Goal: Transaction & Acquisition: Purchase product/service

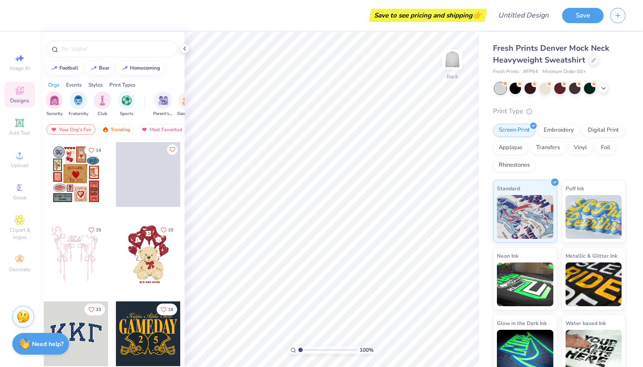
scroll to position [121, 0]
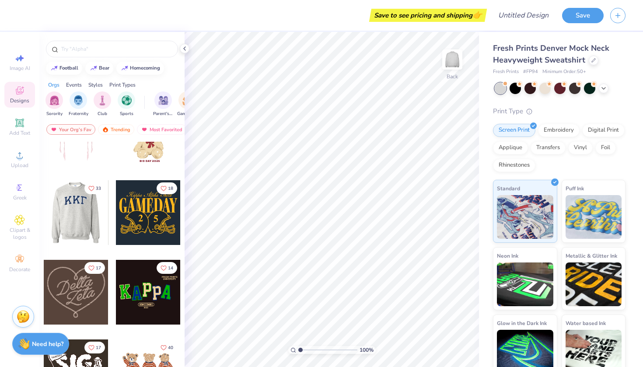
click at [44, 236] on div at bounding box center [11, 212] width 65 height 65
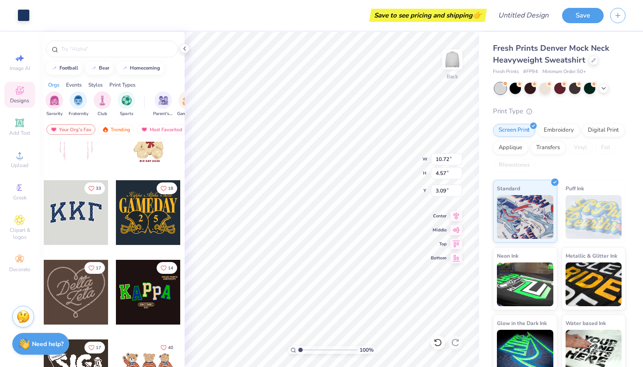
click at [387, 165] on div "100 % Back W 10.72 10.72 " H 4.57 4.57 " Y 3.09 3.09 " Center Middle Top Bottom" at bounding box center [332, 199] width 294 height 335
click at [560, 136] on div "Screen Print Embroidery Digital Print Applique Transfers Vinyl Foil Rhinestones" at bounding box center [559, 148] width 133 height 48
click at [560, 132] on div "Embroidery" at bounding box center [559, 129] width 42 height 13
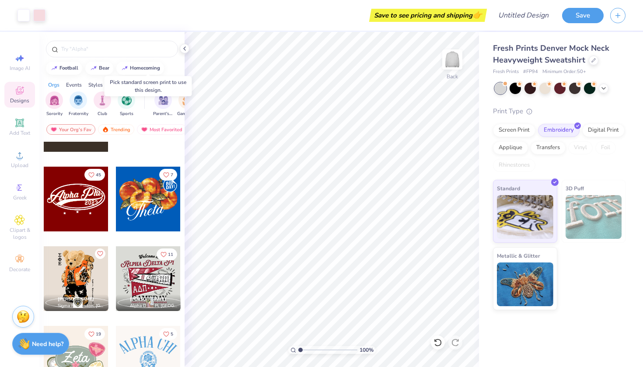
scroll to position [388, 0]
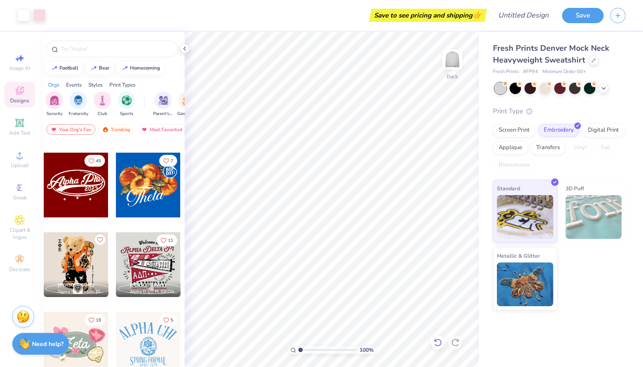
click at [435, 347] on div at bounding box center [438, 343] width 14 height 14
click at [604, 91] on div at bounding box center [604, 88] width 10 height 10
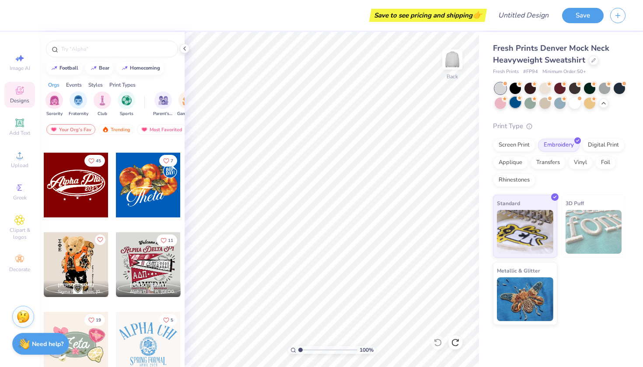
click at [513, 103] on div at bounding box center [515, 102] width 11 height 11
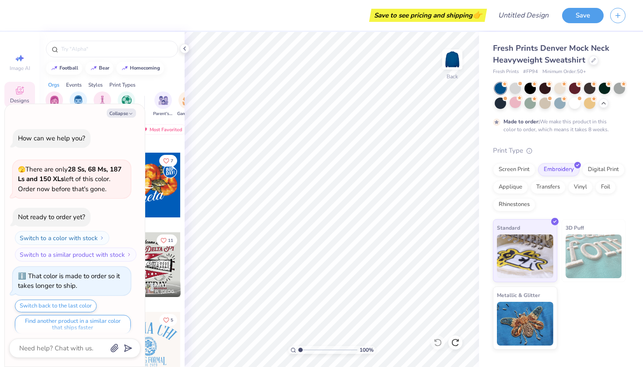
scroll to position [5, 0]
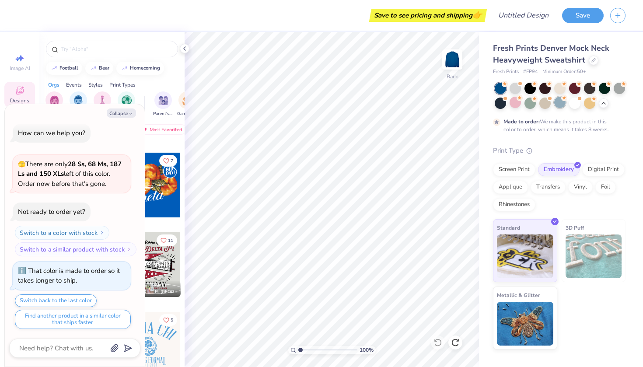
click at [560, 104] on div at bounding box center [559, 102] width 11 height 11
click at [501, 106] on div at bounding box center [500, 102] width 11 height 11
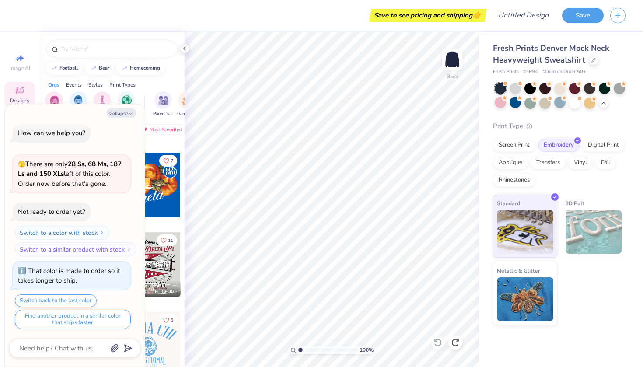
scroll to position [161, 0]
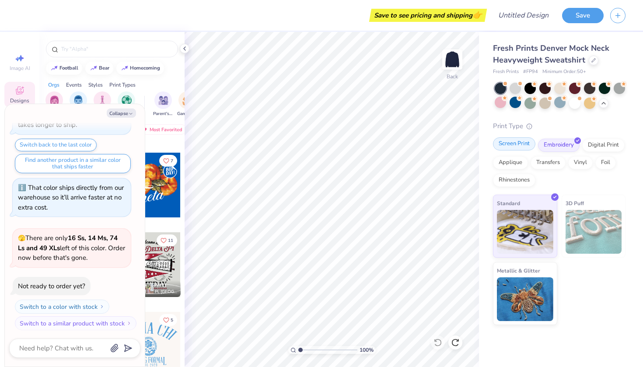
click at [501, 141] on div "Screen Print" at bounding box center [514, 143] width 42 height 13
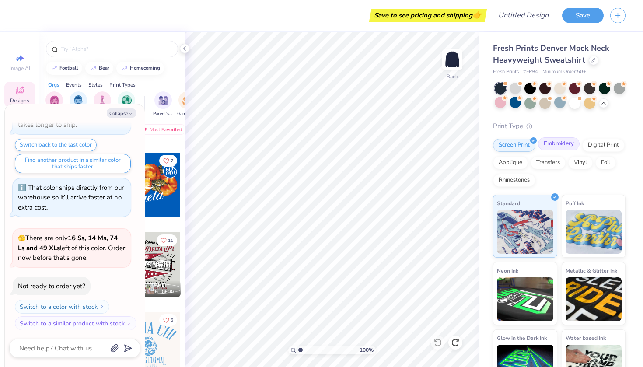
click at [550, 141] on div "Embroidery" at bounding box center [559, 143] width 42 height 13
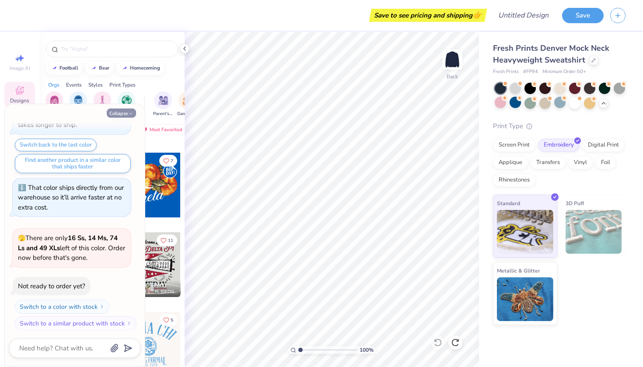
click at [123, 114] on button "Collapse" at bounding box center [121, 113] width 29 height 9
type textarea "x"
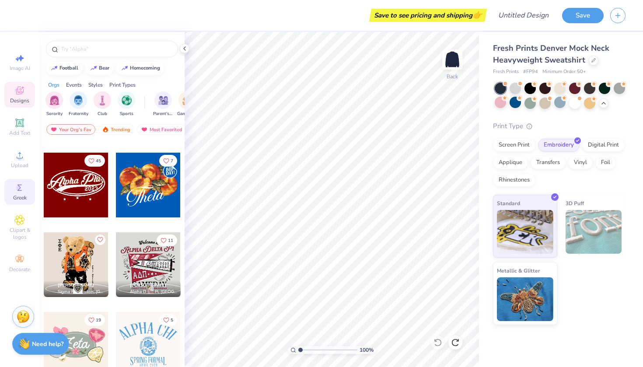
click at [17, 187] on circle at bounding box center [18, 188] width 5 height 5
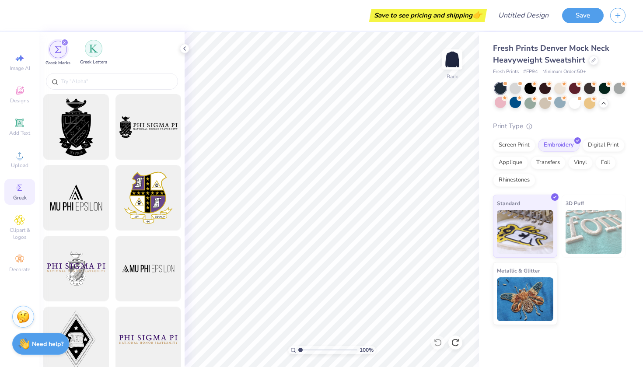
click at [91, 53] on img "filter for Greek Letters" at bounding box center [93, 48] width 9 height 9
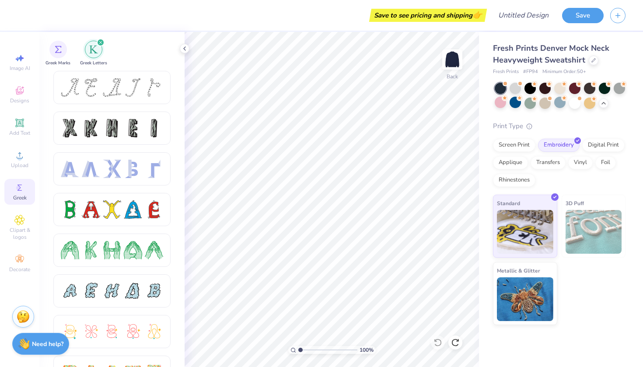
scroll to position [0, 0]
click at [100, 42] on icon "filter for Greek Letters" at bounding box center [101, 43] width 4 height 4
click at [100, 39] on div "filter for Greek Letters" at bounding box center [101, 43] width 8 height 8
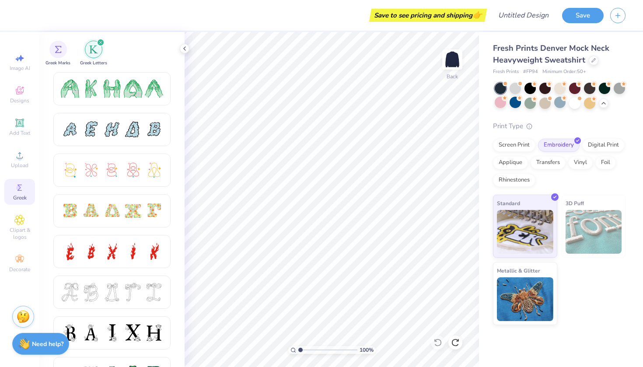
scroll to position [173, 0]
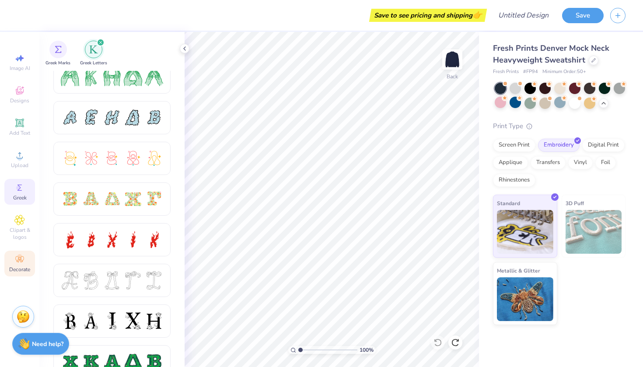
click at [21, 259] on icon at bounding box center [19, 259] width 8 height 6
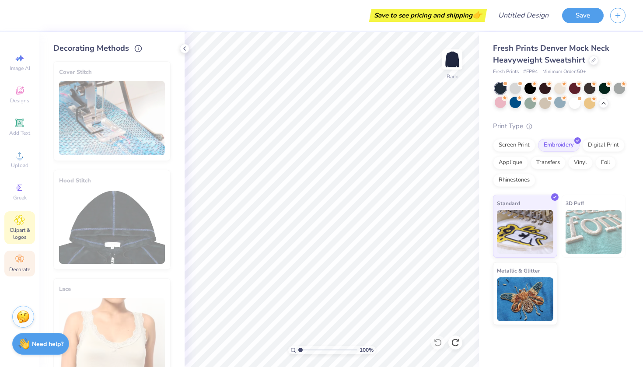
click at [26, 220] on div "Clipart & logos" at bounding box center [19, 227] width 31 height 33
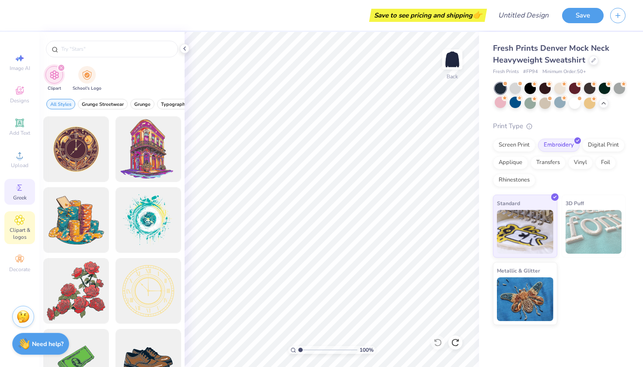
click at [25, 179] on div "Greek" at bounding box center [19, 192] width 31 height 26
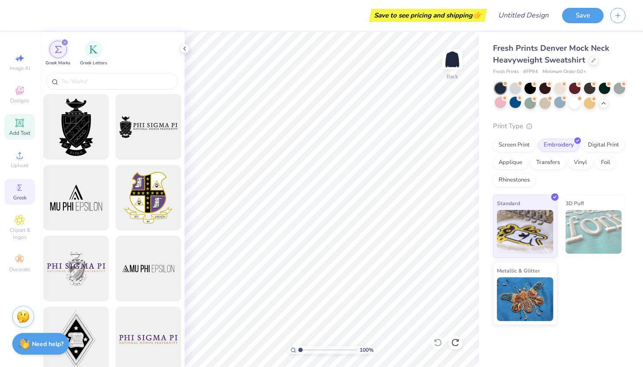
click at [19, 123] on icon at bounding box center [19, 123] width 8 height 8
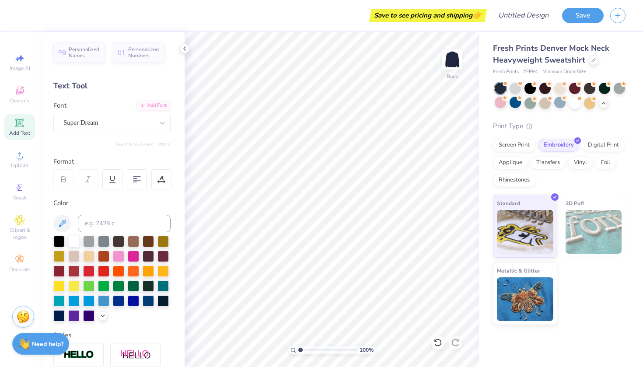
click at [18, 127] on icon at bounding box center [19, 123] width 11 height 11
click at [123, 114] on div "Super Dream" at bounding box center [111, 123] width 117 height 18
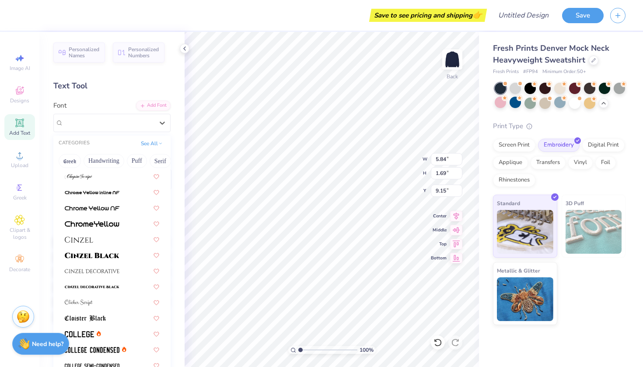
scroll to position [1211, 0]
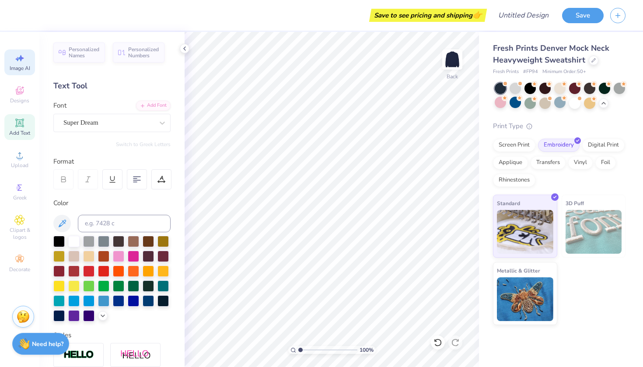
click at [21, 68] on span "Image AI" at bounding box center [20, 68] width 21 height 7
select select "4"
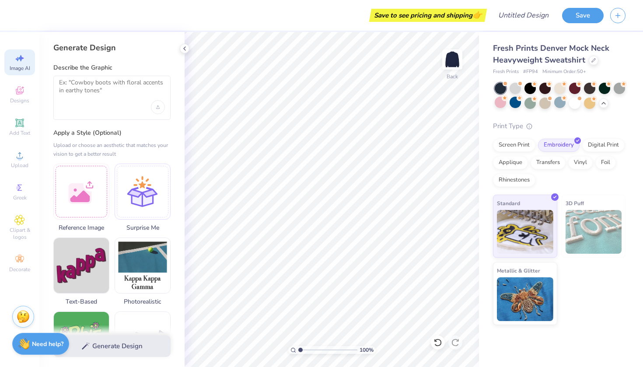
scroll to position [0, 0]
click at [95, 83] on textarea at bounding box center [112, 90] width 106 height 22
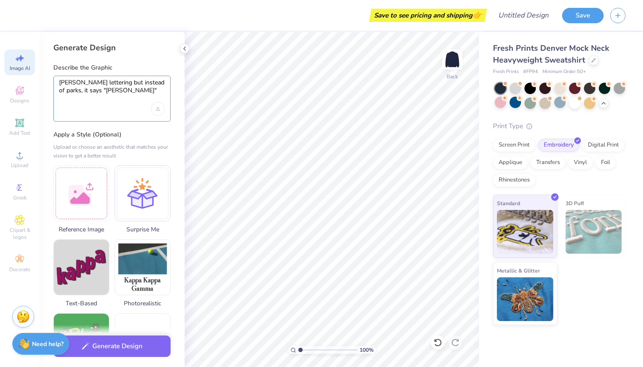
type textarea "[PERSON_NAME] lettering but instead of parks, it says "[PERSON_NAME]""
click at [159, 49] on div "Generate Design" at bounding box center [111, 47] width 117 height 11
click at [144, 349] on button "Generate Design" at bounding box center [111, 343] width 117 height 21
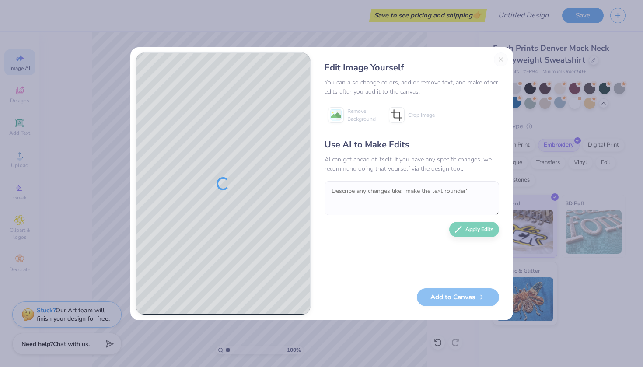
click at [502, 58] on div "Edit Image Yourself You can also change colors, add or remove text, and make ot…" at bounding box center [412, 184] width 192 height 263
click at [499, 60] on div "Edit Image Yourself You can also change colors, add or remove text, and make ot…" at bounding box center [412, 184] width 192 height 263
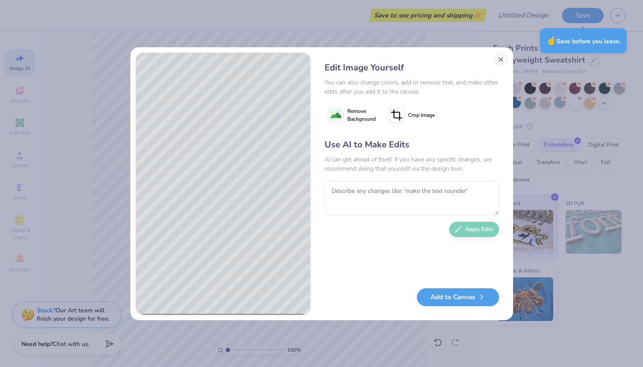
click at [499, 61] on button "Close" at bounding box center [501, 60] width 14 height 14
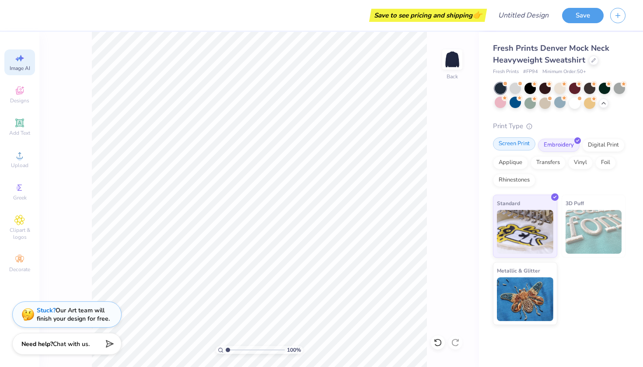
click at [515, 142] on div "Screen Print" at bounding box center [514, 143] width 42 height 13
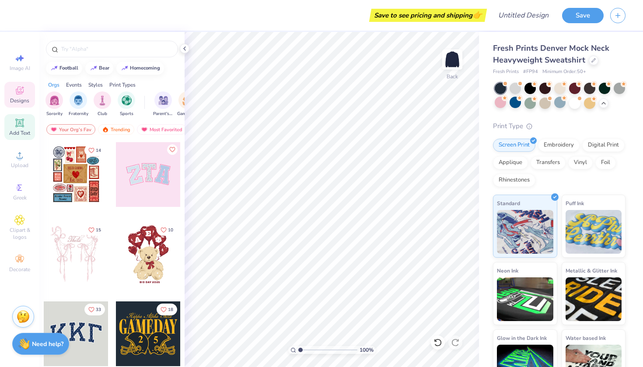
click at [26, 125] on div "Add Text" at bounding box center [19, 127] width 31 height 26
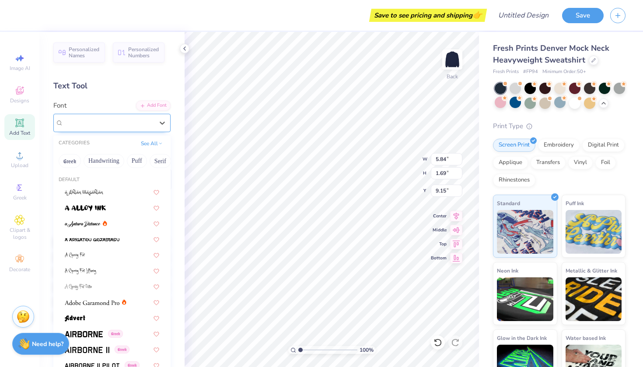
click at [124, 123] on div "Super Dream" at bounding box center [109, 123] width 92 height 14
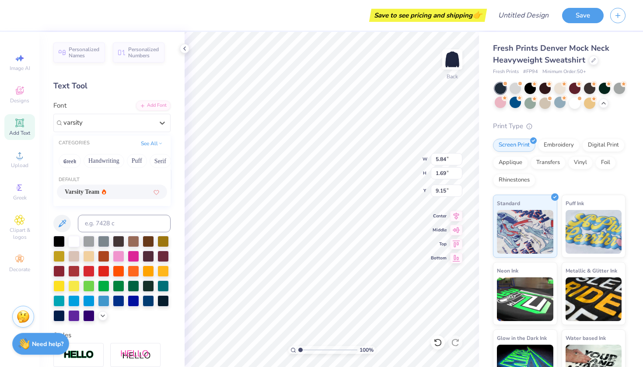
click at [89, 193] on span "Varsity Team" at bounding box center [82, 191] width 35 height 9
type input "varsity"
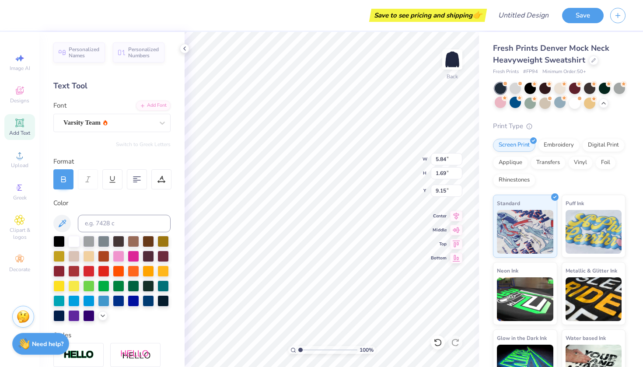
type input "5.80"
click at [159, 124] on icon at bounding box center [162, 123] width 9 height 9
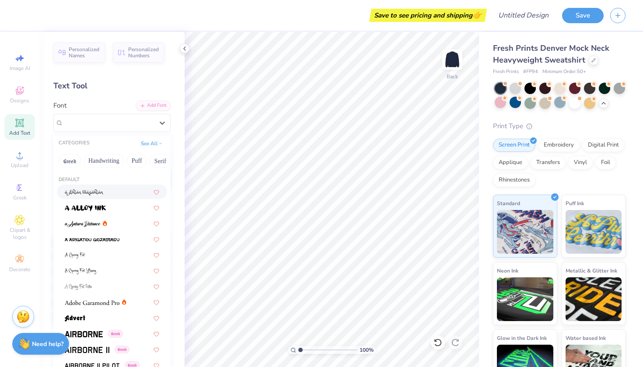
type input "g"
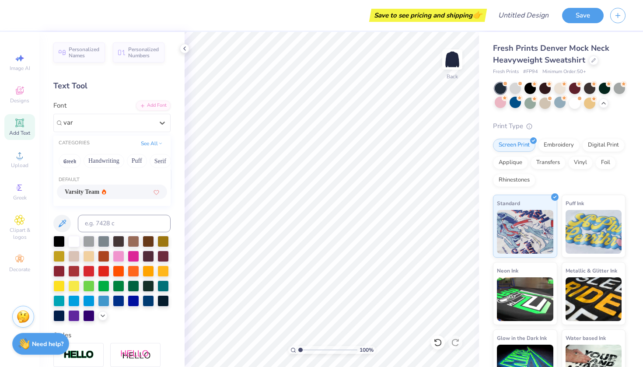
type input "var"
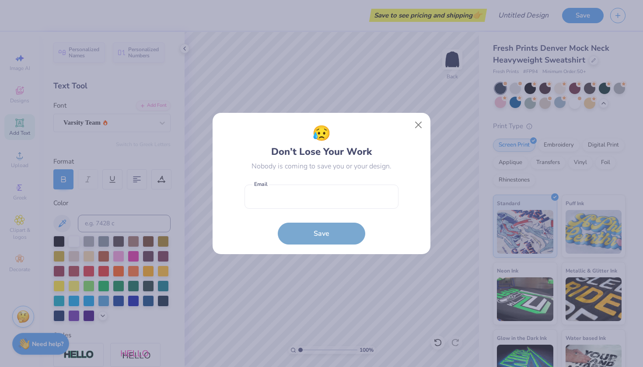
click at [94, 194] on div "😥 Don’t Lose Your Work Nobody is coming to save you or your design. Email is a …" at bounding box center [321, 183] width 643 height 367
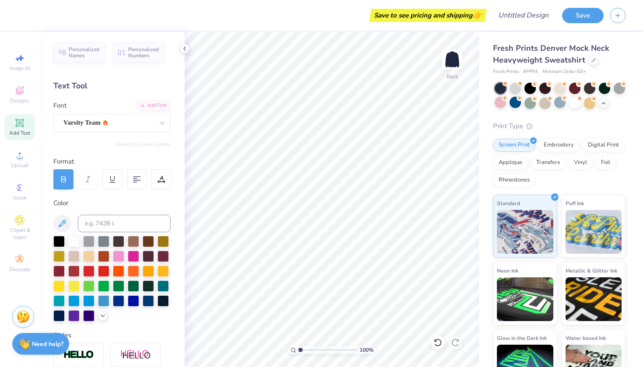
click at [11, 116] on div "Add Text" at bounding box center [19, 127] width 31 height 26
click at [17, 118] on icon at bounding box center [19, 123] width 11 height 11
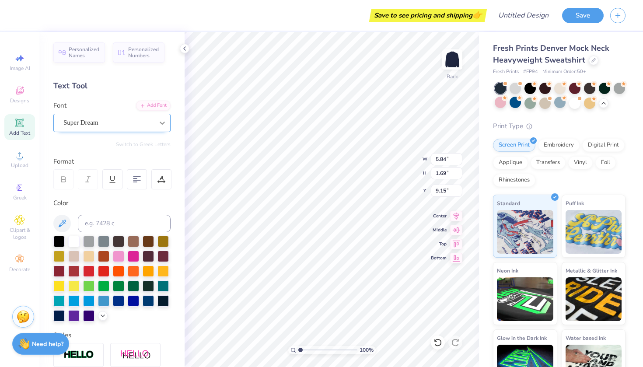
type textarea "SMick"
type input "2.36"
type input "5.84"
type input "1.69"
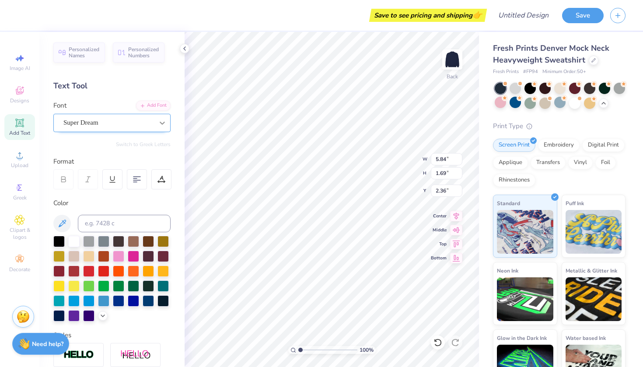
type input "9.15"
click at [97, 125] on span "Super Dream" at bounding box center [80, 123] width 35 height 10
click at [96, 193] on span "Varsity Team" at bounding box center [82, 191] width 35 height 9
type input "va"
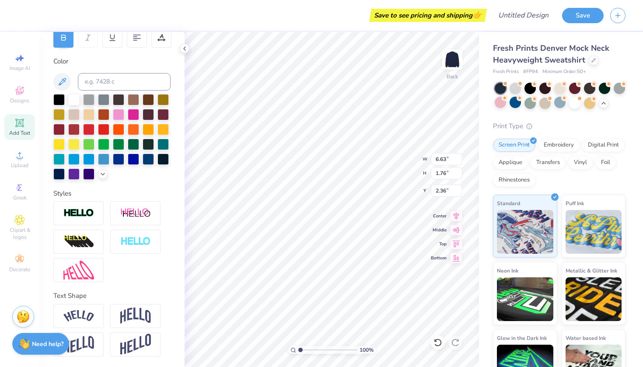
scroll to position [142, 0]
click at [141, 316] on img at bounding box center [135, 316] width 31 height 17
type input "10.89"
type input "4.95"
type input "14.29"
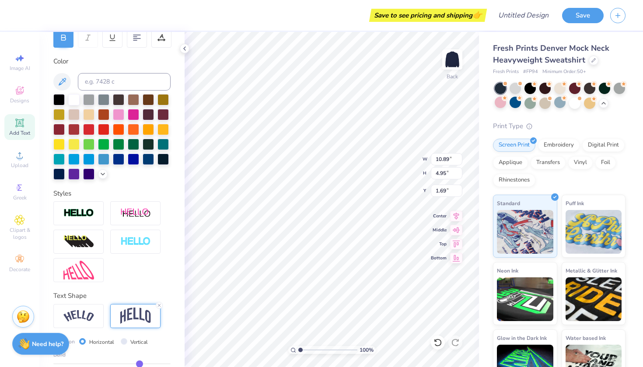
type input "6.50"
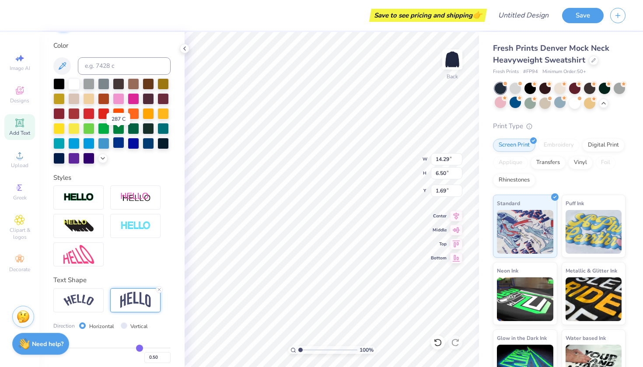
scroll to position [154, 0]
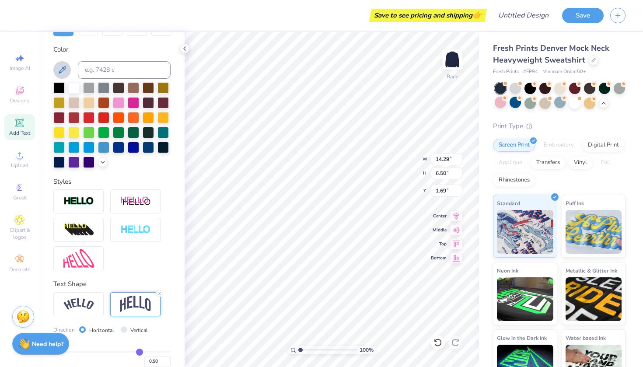
click at [65, 69] on icon at bounding box center [62, 69] width 7 height 7
click at [103, 165] on icon at bounding box center [102, 161] width 7 height 7
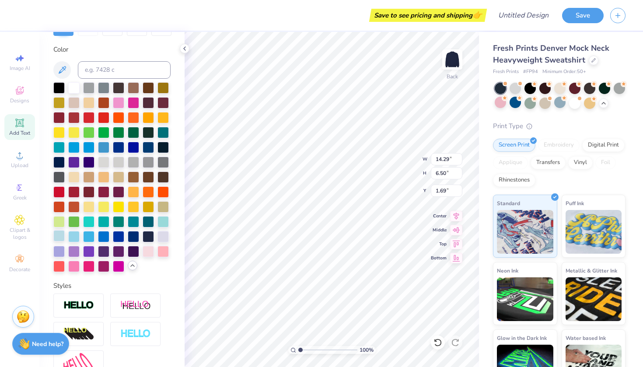
click at [60, 238] on div at bounding box center [58, 235] width 11 height 11
click at [71, 237] on div at bounding box center [73, 235] width 11 height 11
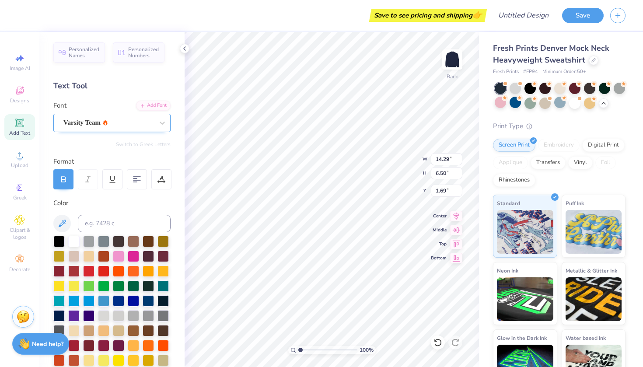
scroll to position [0, 0]
type input "3.00"
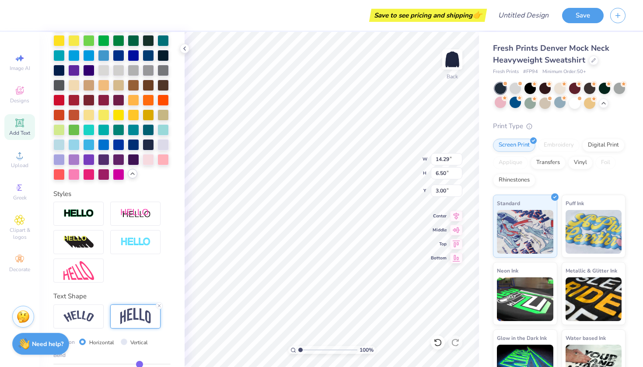
scroll to position [246, 0]
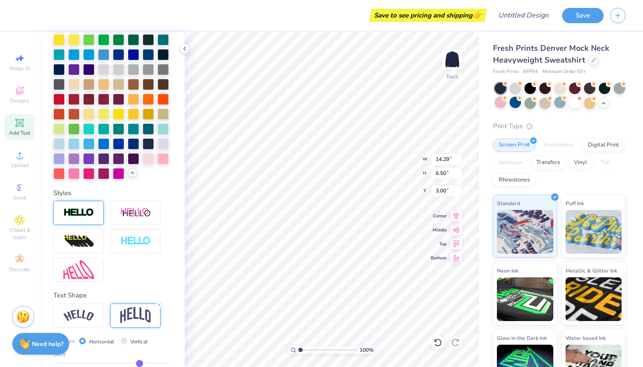
click at [68, 211] on img at bounding box center [78, 213] width 31 height 10
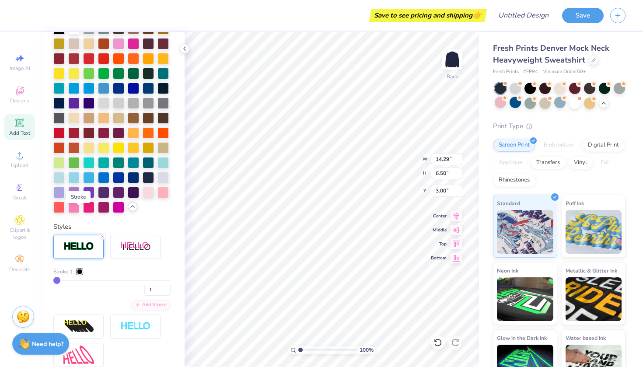
type input "14.36"
type input "6.57"
type input "2.97"
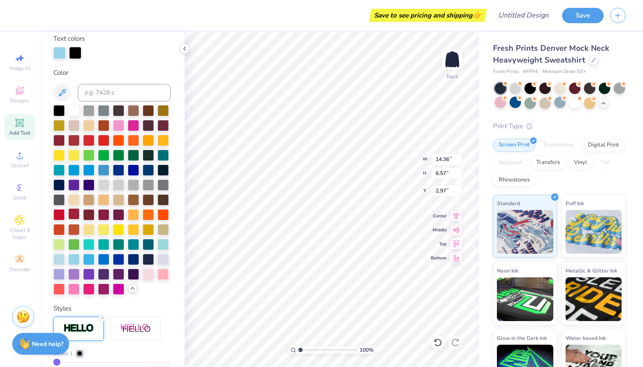
scroll to position [53, 0]
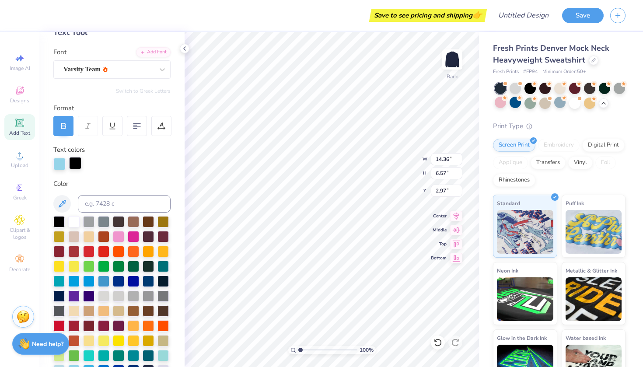
click at [73, 161] on div at bounding box center [75, 163] width 12 height 12
click at [74, 220] on div at bounding box center [73, 220] width 11 height 11
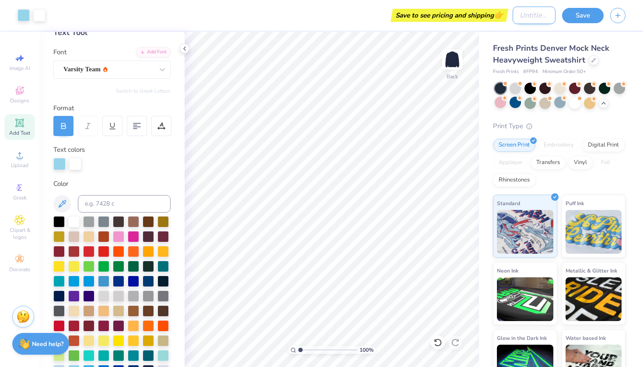
click at [533, 17] on input "Design Title" at bounding box center [534, 16] width 43 height 18
type input "[PERSON_NAME] DAY Hoodie"
click at [566, 13] on button "Save" at bounding box center [583, 14] width 42 height 15
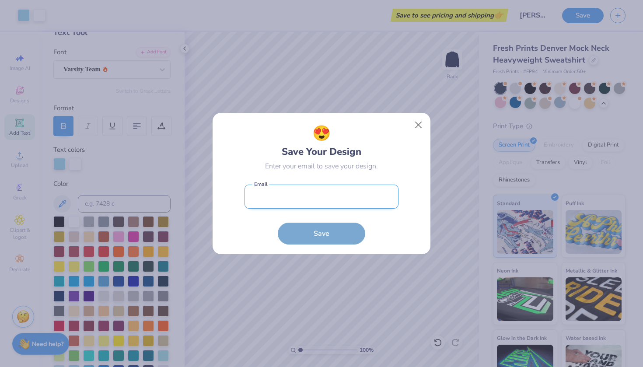
click at [328, 202] on input "email" at bounding box center [322, 197] width 154 height 24
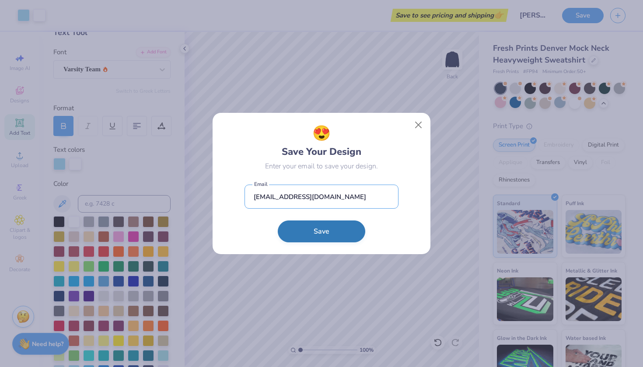
type input "mfreeman03@saintmarys.edu"
click at [318, 232] on button "Save" at bounding box center [322, 232] width 88 height 22
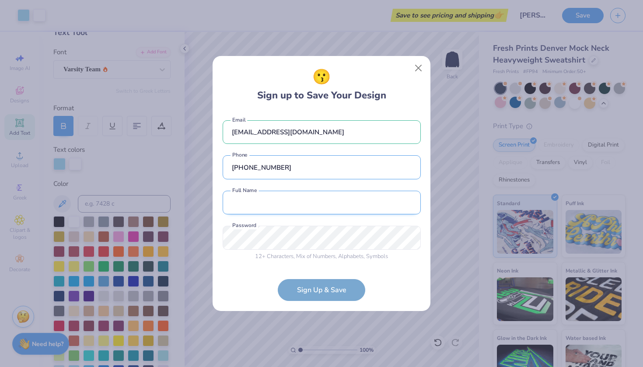
type input "(630) 209-0379"
type input "Madeline Freeman"
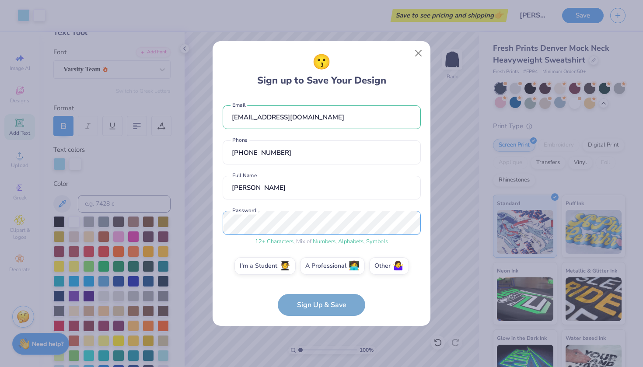
scroll to position [3, 0]
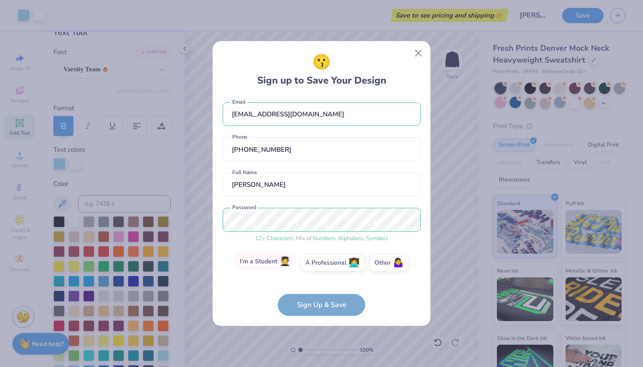
click at [273, 265] on label "I'm a Student 🧑‍🎓" at bounding box center [265, 262] width 61 height 18
click at [319, 266] on input "I'm a Student 🧑‍🎓" at bounding box center [322, 269] width 6 height 6
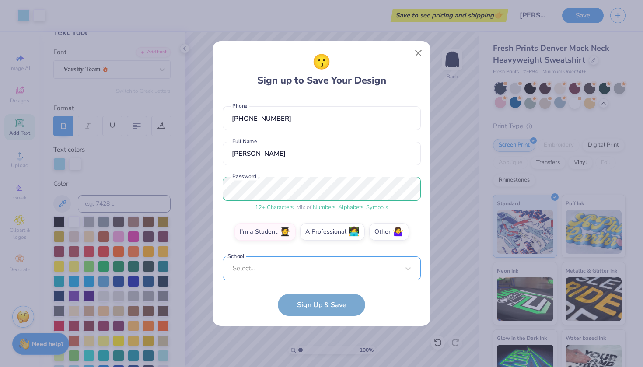
click at [276, 270] on div "Select..." at bounding box center [322, 268] width 198 height 24
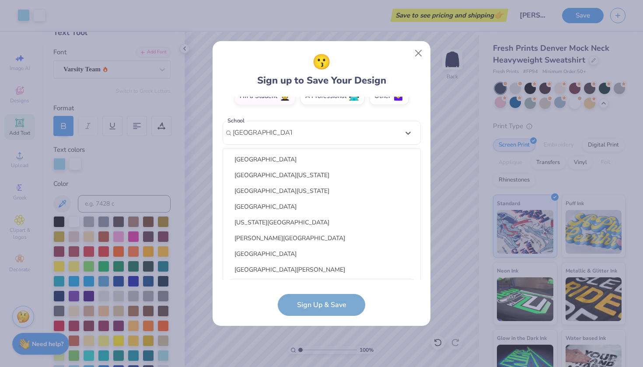
scroll to position [0, 0]
click at [334, 163] on div "Saint Mary's College" at bounding box center [322, 159] width 190 height 14
type input "saint mary's college"
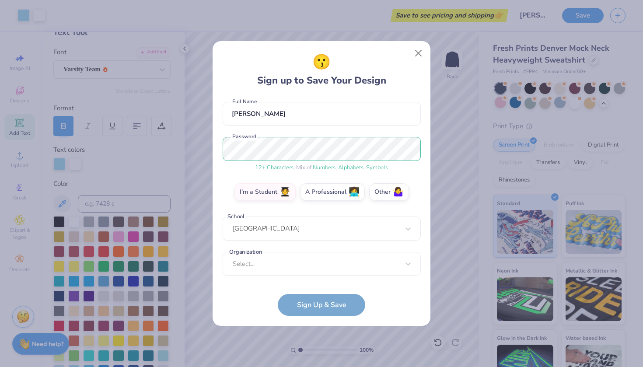
scroll to position [74, 0]
click at [330, 263] on div "Select..." at bounding box center [322, 264] width 198 height 24
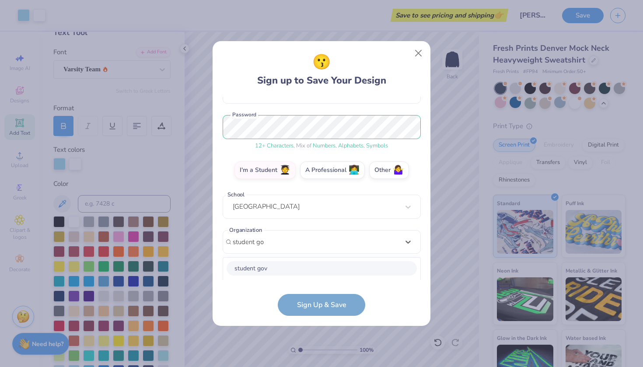
scroll to position [205, 0]
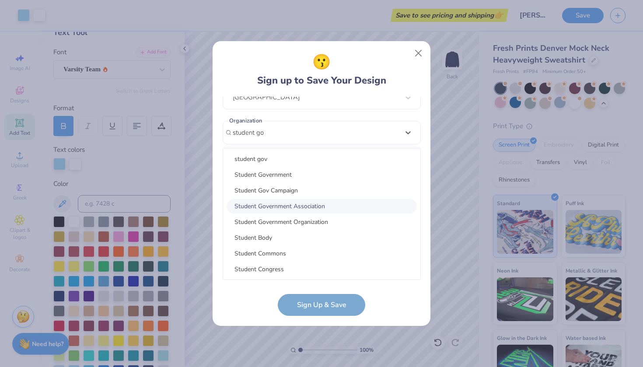
click at [327, 204] on div "Student Government Association" at bounding box center [322, 206] width 190 height 14
type input "student go"
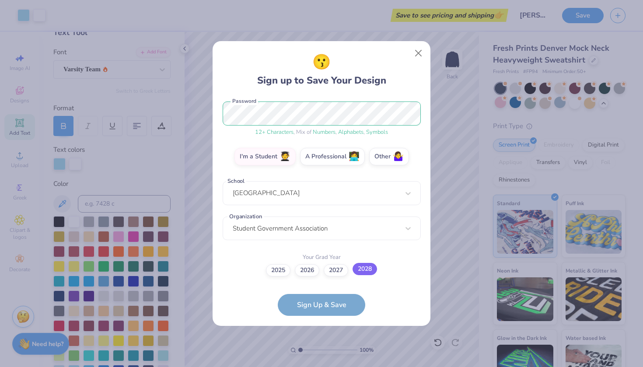
click at [361, 270] on label "2028" at bounding box center [365, 269] width 25 height 12
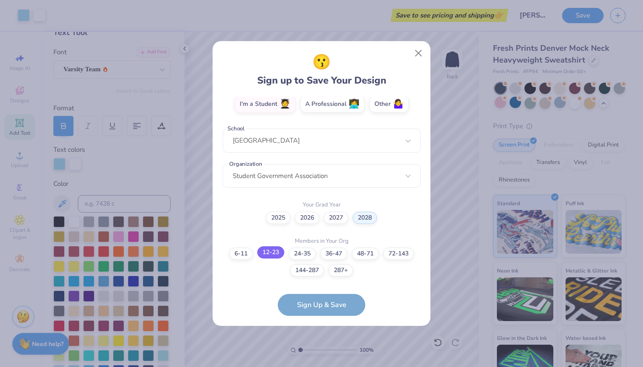
click at [276, 256] on label "12-23" at bounding box center [270, 252] width 27 height 12
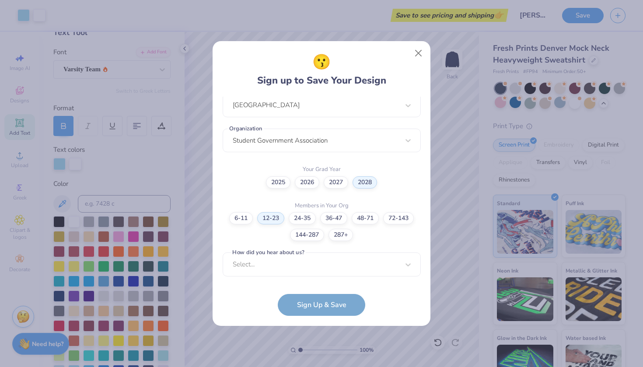
click at [276, 256] on label "How did you hear about us?" at bounding box center [268, 253] width 75 height 8
click at [279, 264] on div "Select..." at bounding box center [322, 264] width 198 height 24
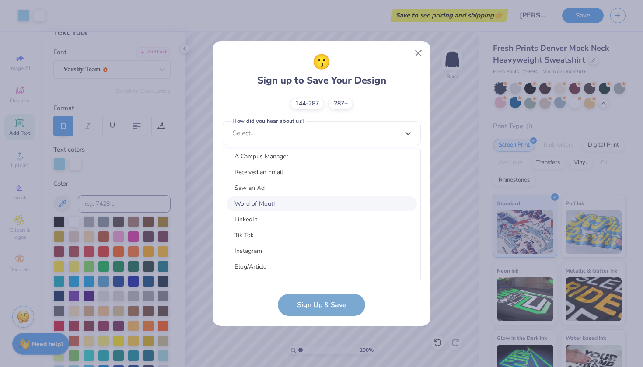
scroll to position [69, 0]
click at [259, 214] on div "LinkedIn" at bounding box center [322, 217] width 190 height 14
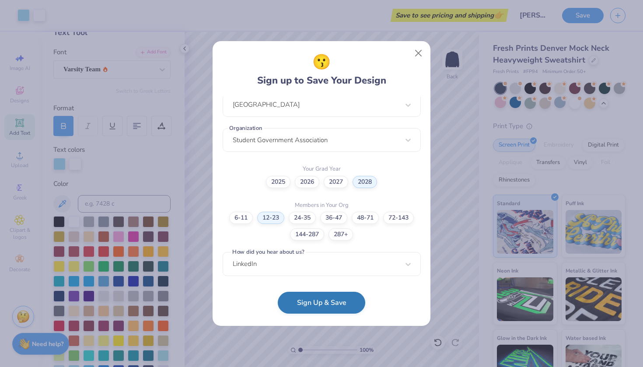
click at [312, 306] on button "Sign Up & Save" at bounding box center [322, 303] width 88 height 22
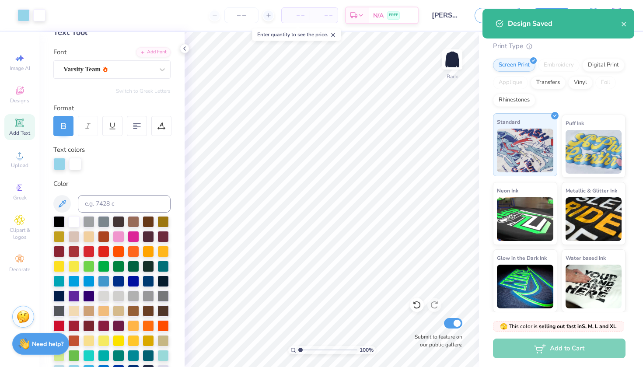
scroll to position [94, 0]
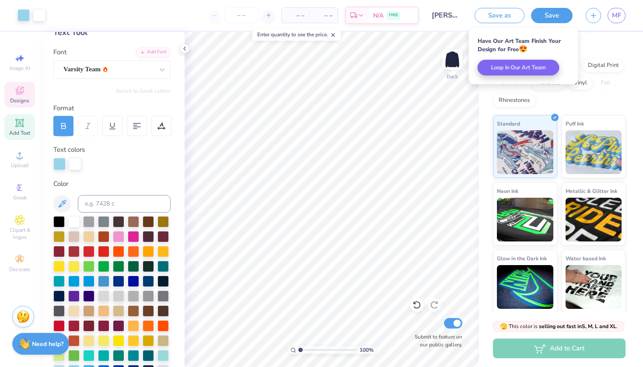
click at [25, 94] on div "Designs" at bounding box center [19, 95] width 31 height 26
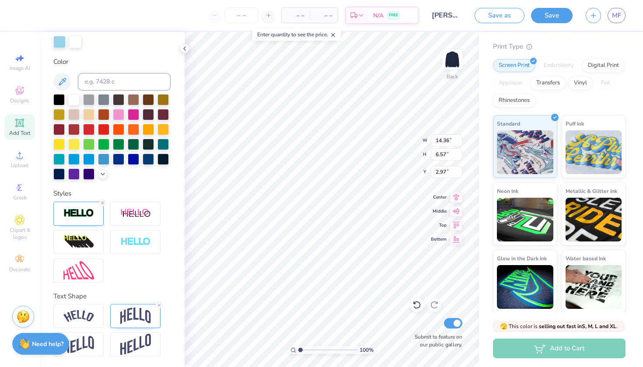
scroll to position [175, 0]
click at [99, 314] on div at bounding box center [78, 316] width 50 height 24
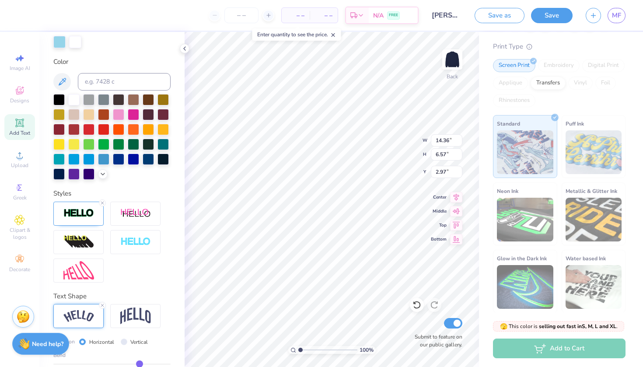
type input "16.27"
type input "4.86"
type input "3.82"
click at [129, 312] on img at bounding box center [135, 316] width 31 height 17
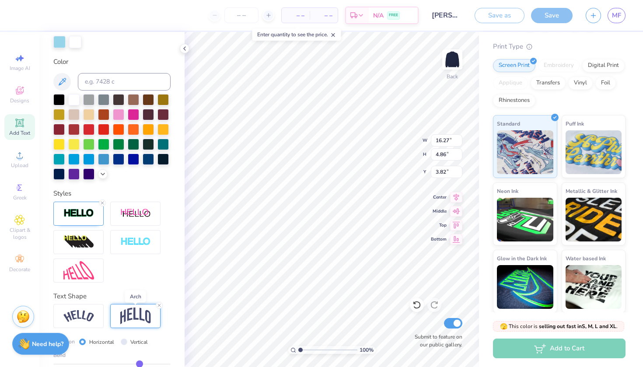
type input "12.23"
type input "5.60"
type input "3.45"
click at [127, 341] on div "Vertical" at bounding box center [135, 342] width 28 height 10
click at [123, 340] on input "Vertical" at bounding box center [124, 342] width 7 height 7
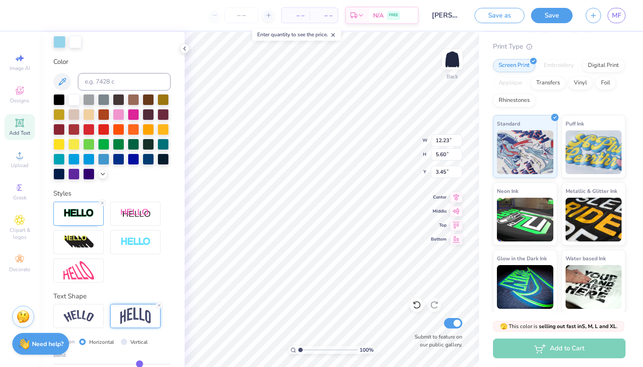
radio input "true"
type input "12.86"
type input "3.07"
type input "4.71"
click at [90, 341] on label "Horizontal" at bounding box center [101, 342] width 25 height 8
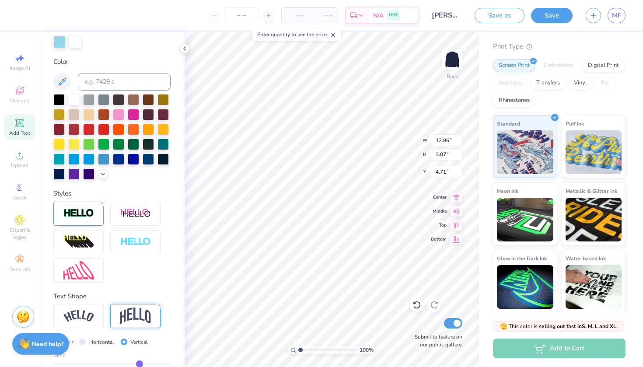
click at [86, 341] on input "Horizontal" at bounding box center [82, 342] width 7 height 7
radio input "true"
type input "12.23"
type input "5.60"
type input "3.45"
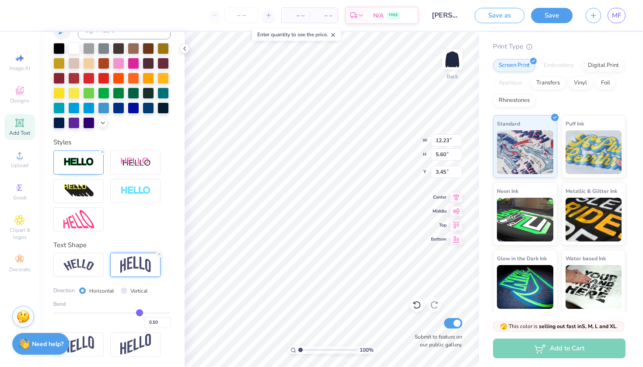
scroll to position [227, 0]
type input "0.52"
type input "0.53"
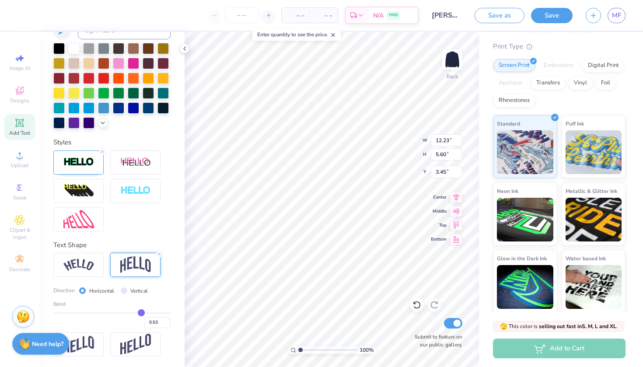
type input "0.56"
type input "0.58"
type input "0.61"
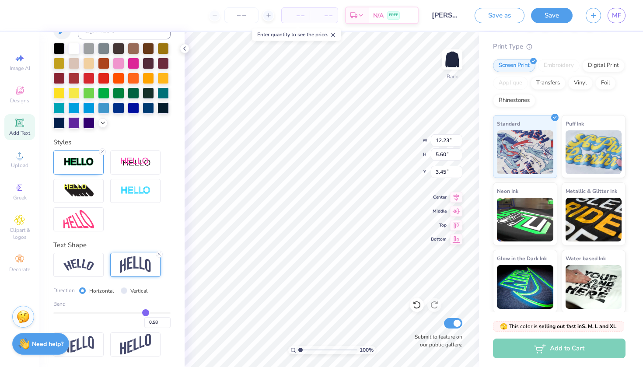
type input "0.61"
type input "0.63"
type input "0.65"
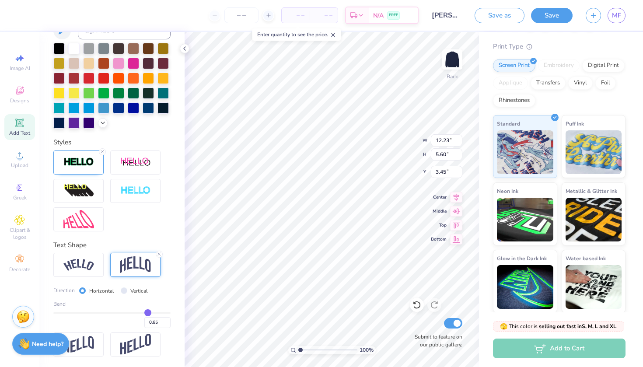
type input "0.66"
type input "0.67"
type input "0.68"
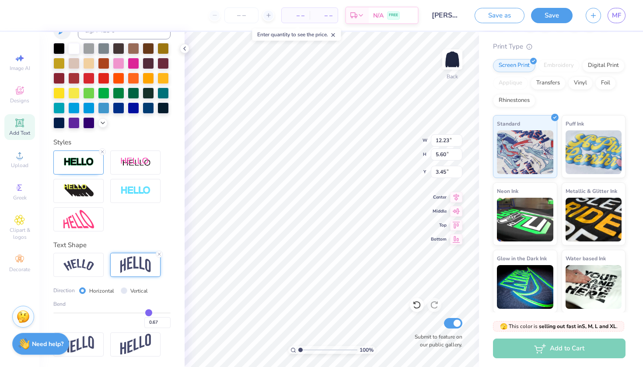
type input "0.68"
type input "0.69"
type input "0.7"
type input "0.70"
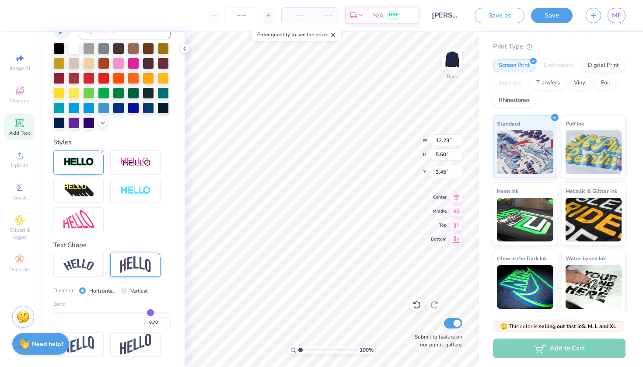
type input "0.71"
type input "0.72"
type input "6.94"
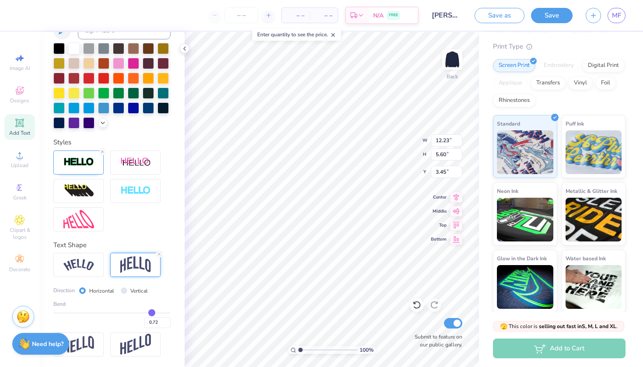
type input "2.78"
type input "0.71"
type input "0.69"
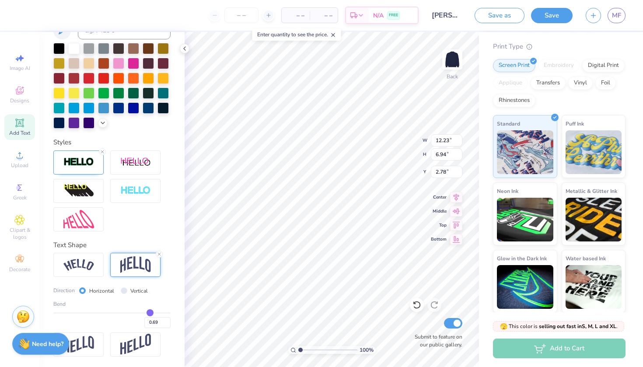
type input "0.65"
type input "0.6"
type input "0.60"
type input "0.56"
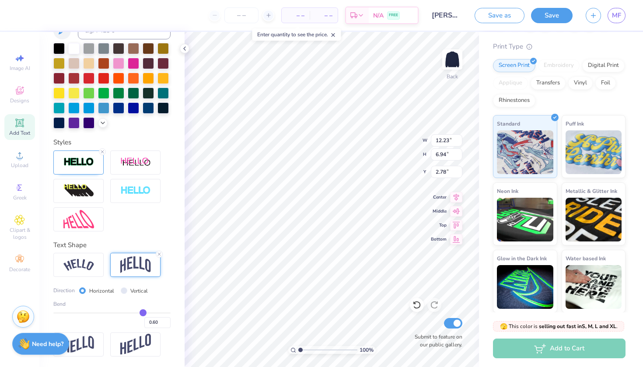
type input "0.56"
type input "0.51"
type input "0.47"
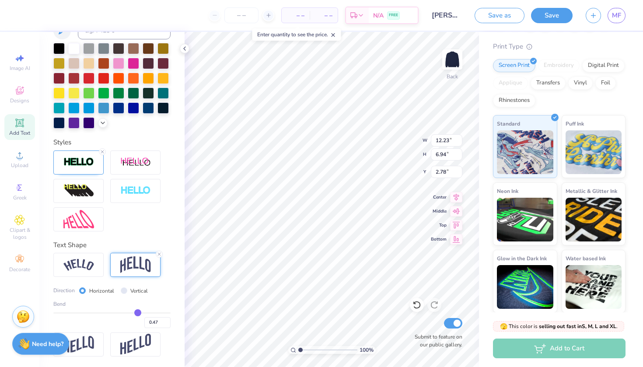
type input "0.44"
type input "0.41"
type input "0.39"
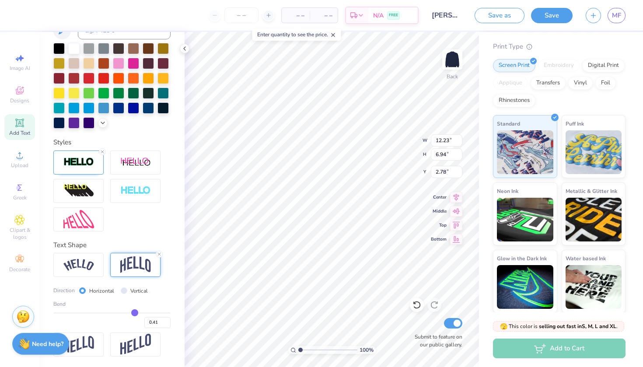
type input "0.39"
type input "0.37"
type input "0.36"
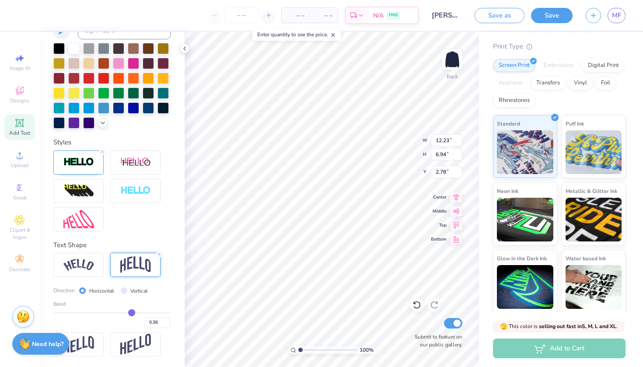
type input "0.35"
type input "0.34"
type input "0.33"
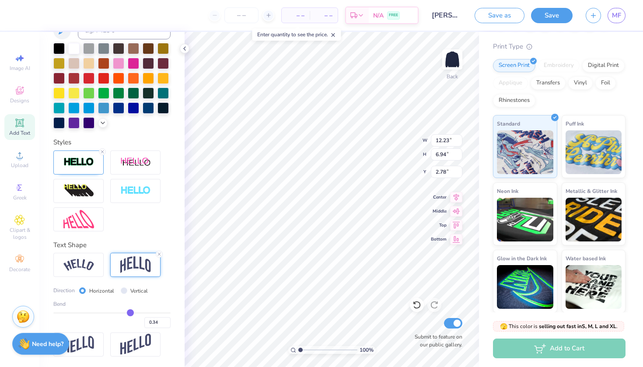
type input "0.33"
type input "0.32"
type input "0.31"
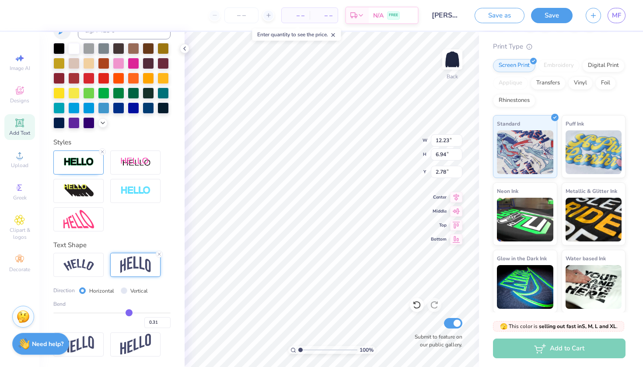
type input "0.3"
type input "0.30"
type input "0.29"
type input "0.28"
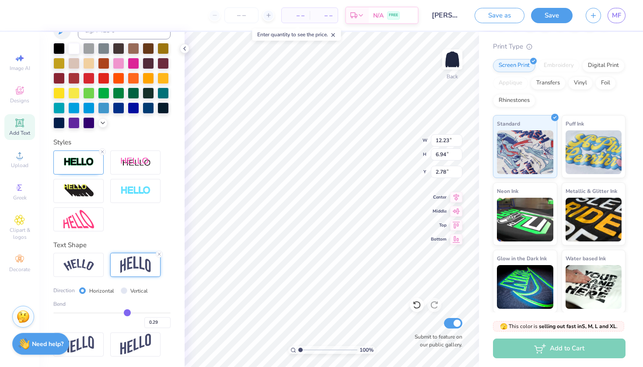
type input "0.28"
type input "0.26"
type input "0.25"
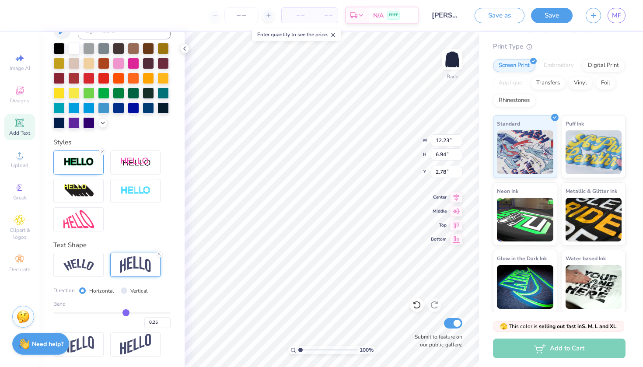
type input "0.23"
type input "0.21"
type input "0.2"
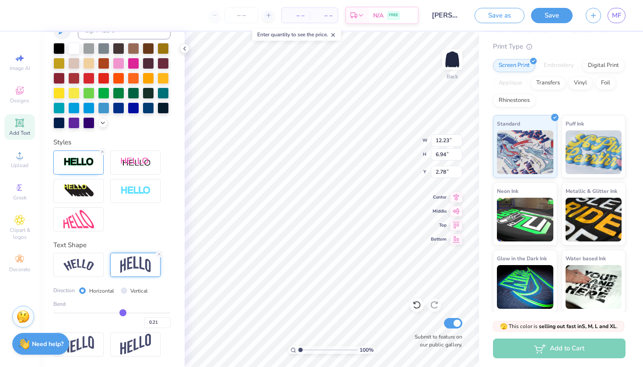
type input "0.20"
type input "0.19"
type input "0.17"
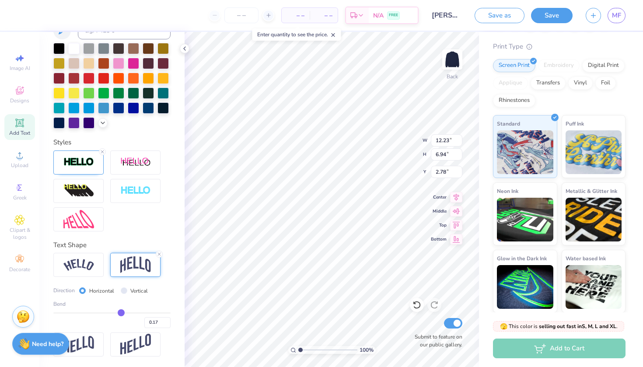
type input "0.15"
type input "0.14"
type input "0.13"
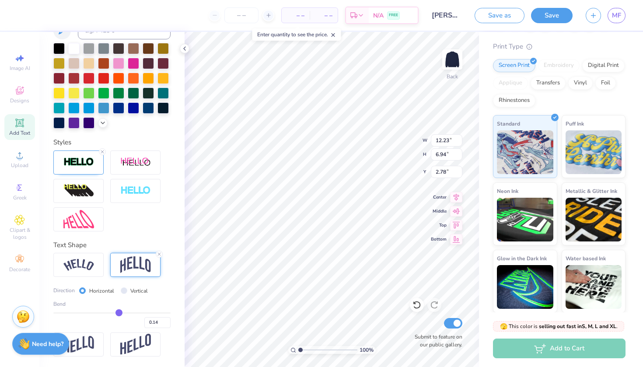
type input "0.13"
type input "0.12"
type input "0.1"
type input "0.10"
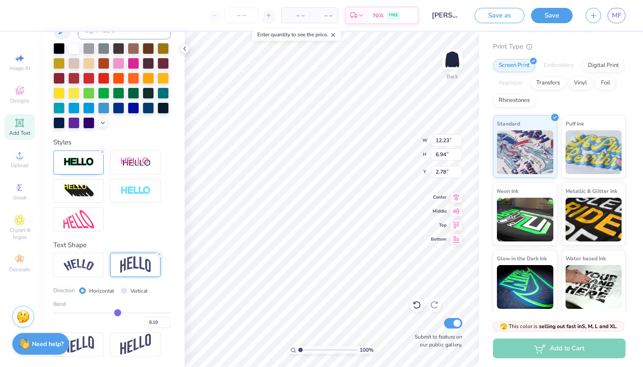
type input "0.09"
type input "0.08"
type input "0.09"
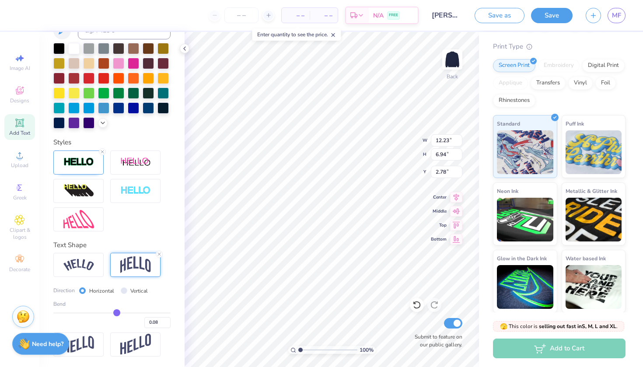
type input "0.09"
type input "0.1"
type input "0.10"
drag, startPoint x: 140, startPoint y: 310, endPoint x: 118, endPoint y: 307, distance: 22.0
type input "0.1"
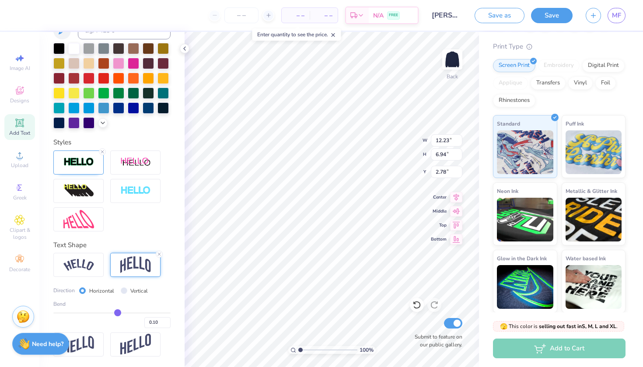
click at [118, 307] on div "Bend 0.10" at bounding box center [111, 314] width 117 height 28
type input "3.55"
type input "4.47"
type input "0.11"
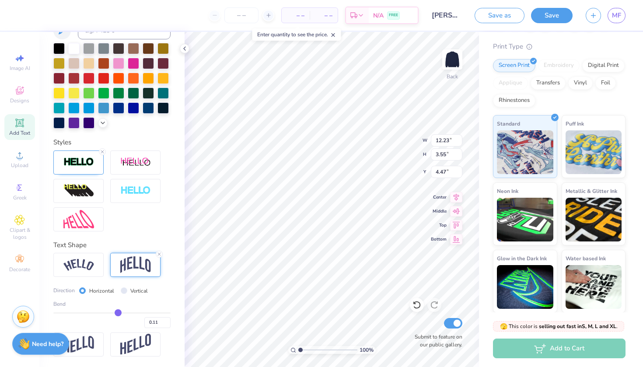
type input "0.13"
type input "0.15"
type input "0.17"
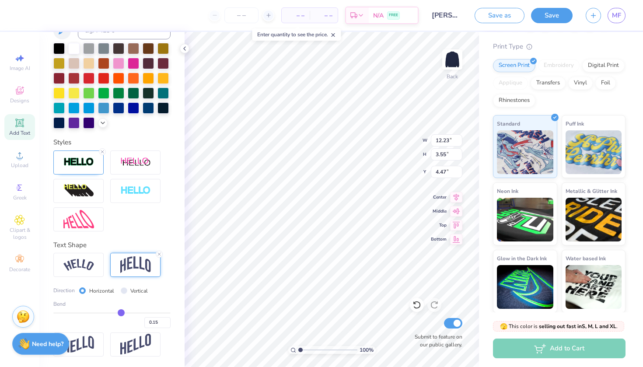
type input "0.17"
type input "0.2"
type input "0.20"
type input "0.21"
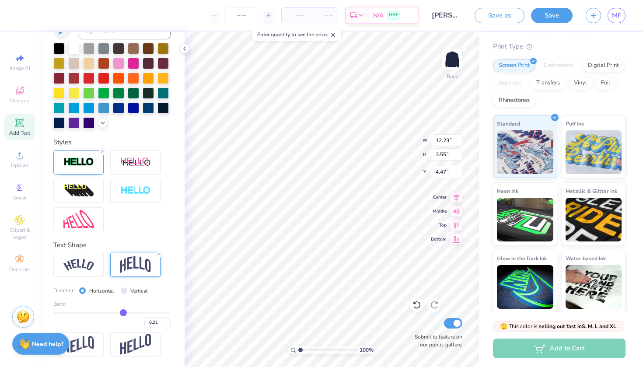
type input "0.23"
type input "0.25"
type input "0.26"
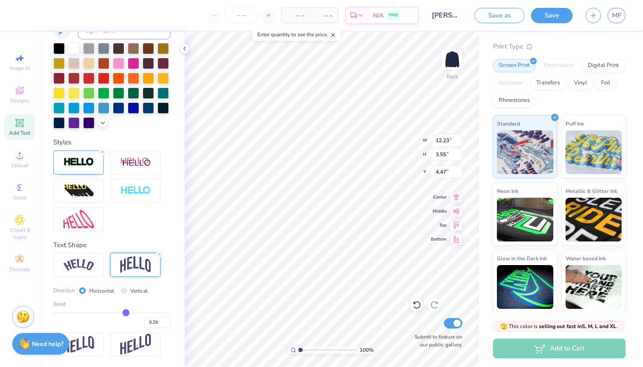
type input "0.26"
type input "0.27"
type input "0.28"
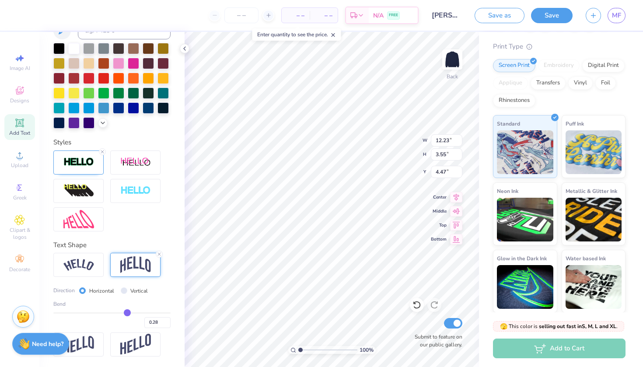
drag, startPoint x: 117, startPoint y: 313, endPoint x: 127, endPoint y: 315, distance: 10.1
type input "0.28"
click at [127, 314] on input "range" at bounding box center [111, 312] width 117 height 1
type input "4.43"
type input "4.03"
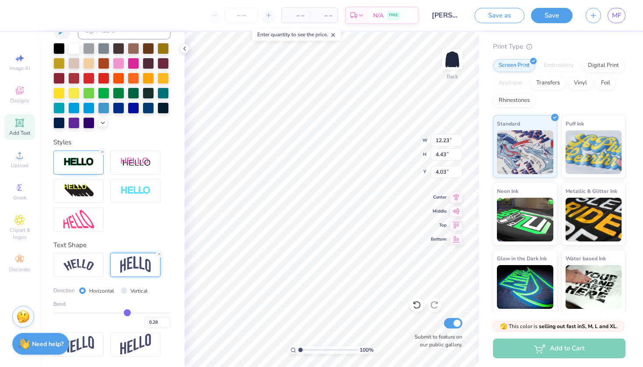
type input "0.29"
type input "0.31"
type input "0.32"
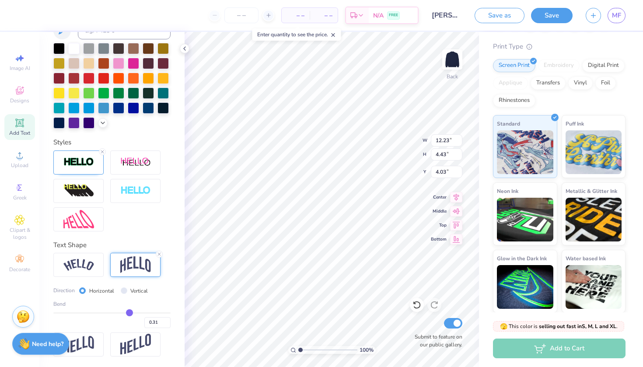
type input "0.32"
type input "0.33"
type input "0.34"
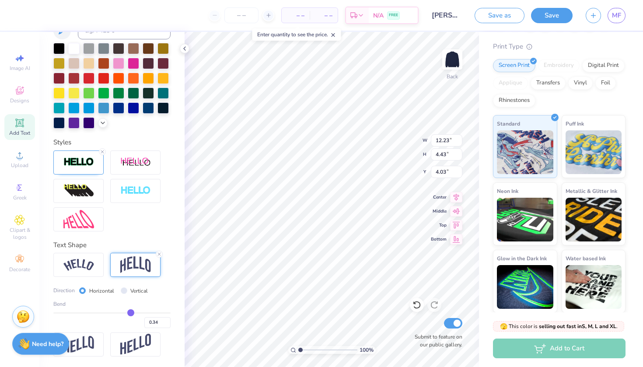
type input "0.35"
type input "0.36"
type input "0.37"
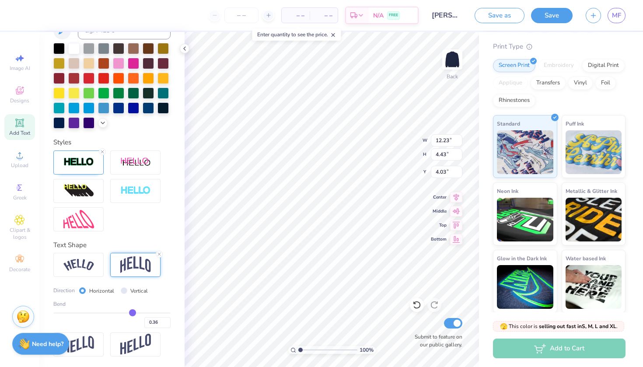
type input "0.37"
type input "0.38"
type input "0.39"
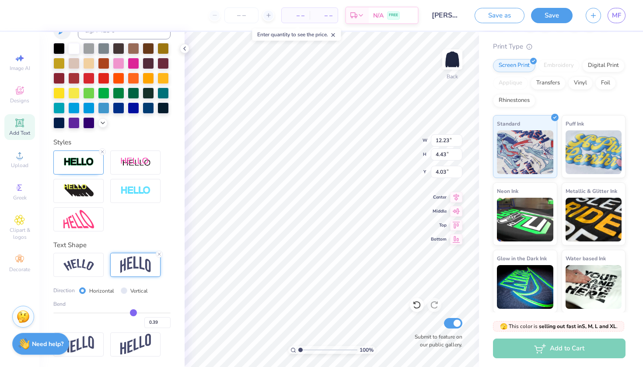
type input "0.4"
type input "0.40"
drag, startPoint x: 127, startPoint y: 315, endPoint x: 133, endPoint y: 315, distance: 5.7
type input "0.4"
click at [134, 314] on input "range" at bounding box center [111, 312] width 117 height 1
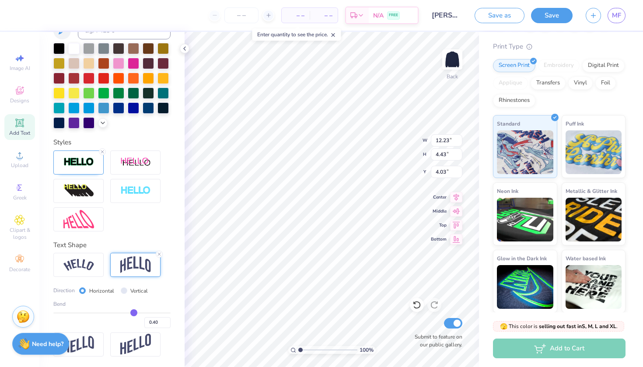
type input "5.05"
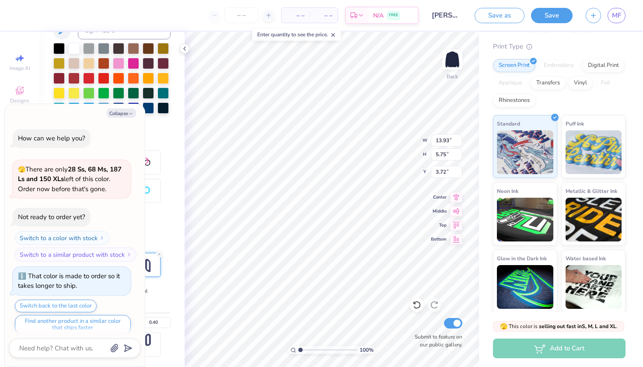
scroll to position [233, 0]
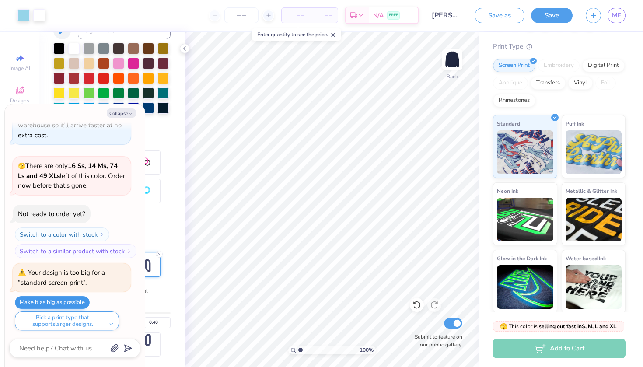
click at [76, 296] on button "Make it as big as possible" at bounding box center [52, 302] width 75 height 13
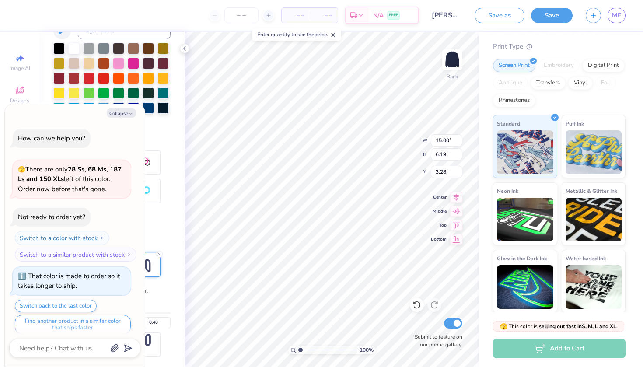
scroll to position [0, 0]
click at [123, 113] on button "Collapse" at bounding box center [121, 113] width 29 height 9
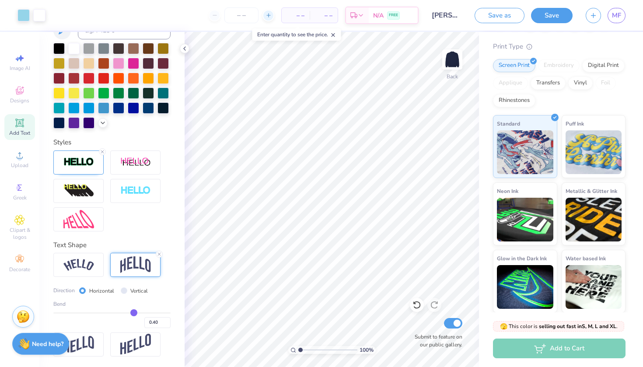
click at [264, 15] on div at bounding box center [269, 16] width 12 height 12
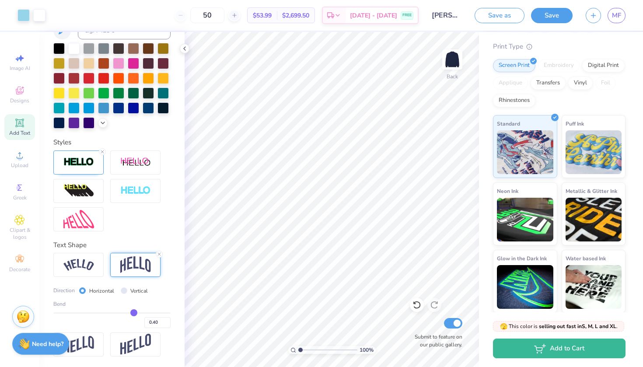
click at [192, 14] on div "50" at bounding box center [208, 15] width 66 height 16
click at [345, 22] on div "Est. Delivery" at bounding box center [334, 17] width 23 height 16
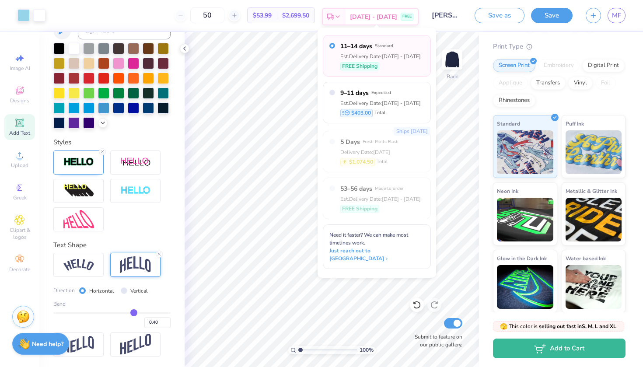
click at [346, 22] on div "Est. Delivery" at bounding box center [334, 17] width 23 height 16
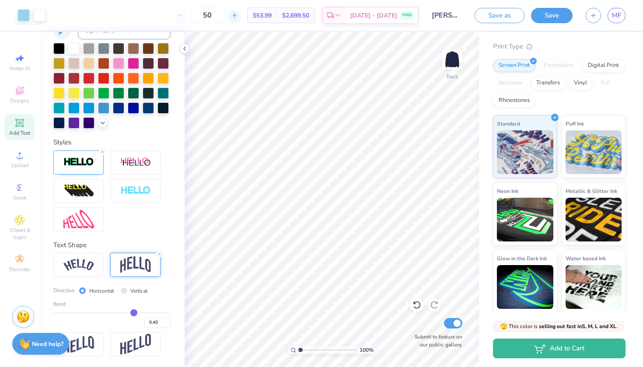
click at [240, 15] on div at bounding box center [234, 16] width 12 height 12
click at [187, 21] on div "52" at bounding box center [208, 15] width 66 height 16
click at [186, 20] on div at bounding box center [181, 16] width 12 height 12
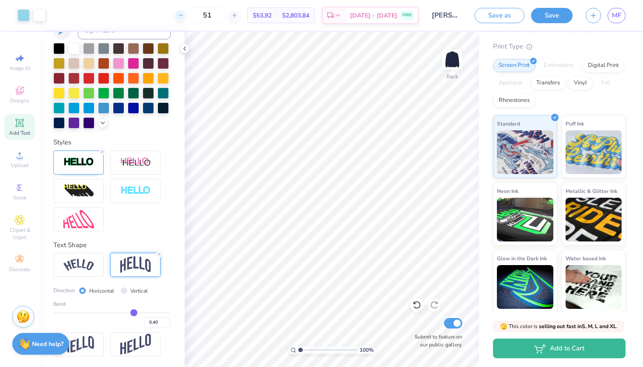
click at [186, 20] on div at bounding box center [181, 16] width 12 height 12
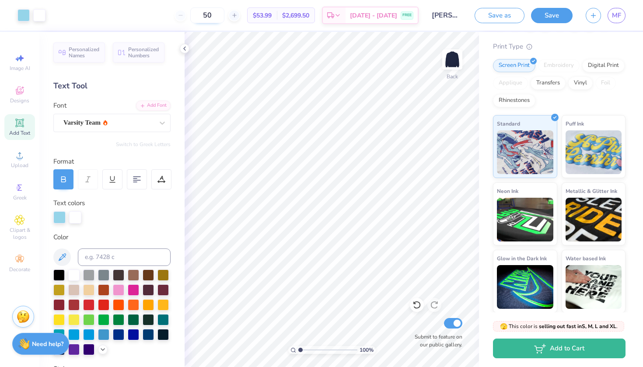
click at [222, 15] on input "50" at bounding box center [207, 15] width 34 height 16
click at [217, 14] on input "50" at bounding box center [207, 15] width 34 height 16
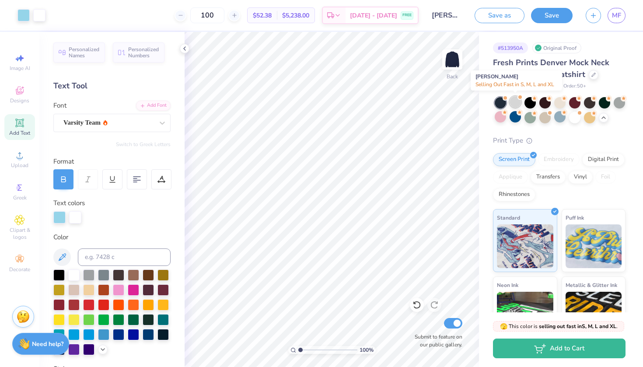
click at [514, 104] on div at bounding box center [515, 101] width 11 height 11
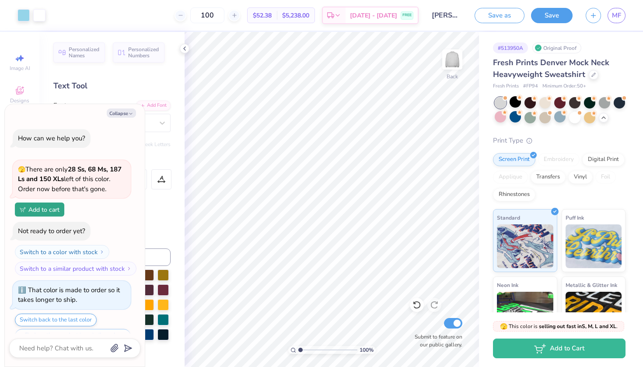
scroll to position [388, 0]
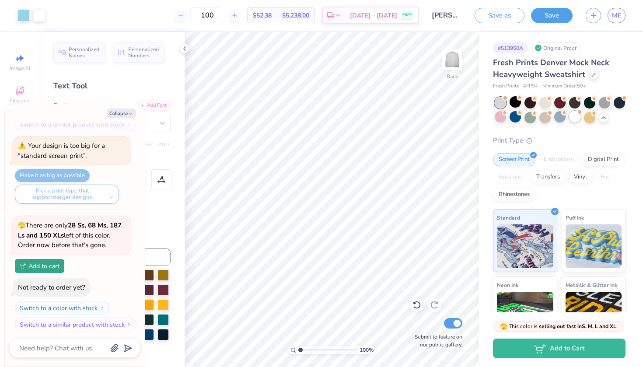
click at [572, 116] on div at bounding box center [574, 116] width 11 height 11
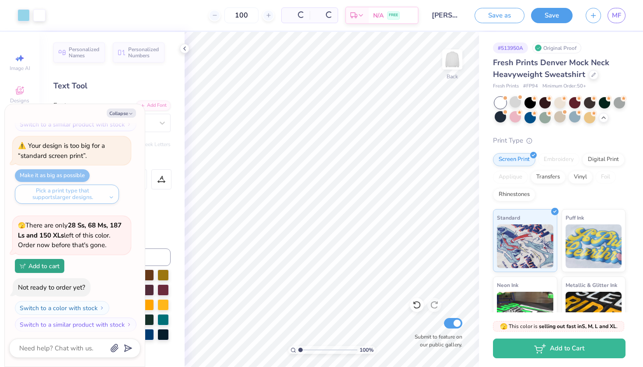
scroll to position [515, 0]
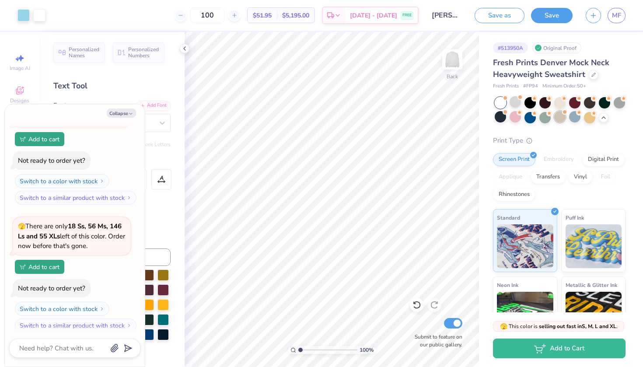
click at [556, 113] on div at bounding box center [559, 116] width 11 height 11
click at [560, 103] on div at bounding box center [559, 101] width 11 height 11
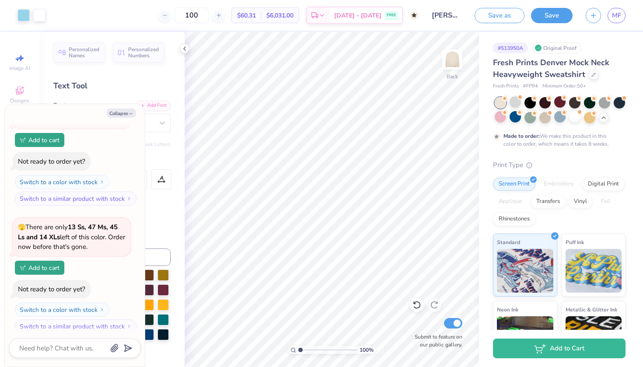
scroll to position [724, 0]
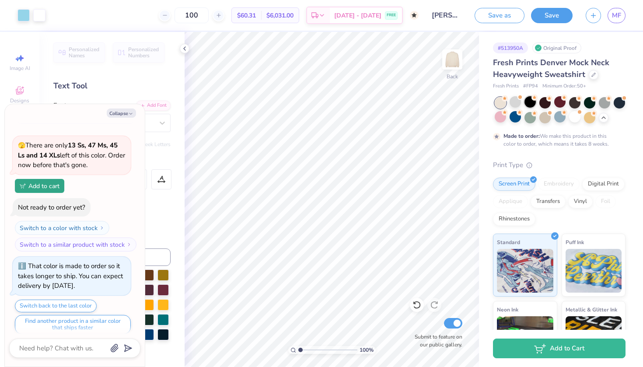
click at [530, 103] on div at bounding box center [530, 101] width 11 height 11
click at [544, 99] on div at bounding box center [544, 101] width 11 height 11
click at [521, 101] on div at bounding box center [515, 101] width 11 height 11
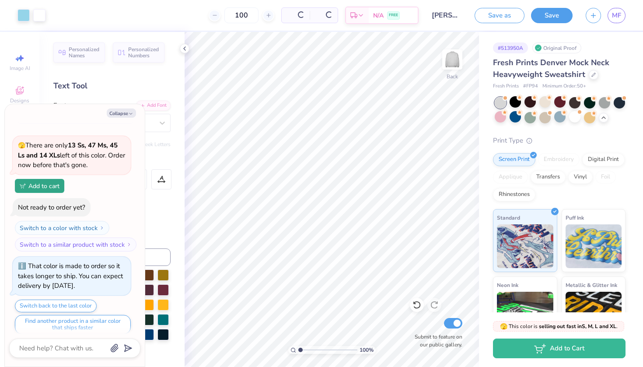
scroll to position [903, 0]
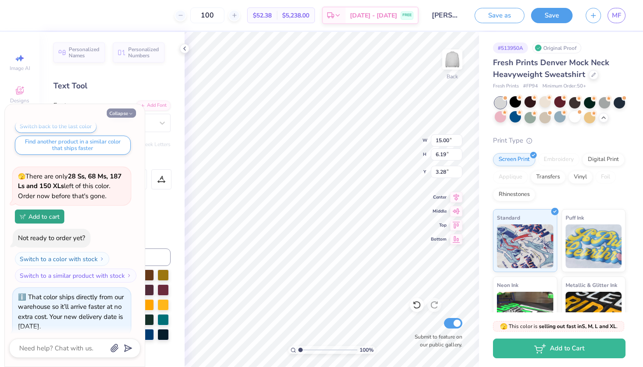
click at [121, 112] on button "Collapse" at bounding box center [121, 113] width 29 height 9
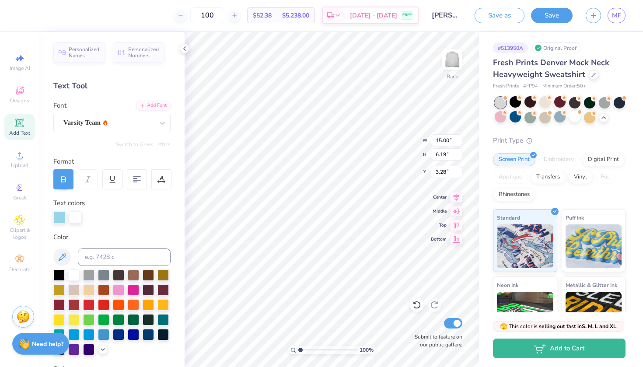
click at [504, 99] on div at bounding box center [506, 98] width 4 height 4
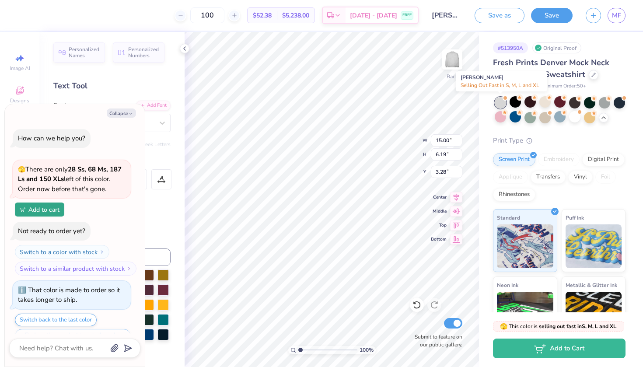
scroll to position [1030, 0]
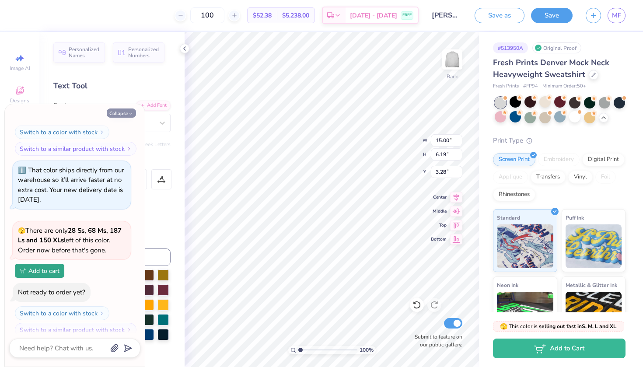
click at [120, 116] on button "Collapse" at bounding box center [121, 113] width 29 height 9
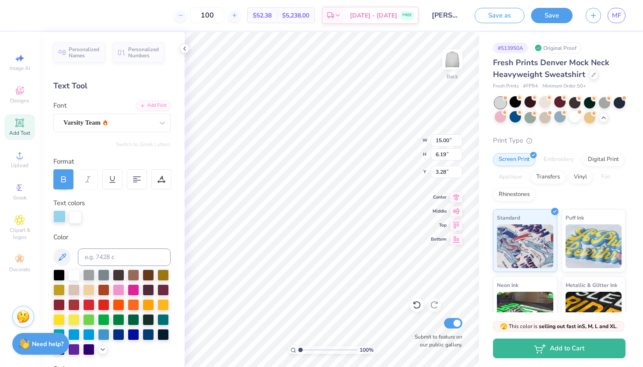
click at [60, 214] on div at bounding box center [59, 216] width 12 height 12
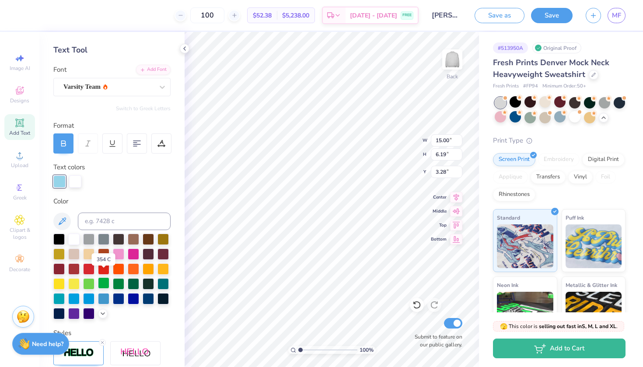
scroll to position [45, 0]
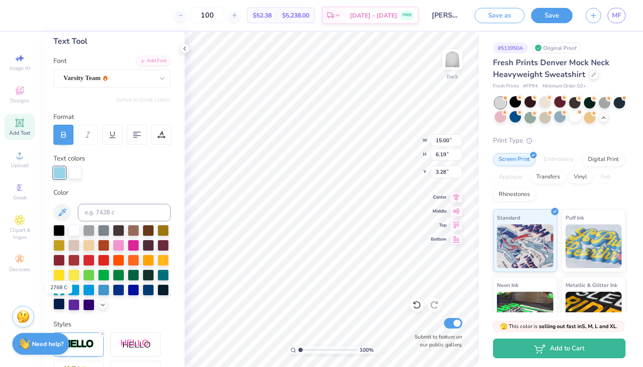
click at [57, 302] on div at bounding box center [58, 303] width 11 height 11
click at [76, 171] on div at bounding box center [75, 172] width 12 height 12
click at [101, 305] on icon at bounding box center [102, 304] width 7 height 7
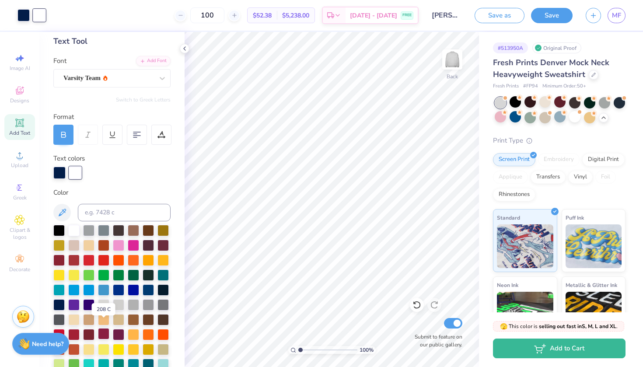
scroll to position [171, 0]
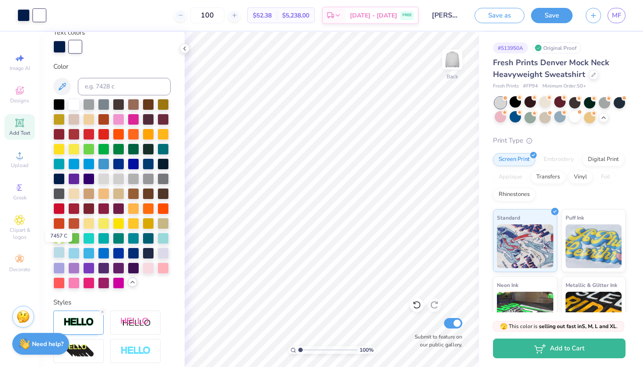
click at [59, 255] on div at bounding box center [58, 252] width 11 height 11
click at [74, 256] on div at bounding box center [73, 252] width 11 height 11
click at [151, 255] on div at bounding box center [148, 252] width 11 height 11
click at [73, 107] on div at bounding box center [73, 103] width 11 height 11
click at [72, 106] on div at bounding box center [73, 103] width 11 height 11
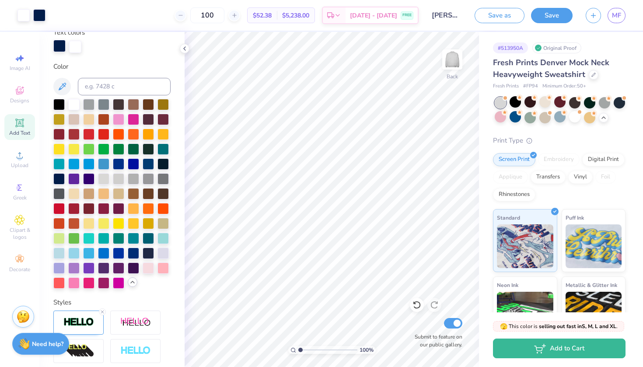
click at [59, 47] on div at bounding box center [59, 46] width 12 height 12
click at [70, 253] on div at bounding box center [73, 252] width 11 height 11
click at [62, 254] on div at bounding box center [58, 252] width 11 height 11
click at [73, 48] on div at bounding box center [75, 46] width 12 height 12
click at [58, 253] on div at bounding box center [58, 252] width 11 height 11
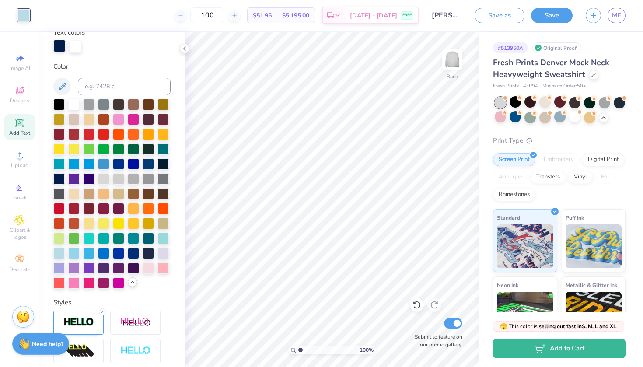
click at [61, 48] on div at bounding box center [59, 46] width 12 height 12
click at [145, 165] on div at bounding box center [148, 163] width 11 height 11
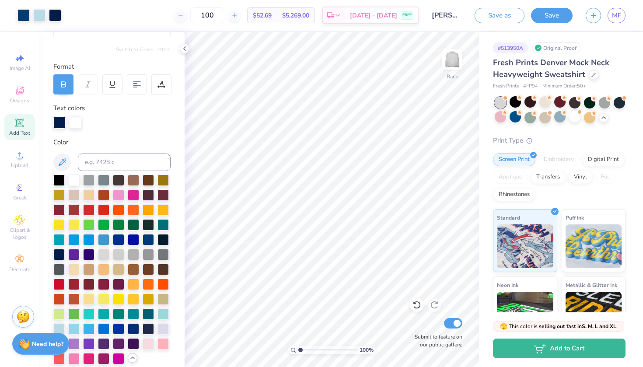
scroll to position [95, 0]
click at [59, 118] on div at bounding box center [59, 122] width 12 height 12
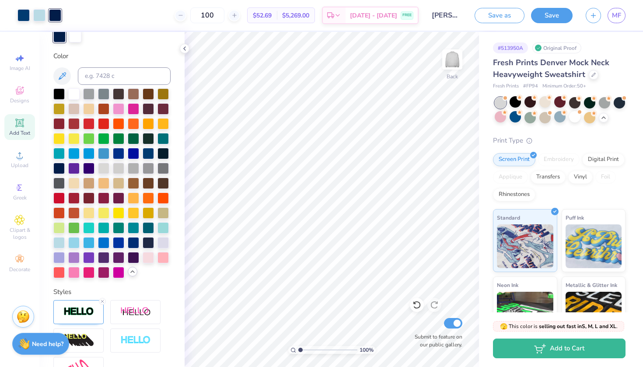
scroll to position [121, 0]
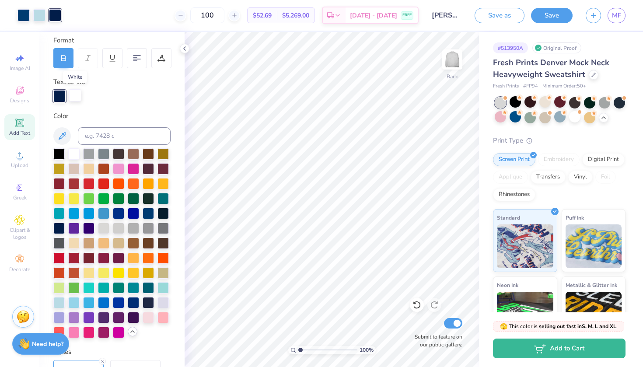
click at [76, 95] on div at bounding box center [75, 95] width 12 height 12
click at [35, 15] on div at bounding box center [39, 14] width 12 height 12
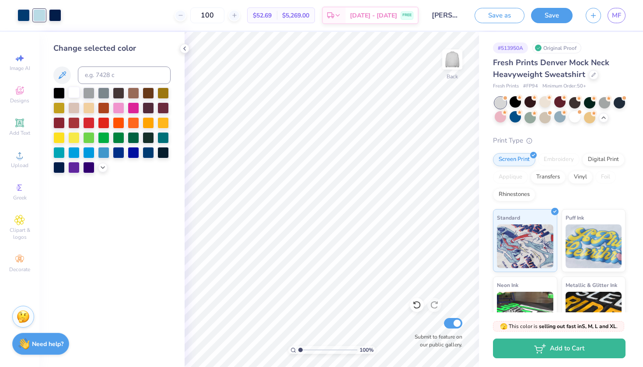
click at [71, 96] on div at bounding box center [73, 92] width 11 height 11
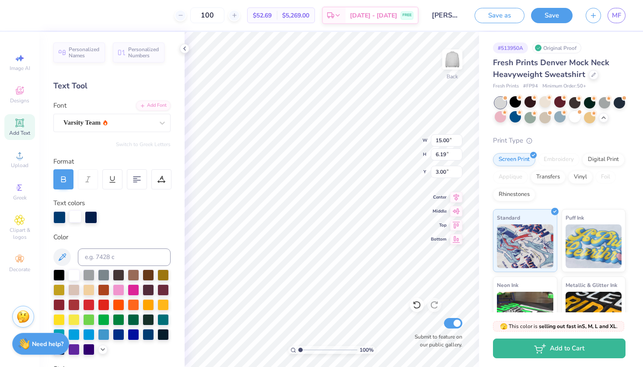
click at [74, 214] on div at bounding box center [75, 216] width 12 height 12
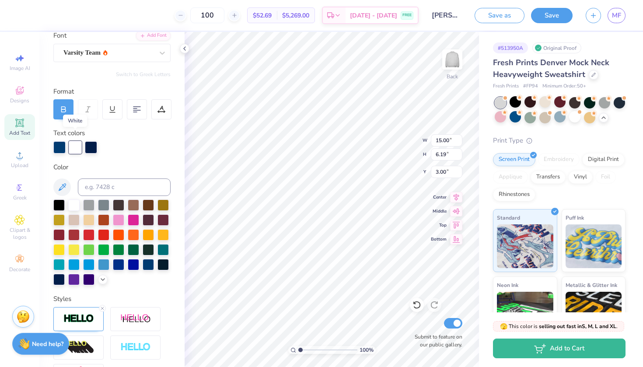
scroll to position [78, 0]
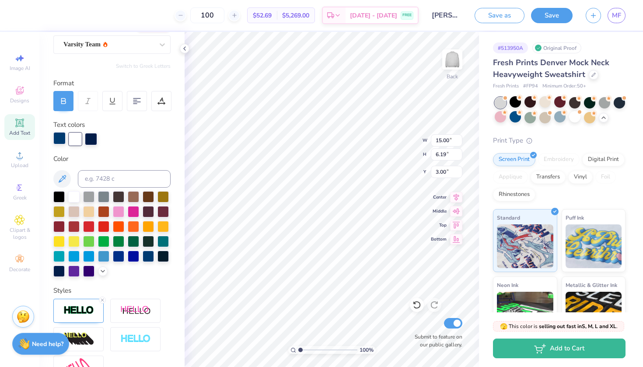
click at [58, 142] on div at bounding box center [59, 138] width 12 height 12
click at [71, 136] on div at bounding box center [75, 138] width 12 height 12
click at [85, 136] on div at bounding box center [91, 138] width 12 height 12
click at [75, 201] on div at bounding box center [73, 195] width 11 height 11
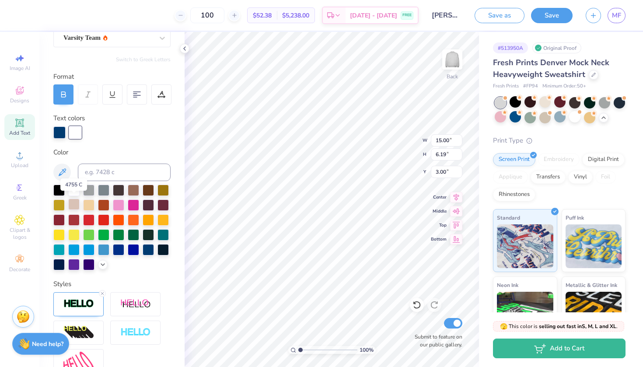
scroll to position [99, 0]
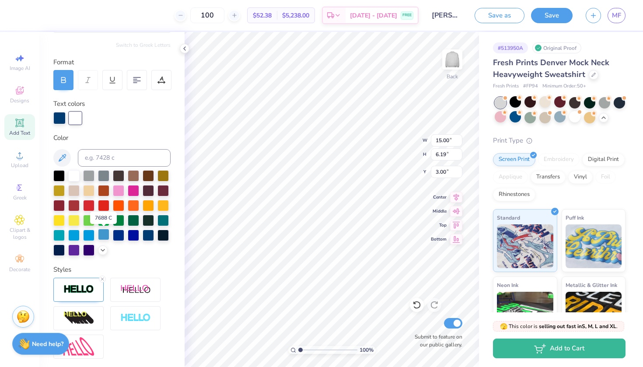
click at [105, 236] on div at bounding box center [103, 234] width 11 height 11
click at [103, 257] on div "Personalized Names Personalized Numbers Text Tool Add Font Font Varsity Team Sw…" at bounding box center [111, 199] width 145 height 335
click at [103, 253] on icon at bounding box center [102, 249] width 7 height 7
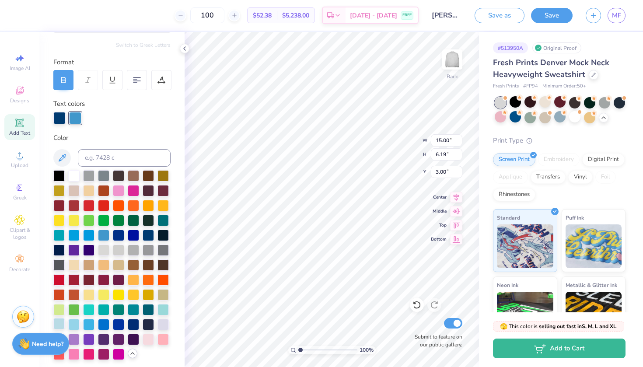
click at [59, 323] on div at bounding box center [58, 323] width 11 height 11
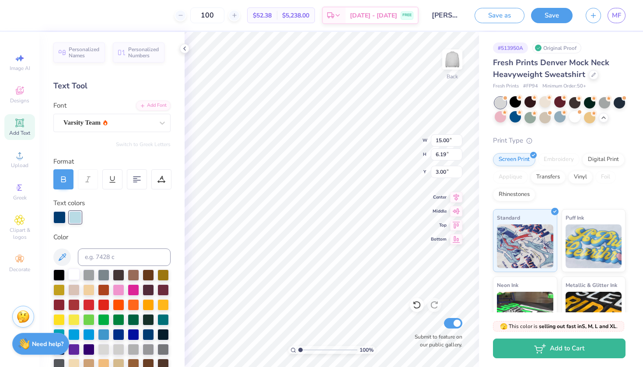
scroll to position [0, 0]
click at [75, 276] on div at bounding box center [73, 274] width 11 height 11
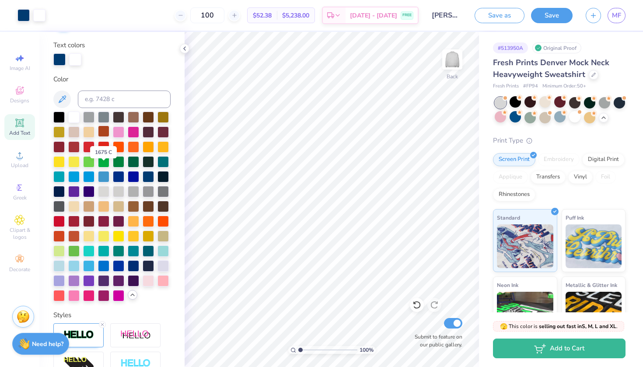
scroll to position [165, 0]
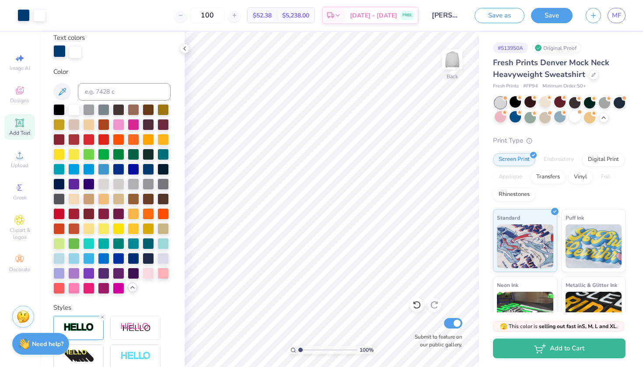
click at [61, 51] on div at bounding box center [59, 51] width 12 height 12
click at [67, 92] on icon at bounding box center [62, 92] width 11 height 11
click at [134, 256] on div at bounding box center [133, 257] width 11 height 11
click at [59, 51] on div at bounding box center [59, 51] width 12 height 12
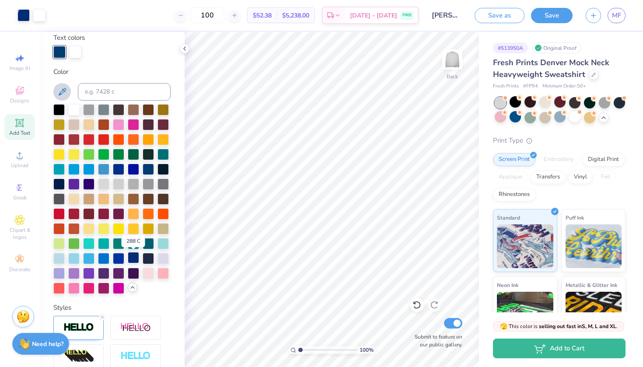
click at [136, 258] on div at bounding box center [133, 257] width 11 height 11
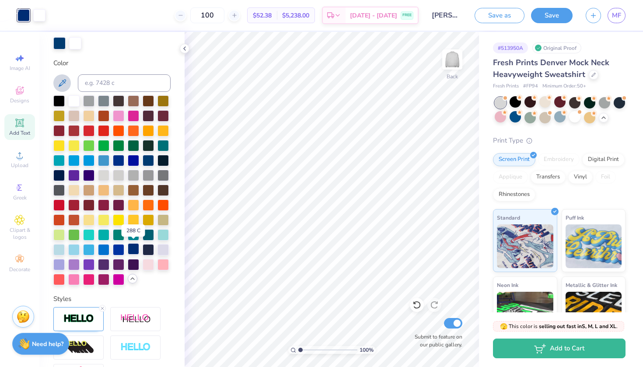
scroll to position [176, 0]
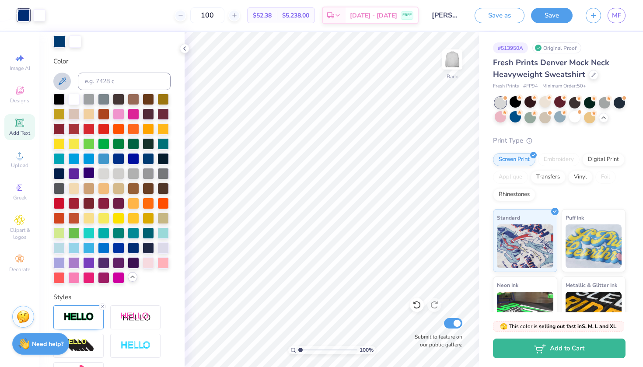
click at [87, 175] on div at bounding box center [88, 172] width 11 height 11
click at [132, 249] on div at bounding box center [133, 247] width 11 height 11
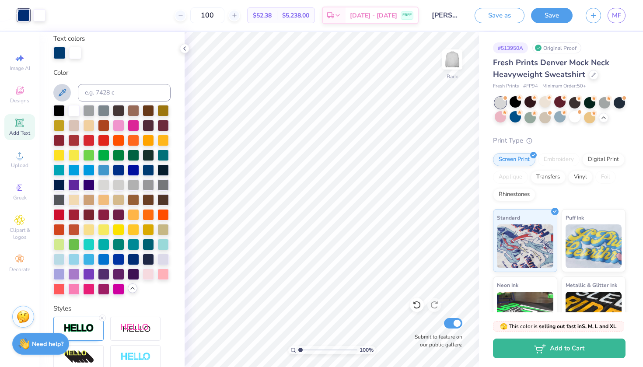
scroll to position [164, 0]
click at [118, 168] on div at bounding box center [118, 169] width 11 height 11
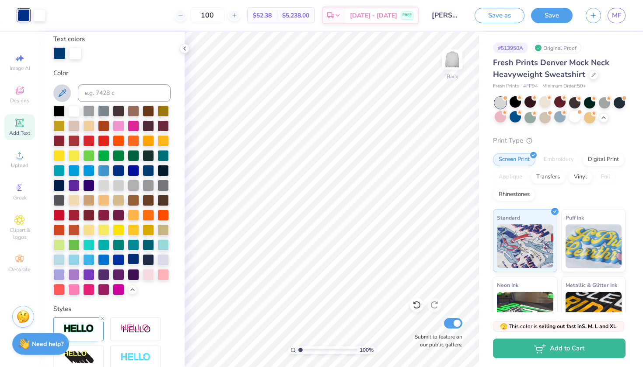
click at [133, 260] on div at bounding box center [133, 258] width 11 height 11
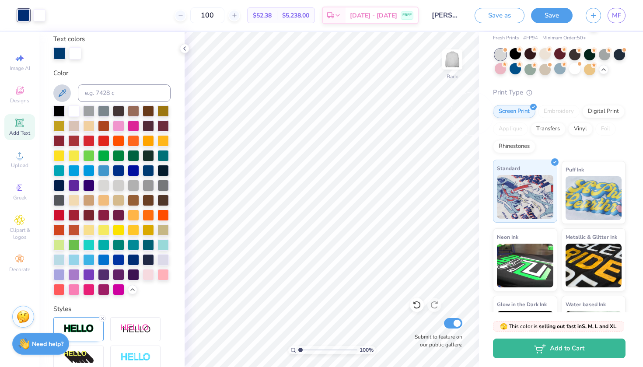
scroll to position [48, 0]
click at [547, 124] on div "Transfers" at bounding box center [548, 128] width 35 height 13
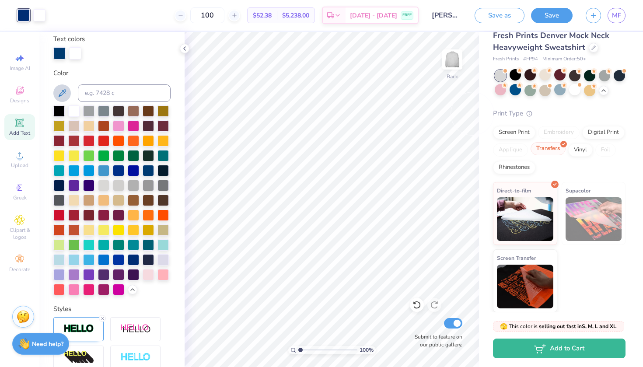
scroll to position [27, 0]
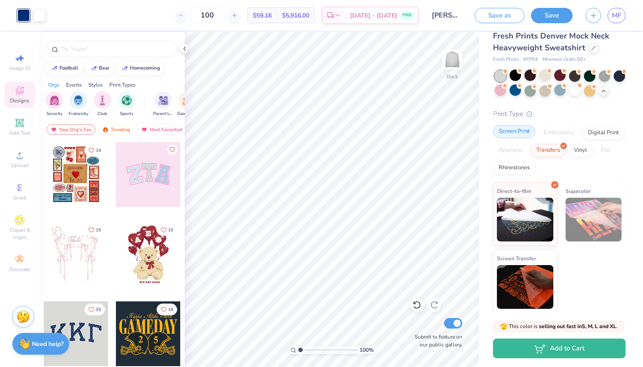
click at [514, 133] on div "Screen Print" at bounding box center [514, 131] width 42 height 13
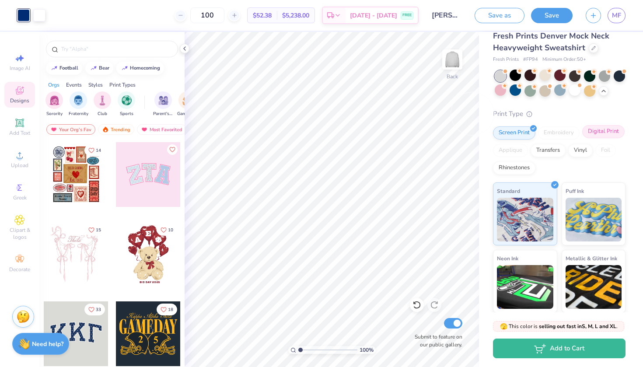
click at [606, 133] on div "Digital Print" at bounding box center [603, 131] width 42 height 13
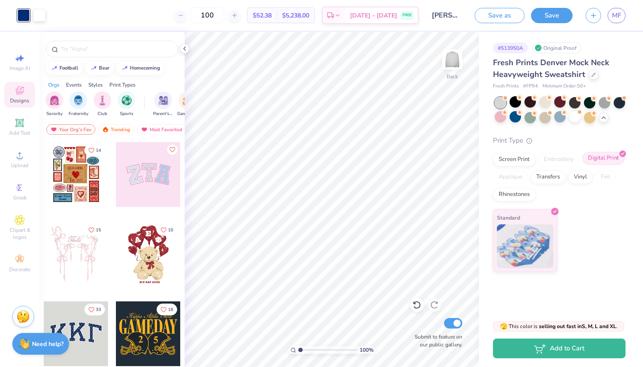
scroll to position [0, 0]
click at [573, 177] on div "Vinyl" at bounding box center [580, 175] width 25 height 13
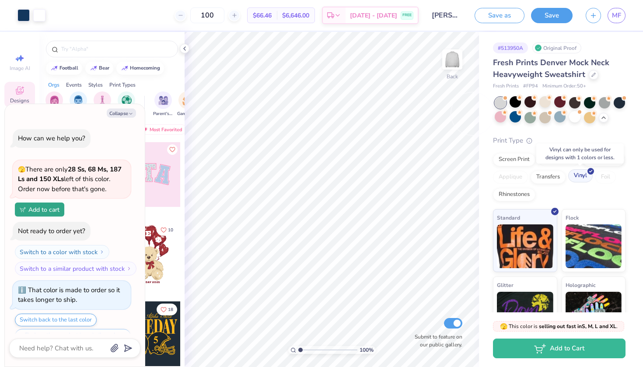
scroll to position [1168, 0]
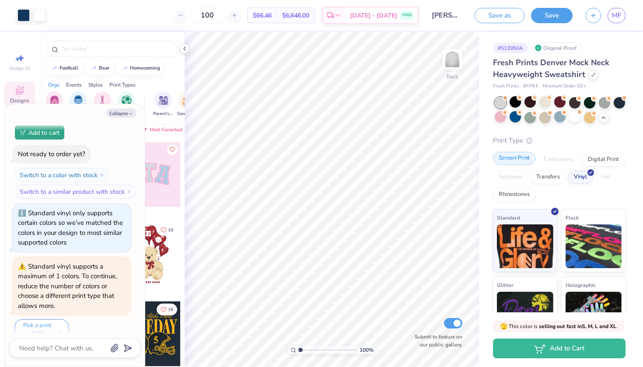
click at [514, 155] on div "Screen Print" at bounding box center [514, 158] width 42 height 13
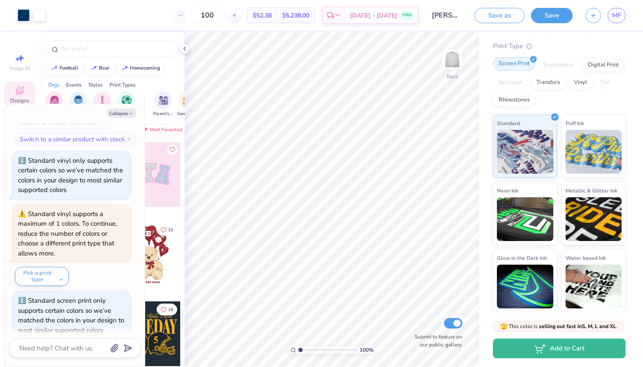
scroll to position [94, 0]
click at [186, 13] on div at bounding box center [181, 16] width 12 height 12
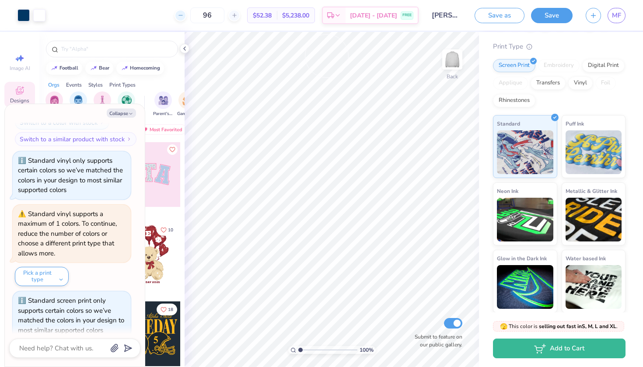
click at [186, 13] on div at bounding box center [181, 16] width 12 height 12
click at [237, 15] on div "92" at bounding box center [242, 15] width 66 height 16
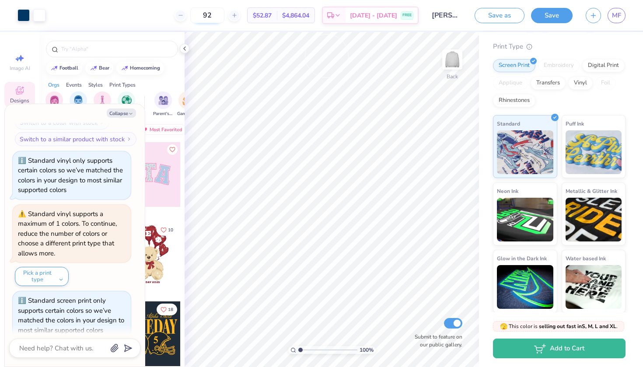
click at [224, 14] on input "92" at bounding box center [207, 15] width 34 height 16
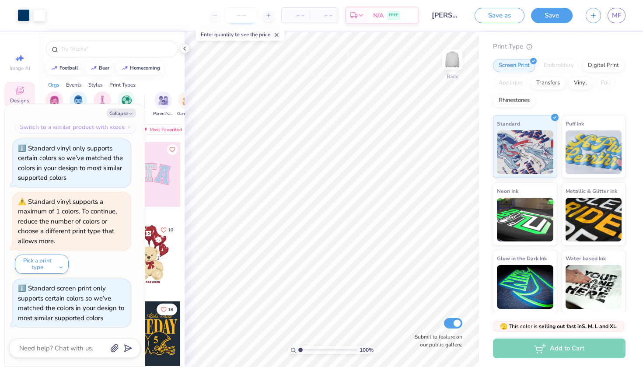
scroll to position [1123, 0]
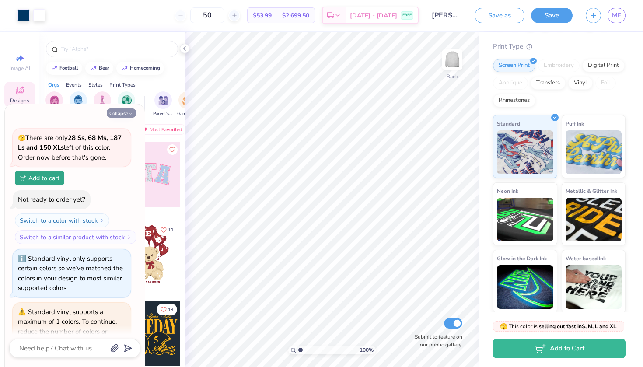
click at [129, 113] on icon "button" at bounding box center [130, 113] width 5 height 5
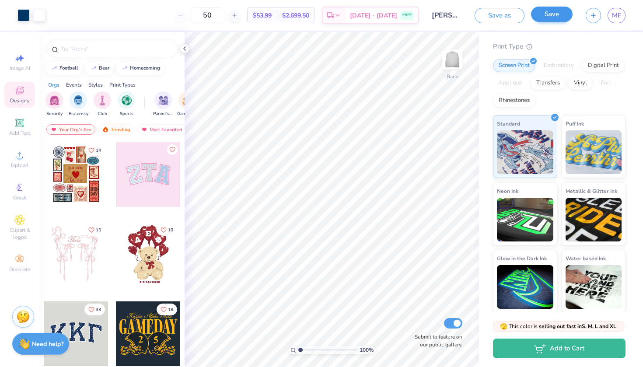
click at [535, 18] on button "Save" at bounding box center [552, 14] width 42 height 15
click at [184, 47] on icon at bounding box center [184, 48] width 7 height 7
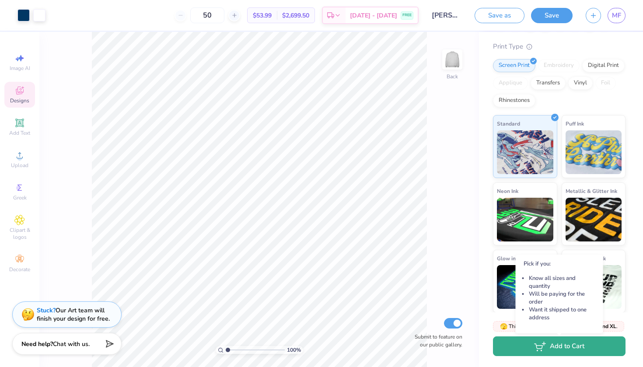
click at [573, 353] on button "Add to Cart" at bounding box center [559, 346] width 133 height 20
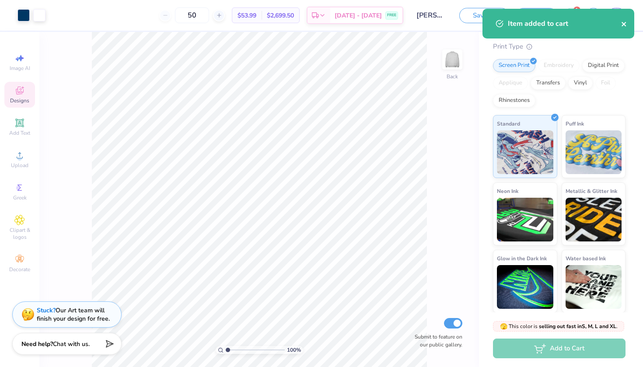
click at [625, 22] on icon "close" at bounding box center [624, 24] width 4 height 4
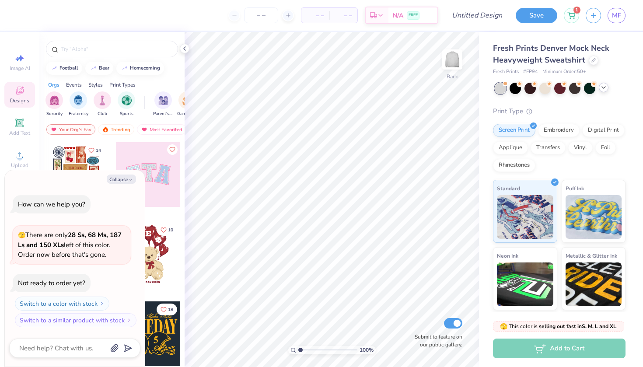
click at [601, 89] on icon at bounding box center [603, 87] width 7 height 7
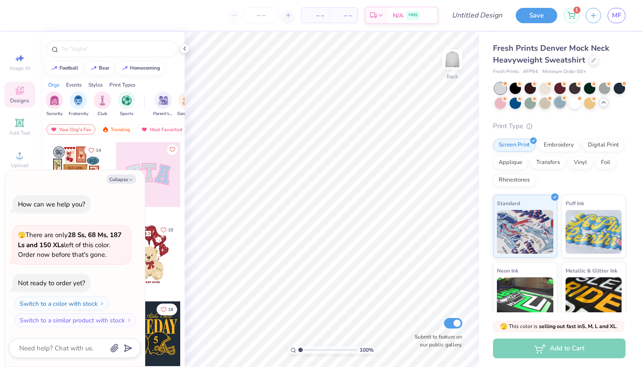
click at [559, 104] on div at bounding box center [559, 102] width 11 height 11
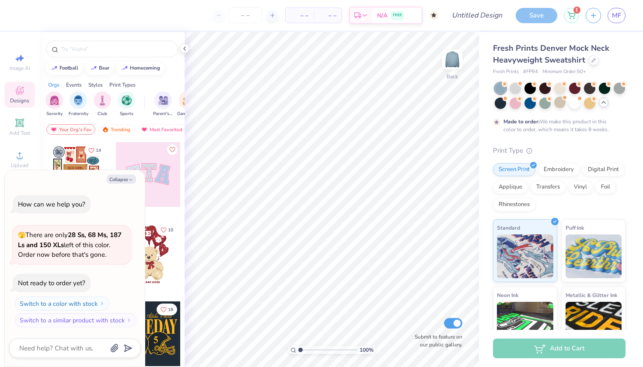
scroll to position [5, 0]
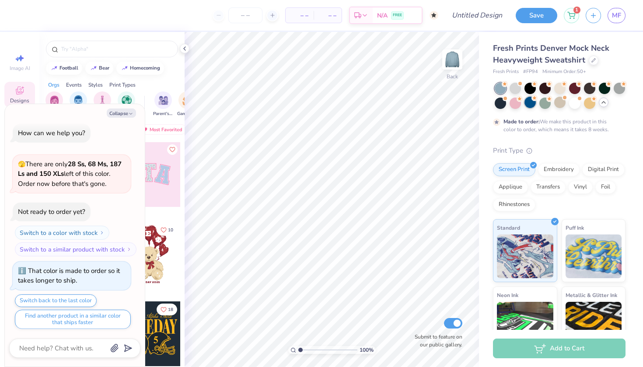
click at [529, 102] on div at bounding box center [530, 102] width 11 height 11
click at [503, 105] on div at bounding box center [500, 102] width 11 height 11
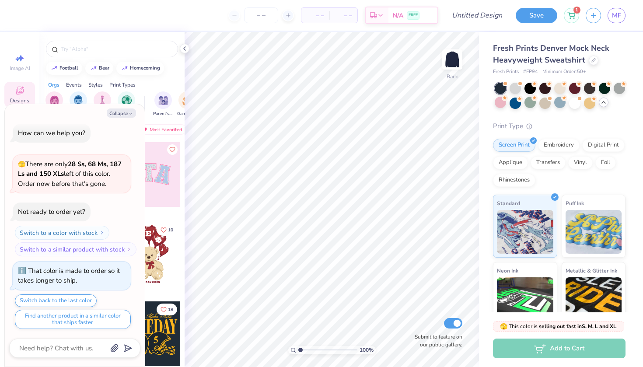
scroll to position [161, 0]
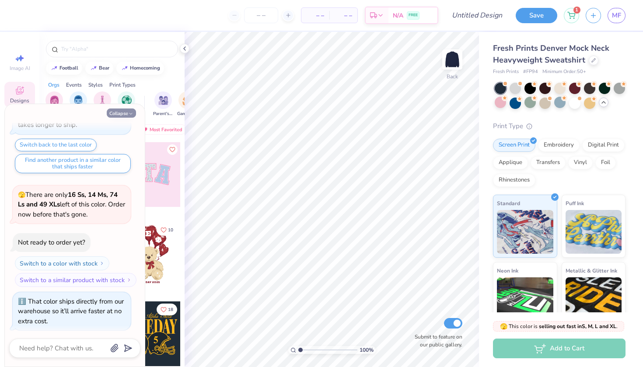
click at [127, 112] on button "Collapse" at bounding box center [121, 113] width 29 height 9
type textarea "x"
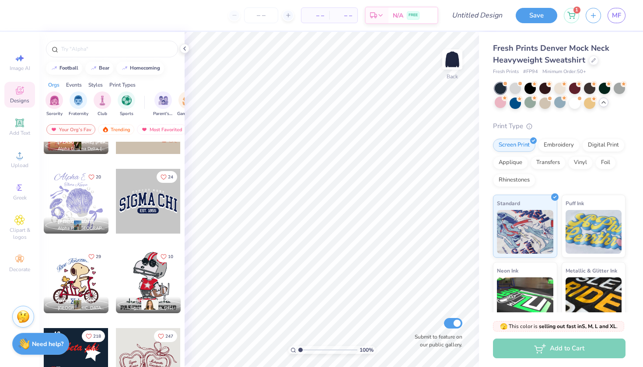
scroll to position [3552, 0]
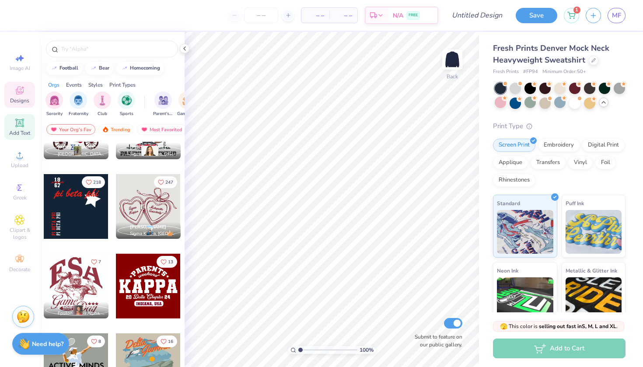
click at [26, 119] on div "Add Text" at bounding box center [19, 127] width 31 height 26
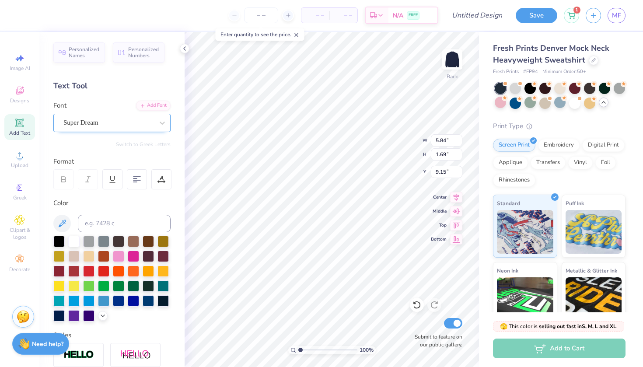
click at [105, 128] on div at bounding box center [108, 123] width 90 height 12
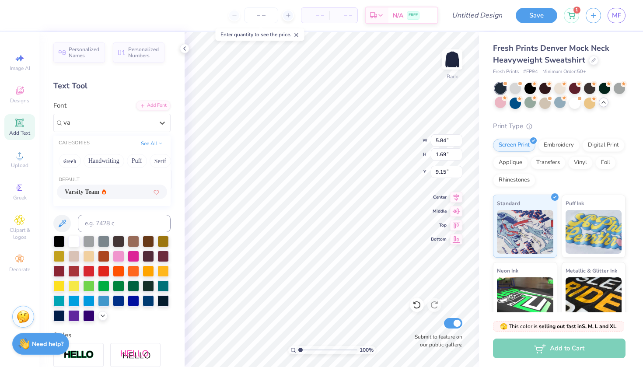
click at [71, 188] on span "Varsity Team" at bounding box center [82, 191] width 35 height 9
type input "va"
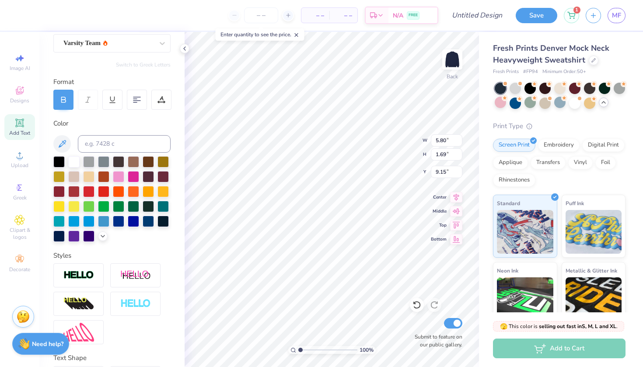
scroll to position [99, 0]
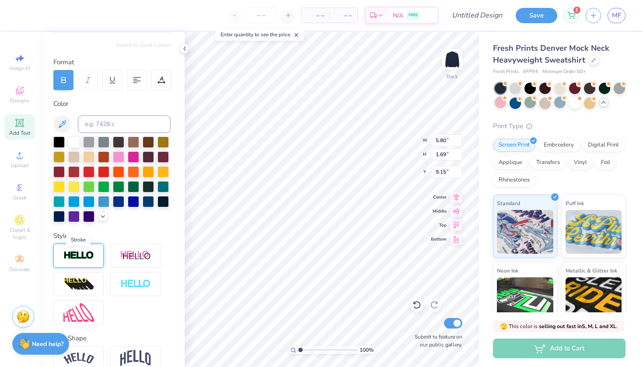
click at [94, 258] on img at bounding box center [78, 256] width 31 height 10
type input "5.83"
type input "1.72"
type input "9.14"
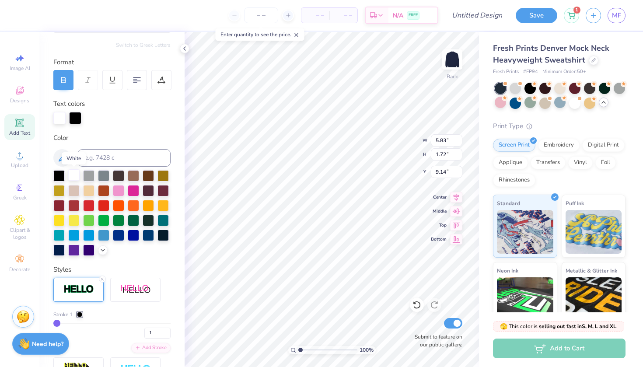
click at [74, 179] on div at bounding box center [73, 174] width 11 height 11
click at [73, 118] on div at bounding box center [75, 117] width 12 height 12
click at [96, 233] on div at bounding box center [111, 213] width 117 height 86
click at [100, 235] on div at bounding box center [103, 234] width 11 height 11
click at [98, 240] on div at bounding box center [103, 234] width 11 height 11
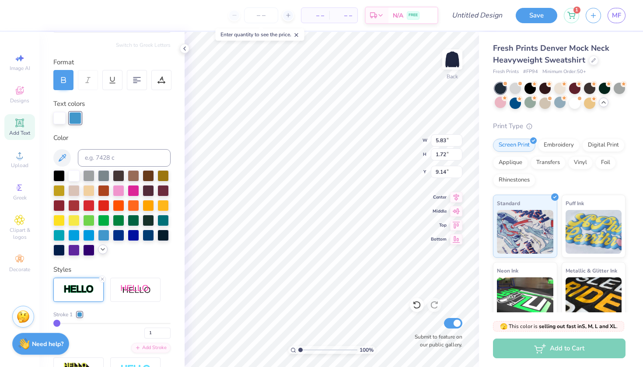
click at [102, 252] on icon at bounding box center [102, 249] width 7 height 7
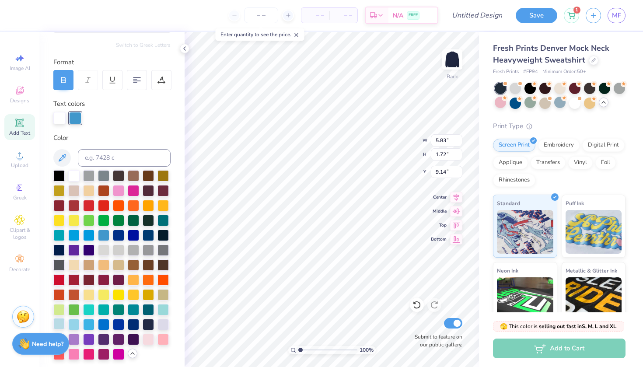
click at [60, 325] on div at bounding box center [58, 323] width 11 height 11
click at [66, 117] on div at bounding box center [59, 117] width 12 height 12
click at [63, 324] on div at bounding box center [58, 323] width 11 height 11
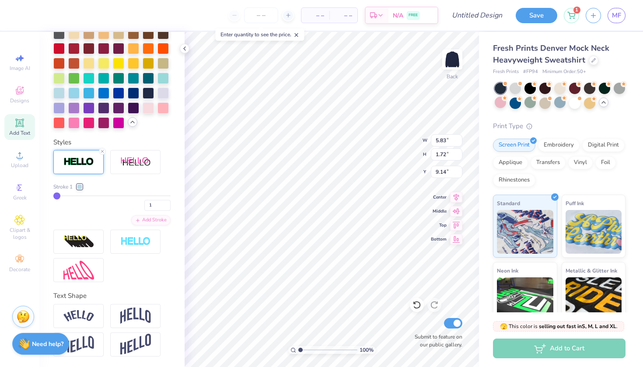
scroll to position [297, 0]
type input "2"
type input "4"
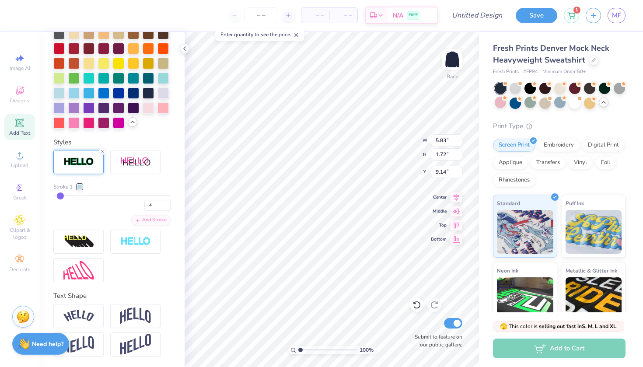
type input "6"
type input "10"
type input "13"
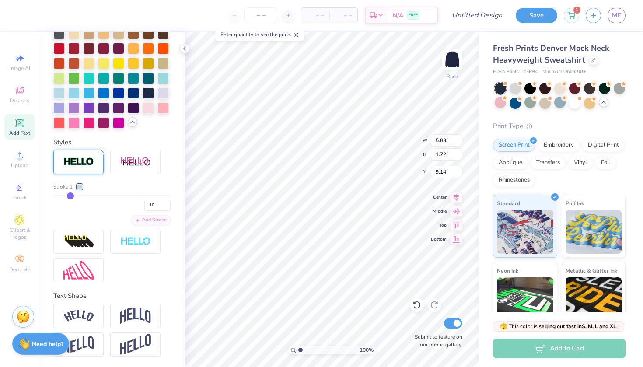
type input "13"
type input "15"
type input "16"
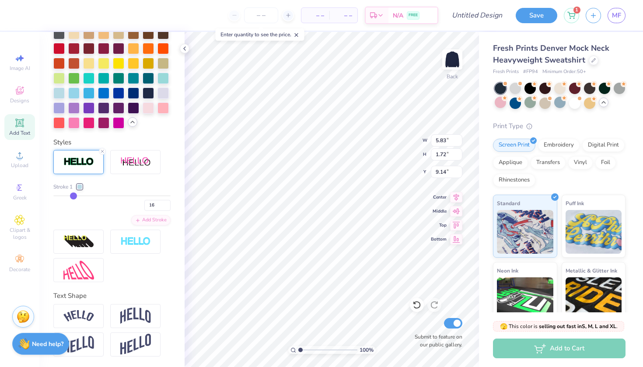
type input "17"
type input "18"
type input "19"
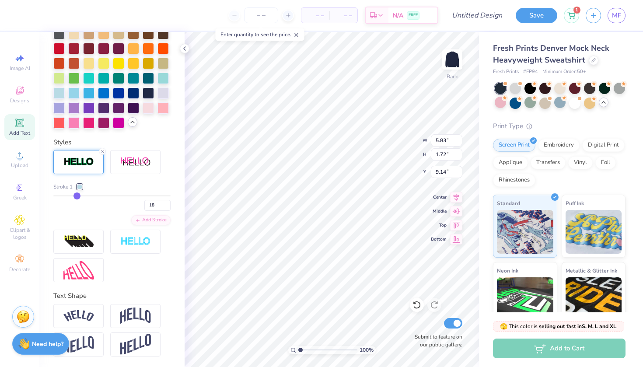
type input "19"
type input "6.40"
type input "2.29"
type input "8.85"
type input "1"
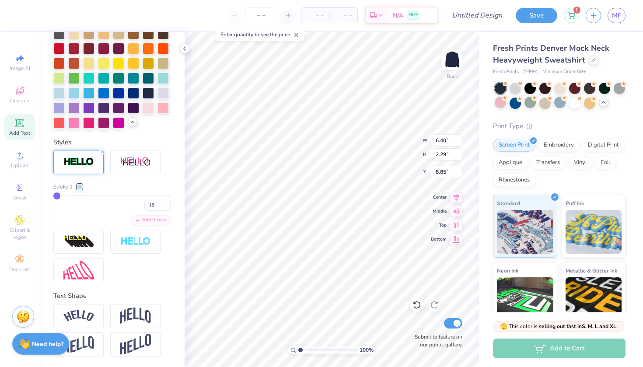
type input "1"
click at [56, 196] on input "range" at bounding box center [111, 195] width 117 height 1
type input "5.83"
type input "1.72"
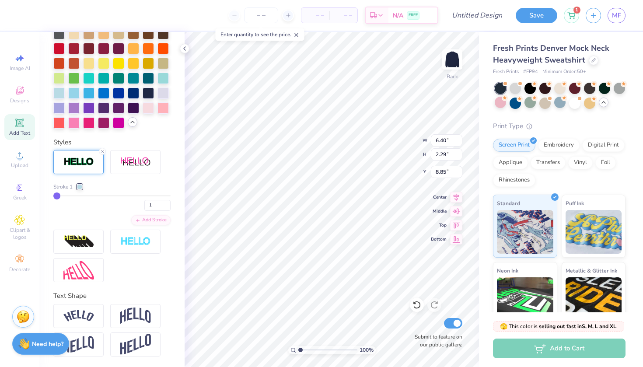
type input "9.14"
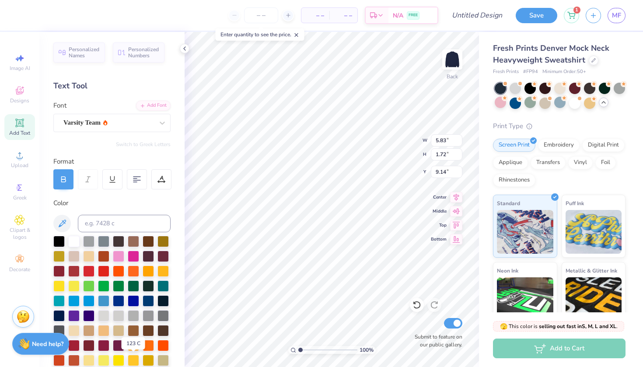
scroll to position [0, 0]
click at [73, 242] on div at bounding box center [73, 240] width 11 height 11
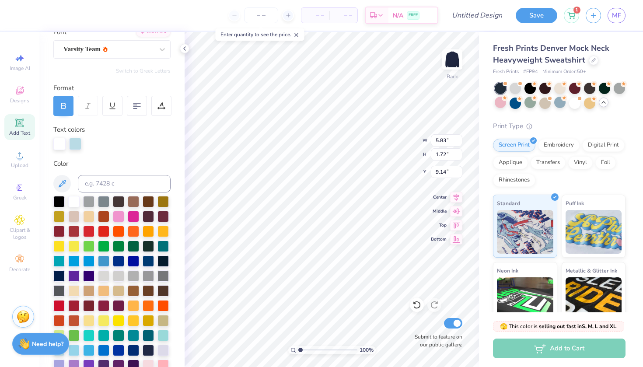
scroll to position [76, 0]
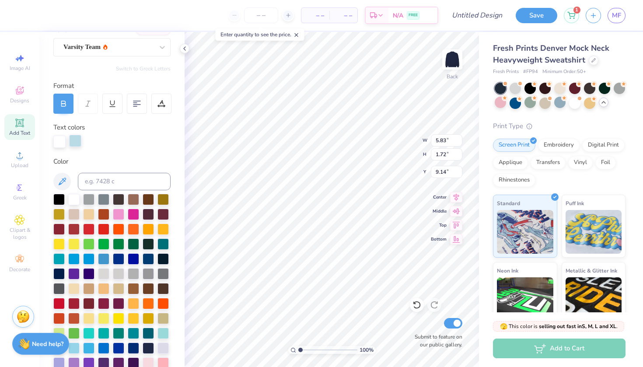
click at [75, 136] on div at bounding box center [75, 141] width 12 height 12
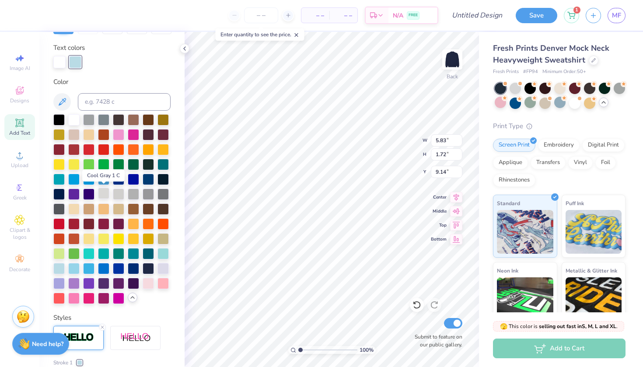
scroll to position [157, 0]
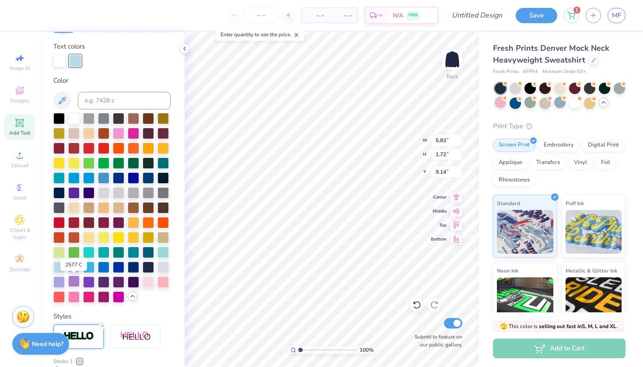
click at [68, 279] on div at bounding box center [73, 281] width 11 height 11
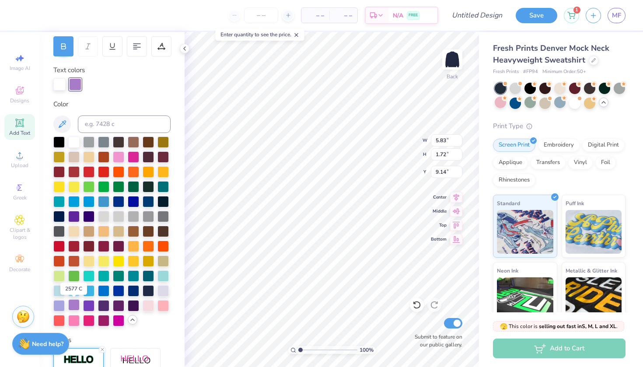
scroll to position [133, 0]
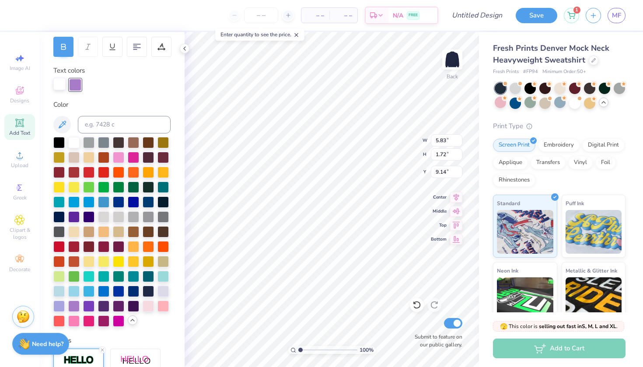
click at [60, 82] on div at bounding box center [59, 84] width 12 height 12
click at [60, 290] on div at bounding box center [58, 290] width 11 height 11
click at [76, 83] on div at bounding box center [75, 84] width 12 height 12
click at [77, 139] on div at bounding box center [73, 141] width 11 height 11
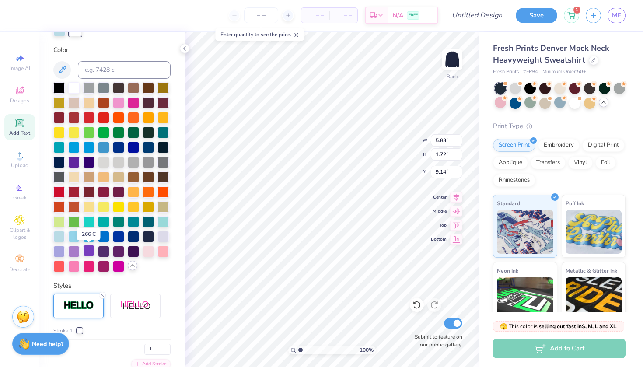
scroll to position [215, 0]
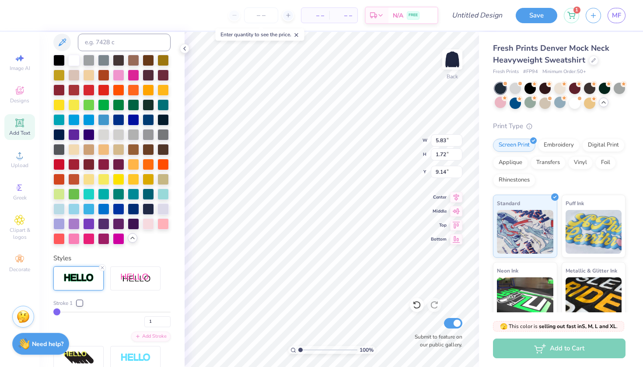
type input "2"
type input "3"
type input "4"
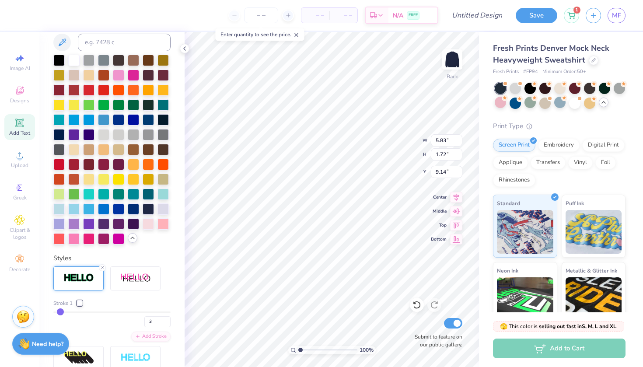
type input "4"
type input "5"
type input "6"
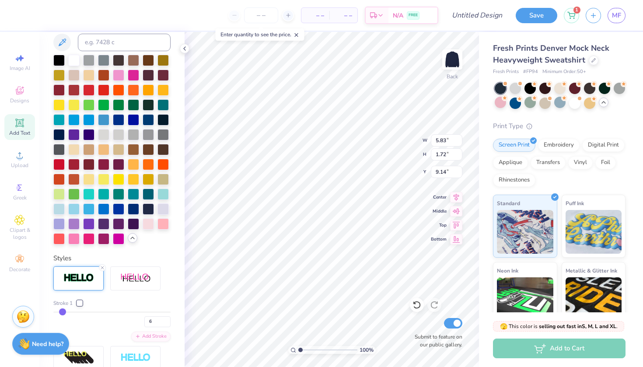
type input "7"
drag, startPoint x: 55, startPoint y: 314, endPoint x: 64, endPoint y: 314, distance: 8.8
type input "7"
click at [64, 313] on input "range" at bounding box center [111, 312] width 117 height 1
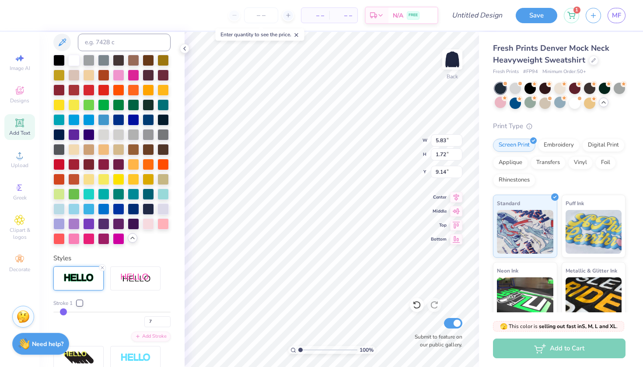
type input "6.02"
type input "1.91"
type input "9.04"
type input "8"
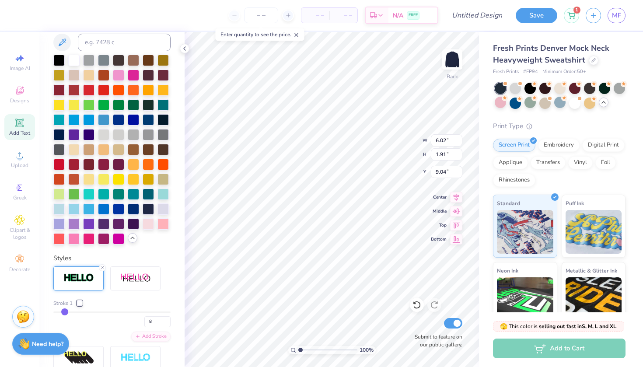
type input "7"
type input "6"
type input "5"
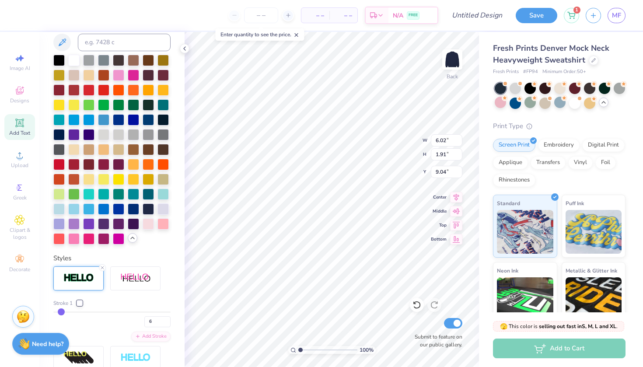
type input "5"
type input "4"
type input "3"
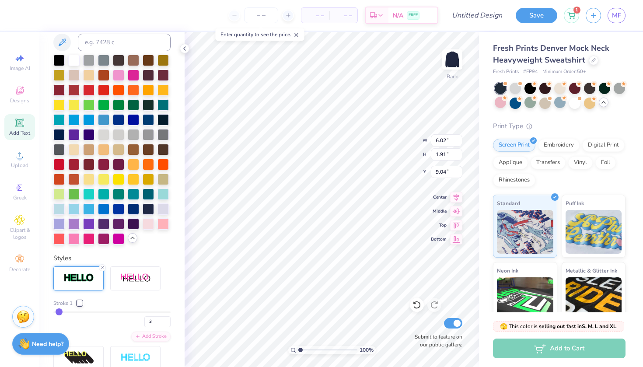
type input "2"
type input "1"
drag, startPoint x: 65, startPoint y: 312, endPoint x: 57, endPoint y: 312, distance: 7.5
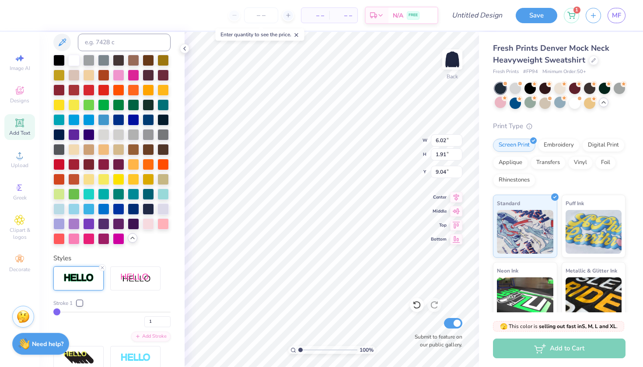
type input "1"
click at [57, 312] on input "range" at bounding box center [111, 312] width 117 height 1
type input "5.83"
type input "1.72"
type input "9.14"
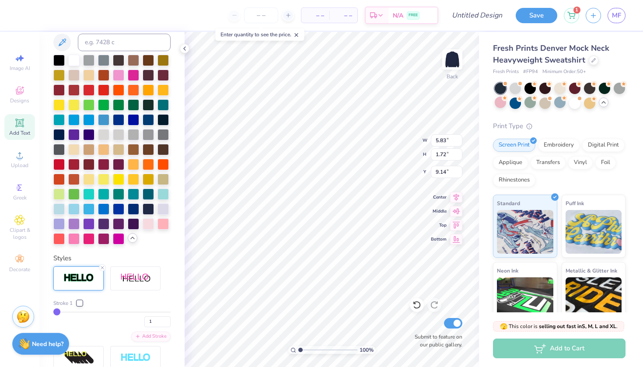
type input "10.94"
type input "3.23"
type input "1.84"
type textarea "SMick"
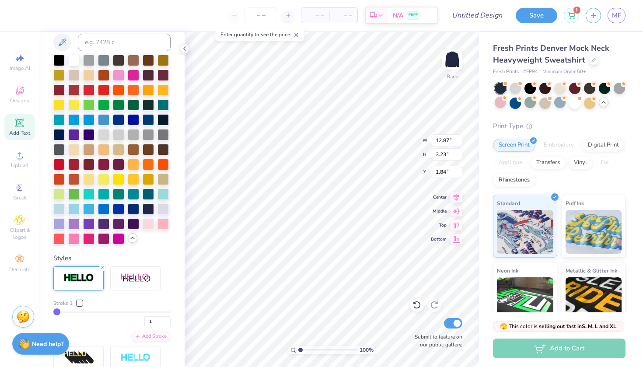
click at [61, 311] on div "Stroke 1 1" at bounding box center [111, 313] width 117 height 28
type input "5"
click at [62, 312] on input "range" at bounding box center [111, 312] width 117 height 1
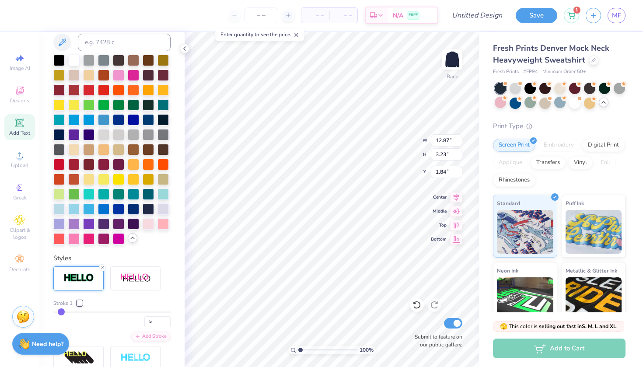
type input "13.11"
type input "3.47"
type input "1.72"
type input "6"
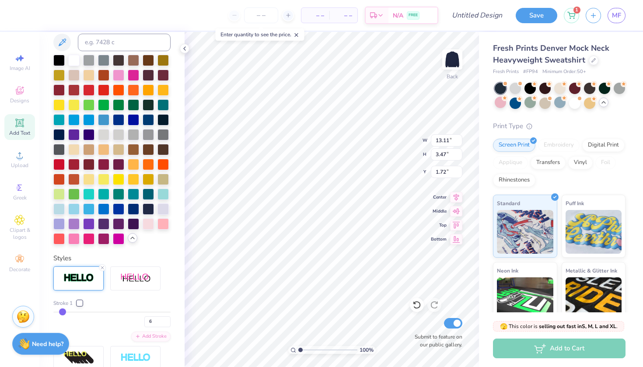
type input "5"
type input "4"
type input "13.05"
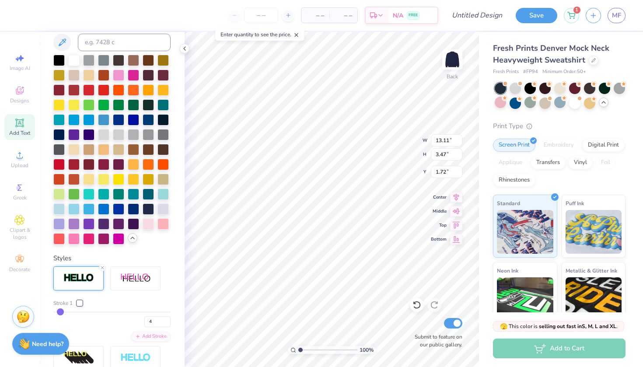
type input "3.41"
type input "1.75"
drag, startPoint x: 62, startPoint y: 313, endPoint x: 56, endPoint y: 312, distance: 5.8
click at [169, 220] on div at bounding box center [163, 222] width 11 height 11
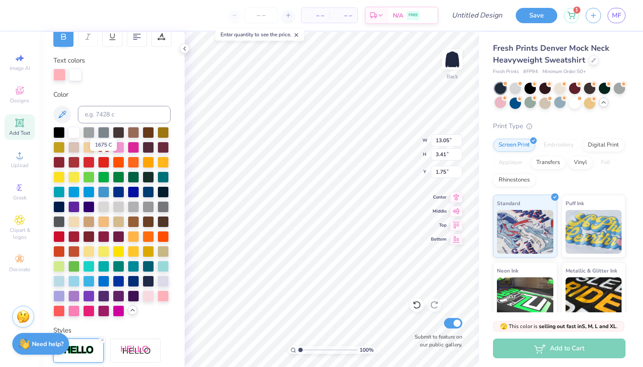
scroll to position [144, 0]
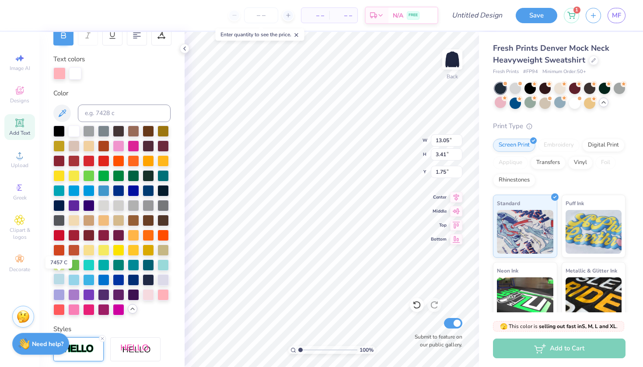
click at [60, 282] on div at bounding box center [58, 278] width 11 height 11
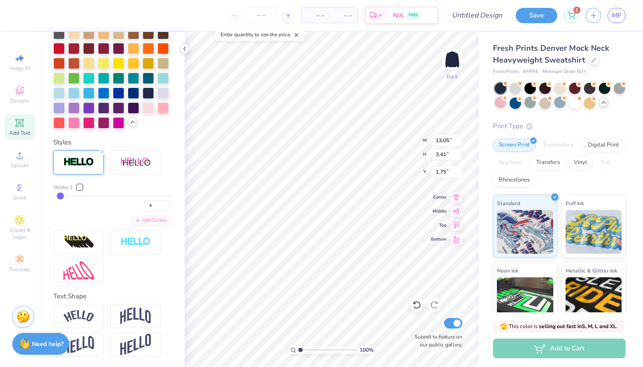
scroll to position [331, 0]
click at [144, 316] on img at bounding box center [135, 316] width 31 height 17
type input "6.06"
type input "0.53"
type input "3"
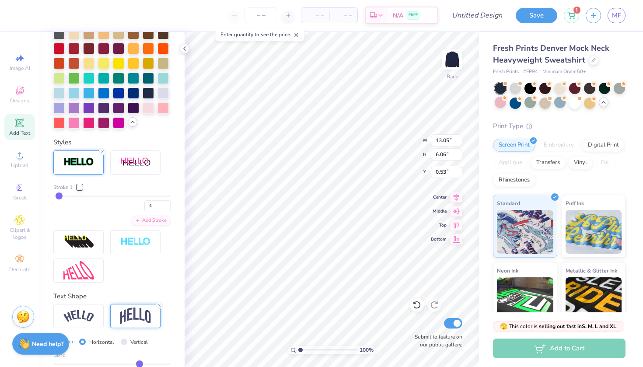
type input "3"
type input "12.99"
type input "6.00"
type input "0.56"
type input "1.60"
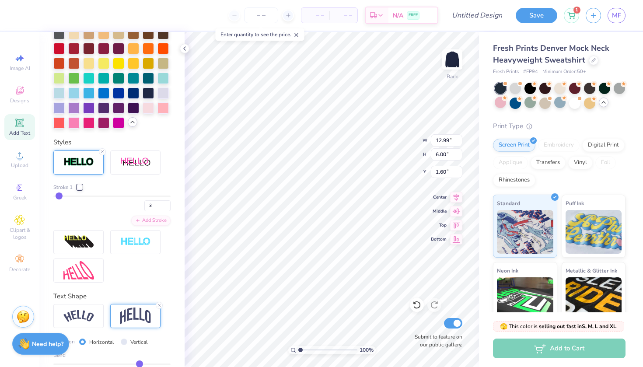
type input "1.81"
type input "13.92"
type input "6.44"
type input "14.83"
type input "6.86"
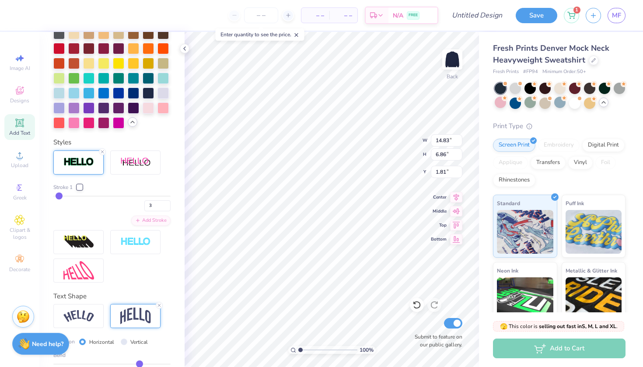
type input "1.89"
type input "2.76"
click at [234, 42] on div "Enter quantity to see the price." at bounding box center [260, 35] width 94 height 18
click at [234, 43] on div "Enter quantity to see the price." at bounding box center [260, 35] width 94 height 18
click at [249, 38] on div "Enter quantity to see the price." at bounding box center [260, 34] width 89 height 12
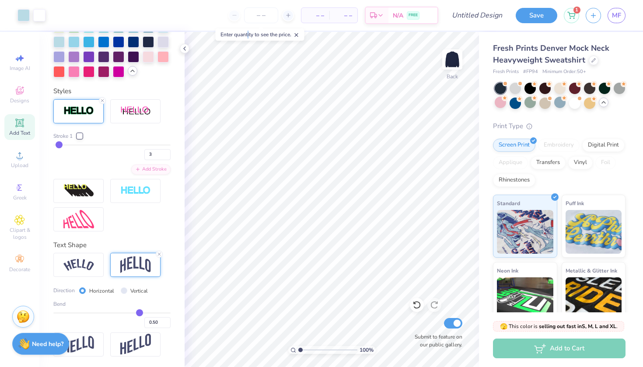
scroll to position [382, 0]
type input "0.51"
type input "0.5"
type input "0.50"
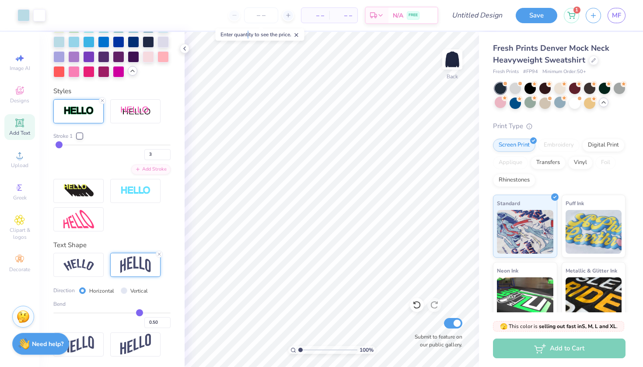
type input "0.49"
type input "0.48"
type input "0.47"
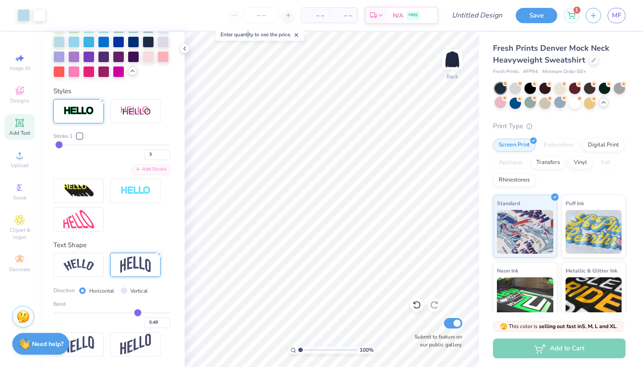
type input "0.47"
type input "0.46"
type input "0.45"
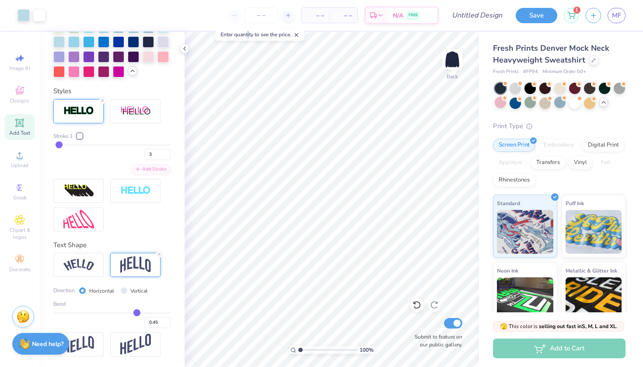
type input "0.44"
type input "0.43"
type input "0.42"
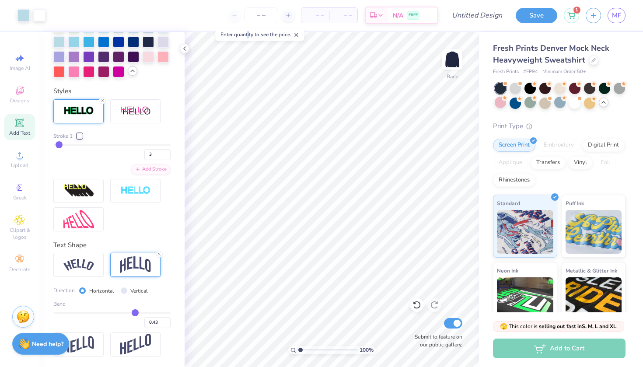
type input "0.42"
type input "0.41"
type input "0.4"
type input "0.40"
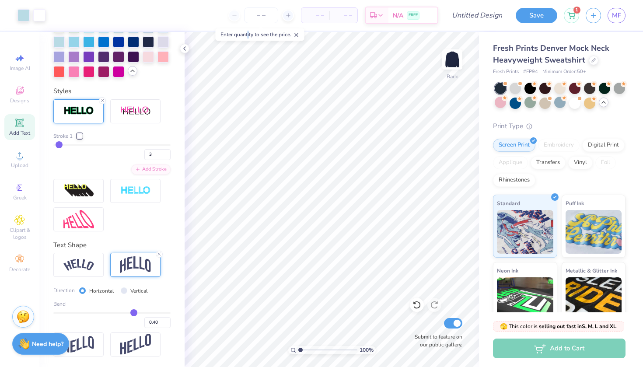
type input "0.39"
type input "0.38"
type input "0.37"
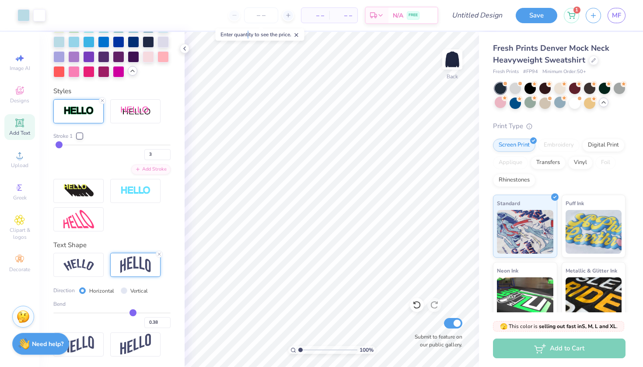
type input "0.37"
type input "0.38"
type input "0.39"
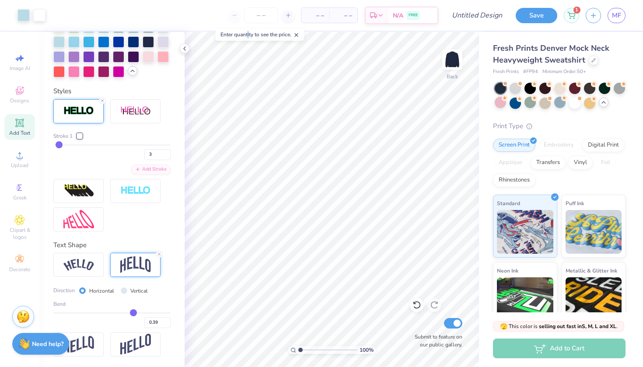
type input "0.4"
type input "0.40"
type input "0.41"
drag, startPoint x: 140, startPoint y: 313, endPoint x: 135, endPoint y: 312, distance: 5.3
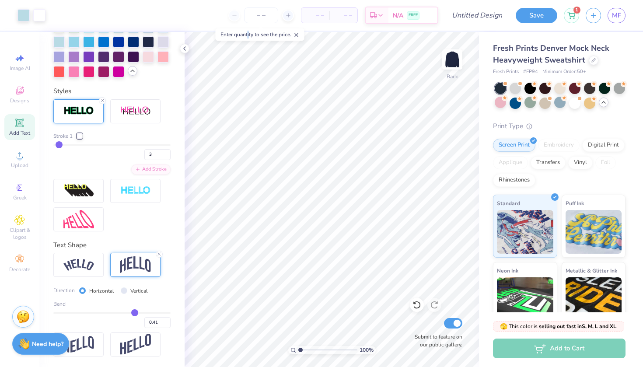
type input "0.41"
click at [135, 312] on input "range" at bounding box center [111, 312] width 117 height 1
click at [479, 13] on input "Design Title" at bounding box center [487, 16] width 43 height 18
type input "[PERSON_NAME] DAY mock neck 2"
click at [319, 14] on div "– – Per Item – – Total Est. Delivery N/A FREE" at bounding box center [256, 15] width 408 height 31
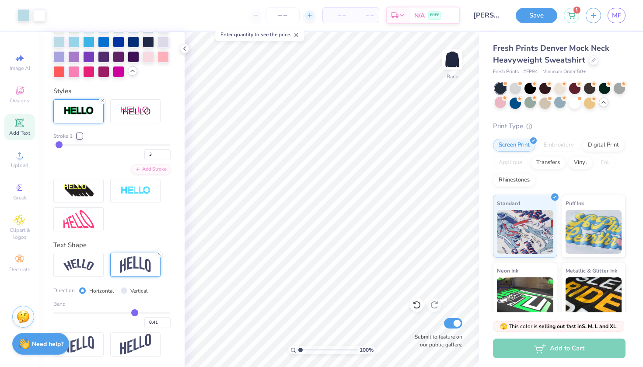
click at [314, 14] on div at bounding box center [310, 16] width 12 height 12
type input "50"
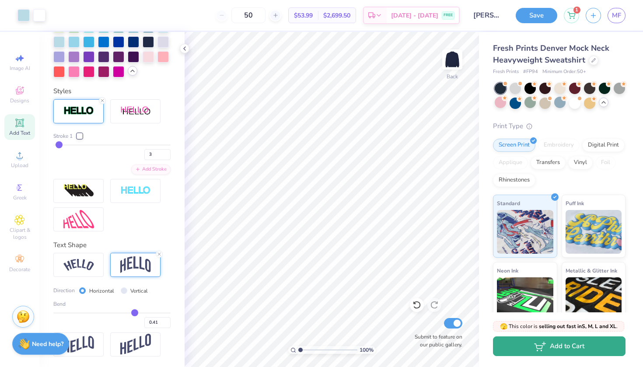
click at [546, 348] on icon "button" at bounding box center [540, 347] width 12 height 10
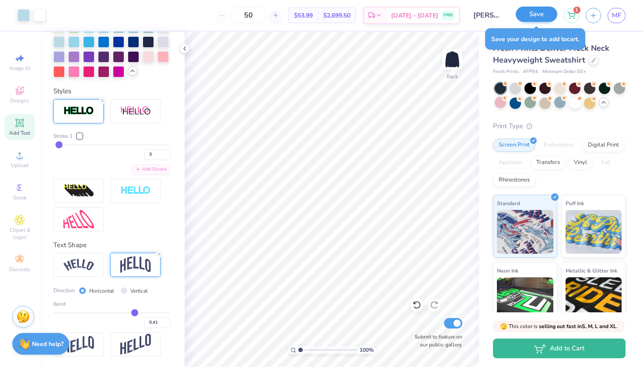
click at [549, 18] on button "Save" at bounding box center [537, 14] width 42 height 15
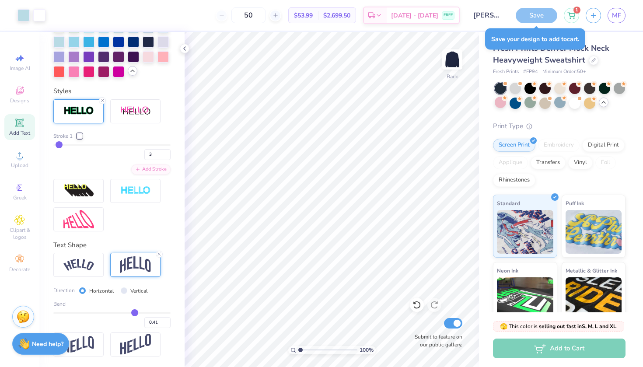
click at [560, 354] on div "Add to Cart" at bounding box center [559, 349] width 133 height 20
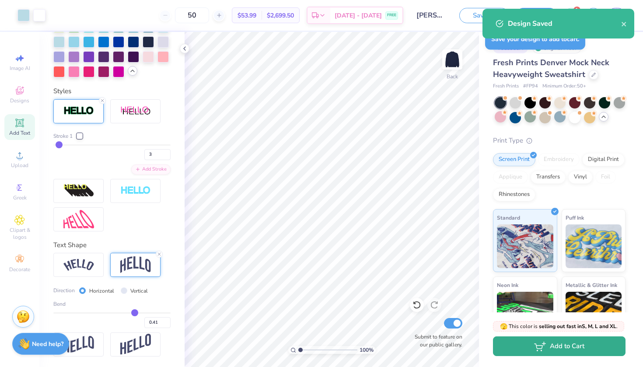
click at [512, 342] on button "Add to Cart" at bounding box center [559, 346] width 133 height 20
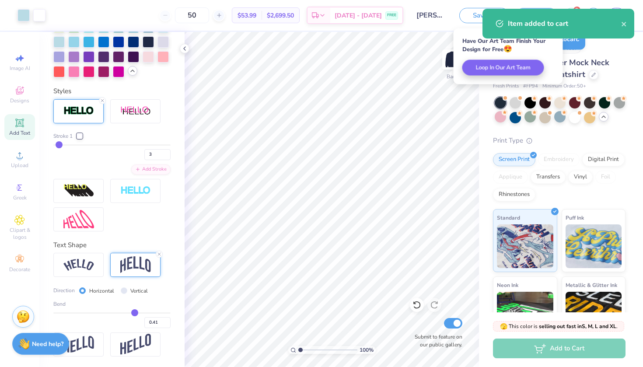
click at [571, 11] on div "Item added to cart" at bounding box center [559, 24] width 152 height 30
click at [624, 26] on icon "close" at bounding box center [624, 24] width 6 height 7
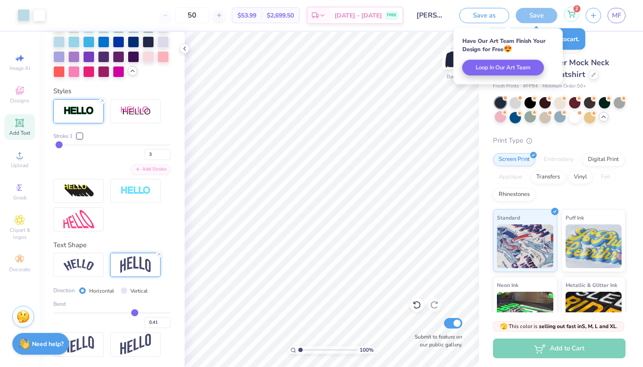
click at [571, 14] on icon at bounding box center [571, 14] width 8 height 7
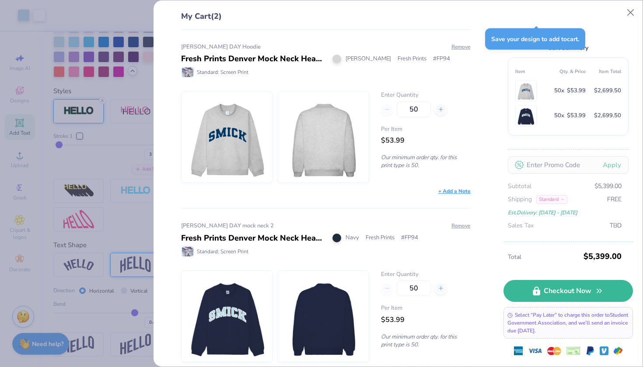
click at [200, 134] on img at bounding box center [226, 136] width 75 height 91
click at [251, 59] on div "Fresh Prints Denver Mock Neck Heavyweight Sweatshirt" at bounding box center [253, 59] width 145 height 12
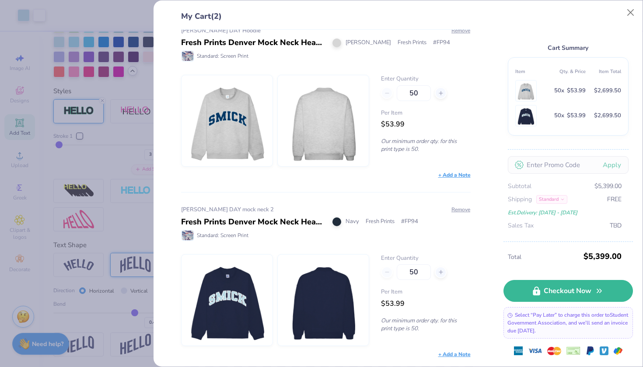
scroll to position [16, 0]
click at [630, 11] on button "Close" at bounding box center [631, 12] width 17 height 17
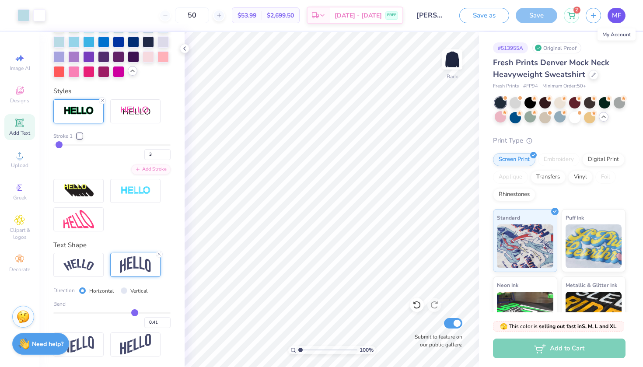
click at [613, 14] on span "MF" at bounding box center [616, 16] width 9 height 10
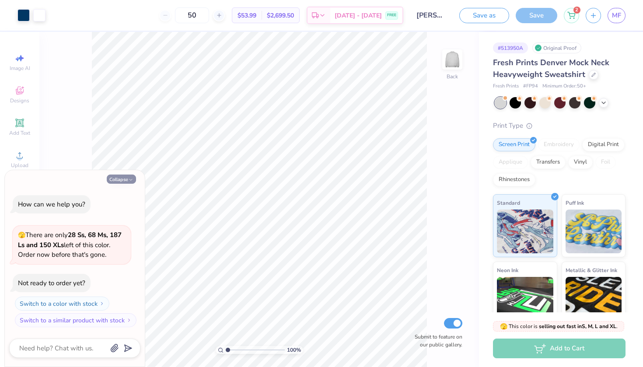
click at [134, 176] on button "Collapse" at bounding box center [121, 179] width 29 height 9
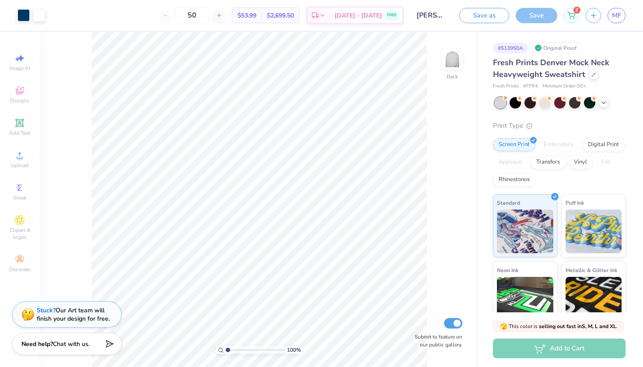
type textarea "x"
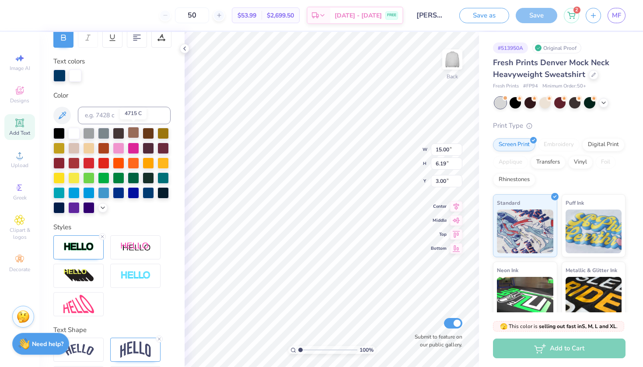
scroll to position [144, 0]
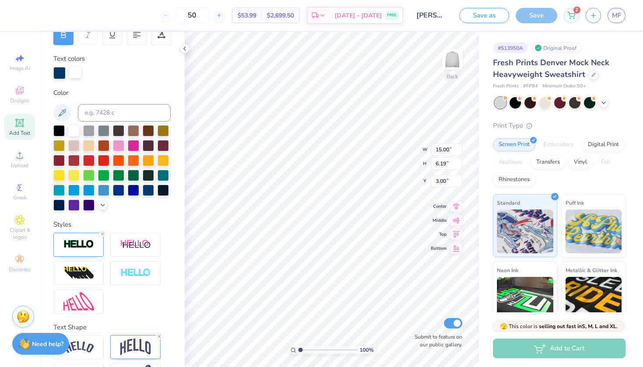
click at [73, 73] on div at bounding box center [75, 72] width 12 height 12
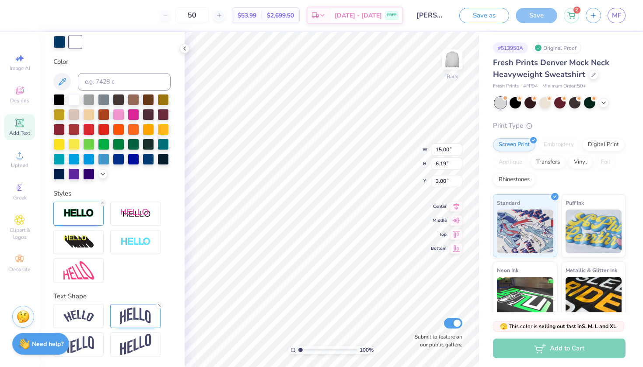
scroll to position [175, 0]
click at [101, 203] on icon at bounding box center [102, 202] width 5 height 5
type input "14.93"
type input "6.12"
type input "3.03"
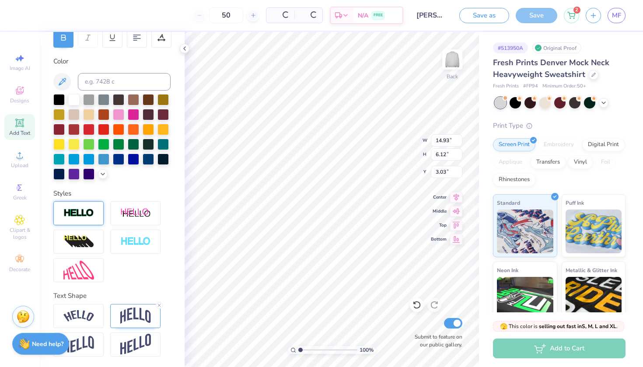
scroll to position [142, 0]
click at [80, 210] on img at bounding box center [78, 213] width 31 height 10
type input "15.00"
type input "6.19"
type input "3.00"
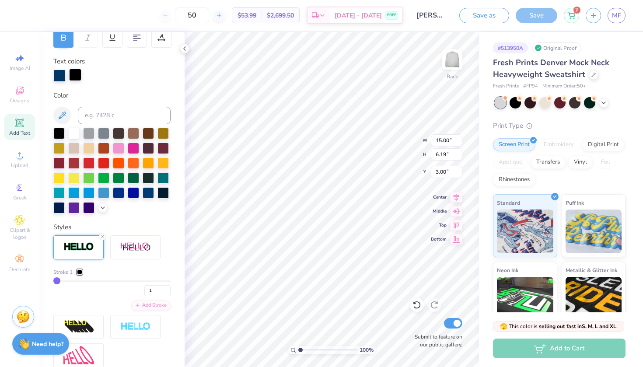
click at [74, 77] on div at bounding box center [75, 75] width 12 height 12
click at [77, 130] on div at bounding box center [73, 132] width 11 height 11
type input "3"
type input "15.14"
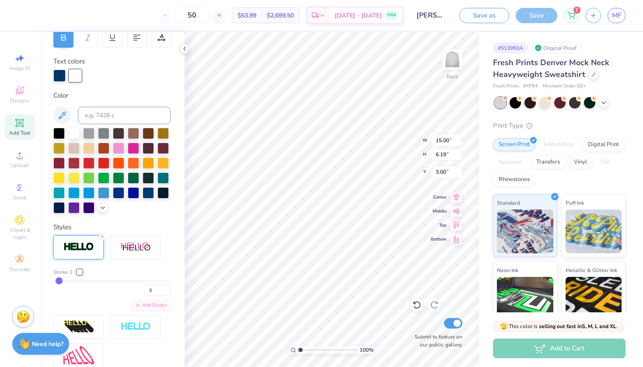
type input "6.33"
type input "2.93"
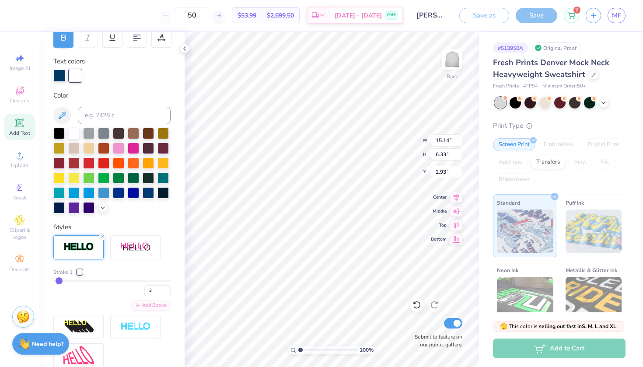
type input "2"
type input "15.07"
type input "6.26"
type input "2.97"
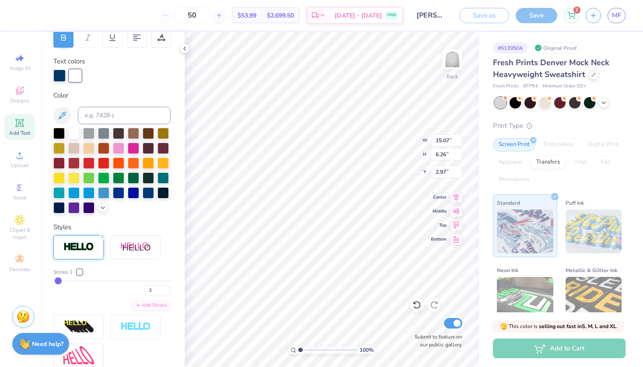
type input "3"
type input "4"
type input "15.21"
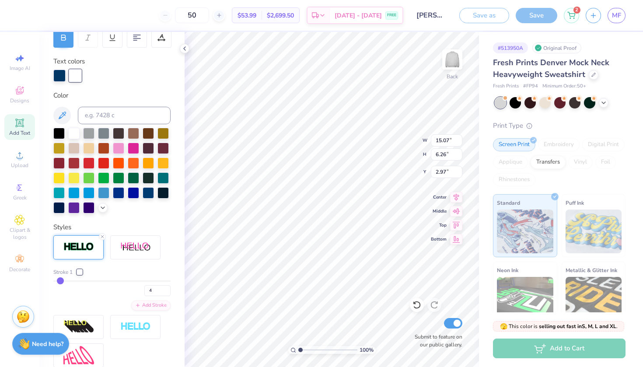
type input "6.40"
type input "2.90"
type input "3"
type input "15.14"
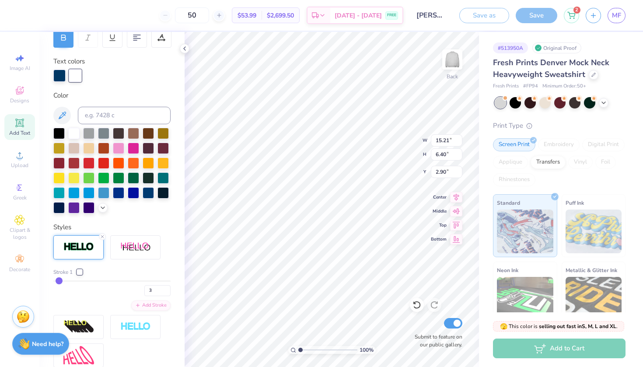
type input "6.33"
type input "2.93"
click at [140, 89] on div "Personalized Names Personalized Numbers Text Tool Add Font Font Varsity Team Sw…" at bounding box center [111, 199] width 145 height 335
click at [543, 17] on div "Save" at bounding box center [537, 15] width 42 height 15
click at [532, 14] on div "Save" at bounding box center [537, 15] width 42 height 15
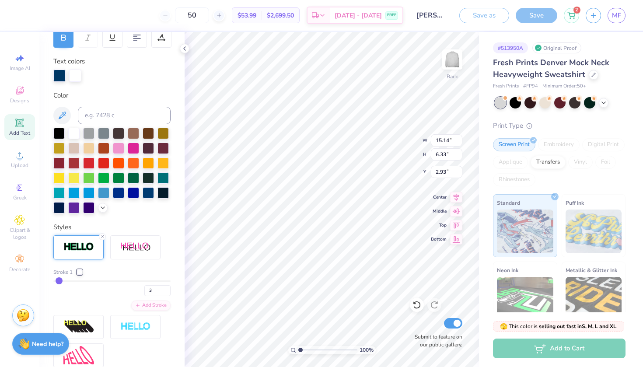
click at [23, 317] on img at bounding box center [23, 315] width 13 height 13
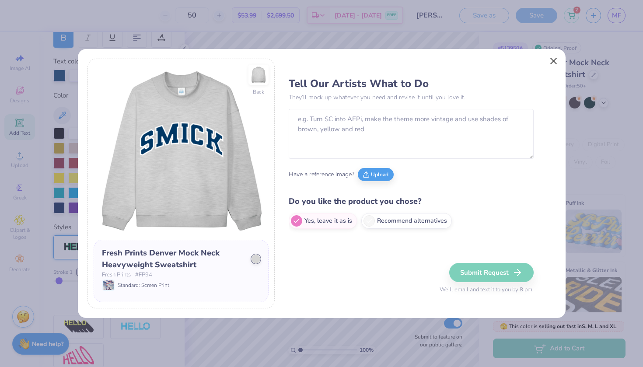
click at [556, 60] on button "Close" at bounding box center [553, 61] width 17 height 17
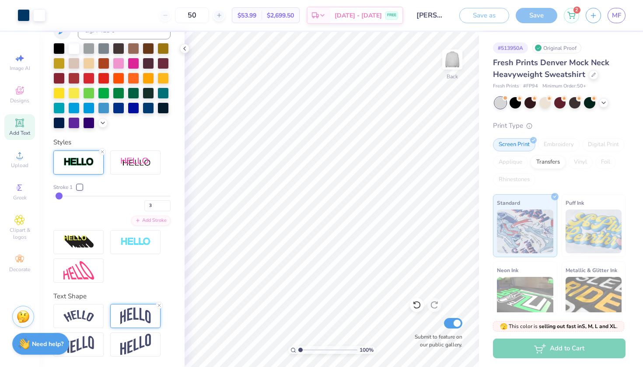
click at [132, 306] on div at bounding box center [135, 316] width 50 height 24
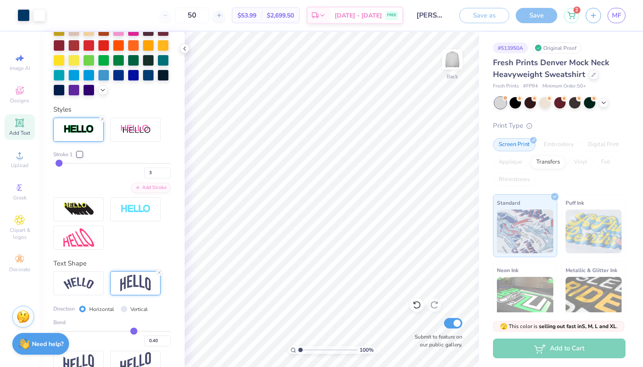
scroll to position [260, 0]
type input "0.41"
type input "0.42"
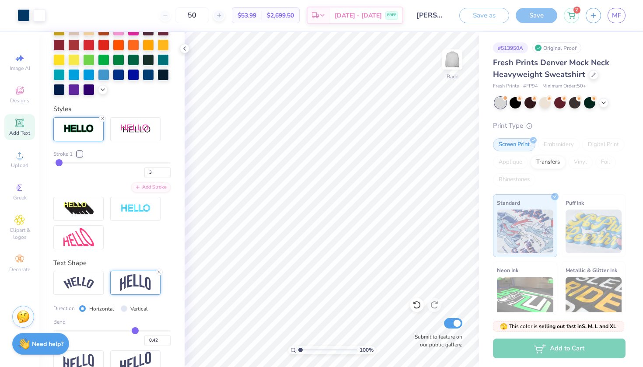
type input "0.43"
type input "0.44"
type input "0.43"
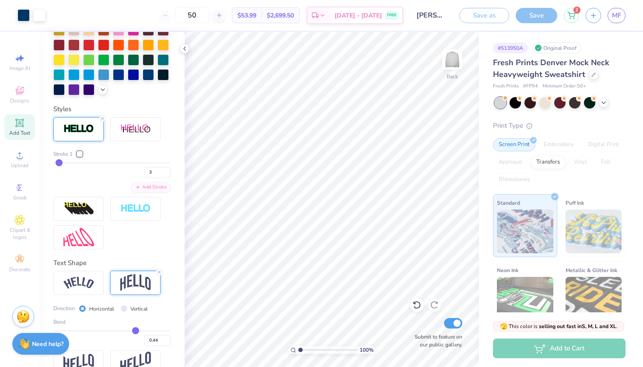
type input "0.43"
type input "0.42"
type input "0.41"
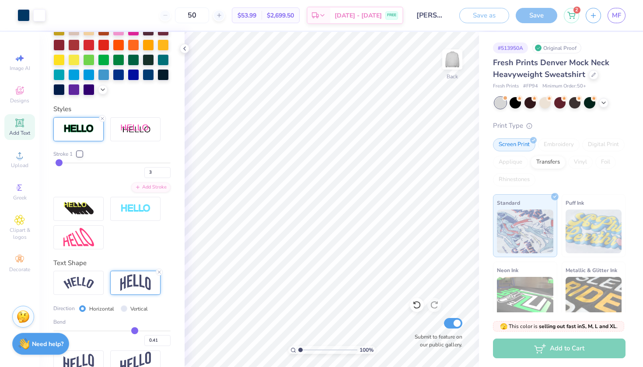
type input "0.41"
click at [135, 331] on input "range" at bounding box center [111, 330] width 117 height 1
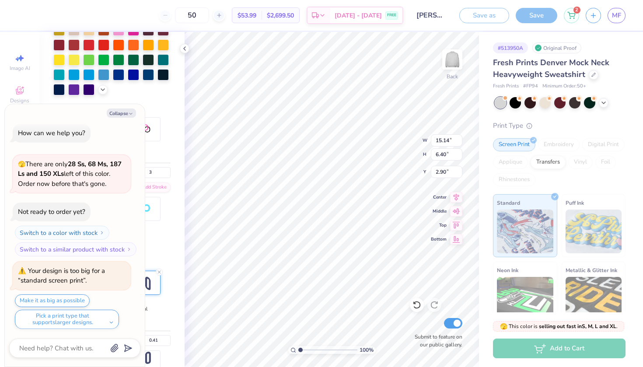
scroll to position [77, 0]
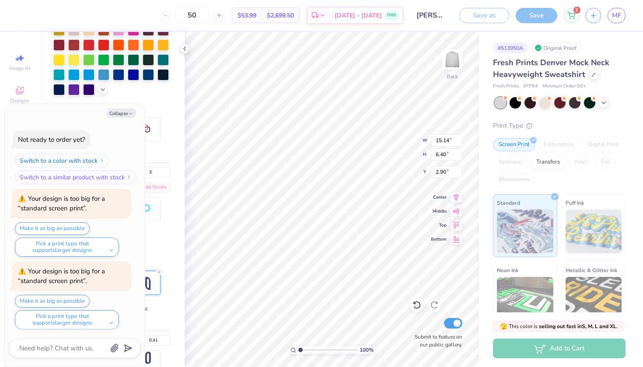
click at [62, 305] on div "Make it as big as possible Pick a print type that supports larger designs." at bounding box center [73, 312] width 116 height 35
click at [66, 302] on button "Make it as big as possible" at bounding box center [52, 301] width 75 height 13
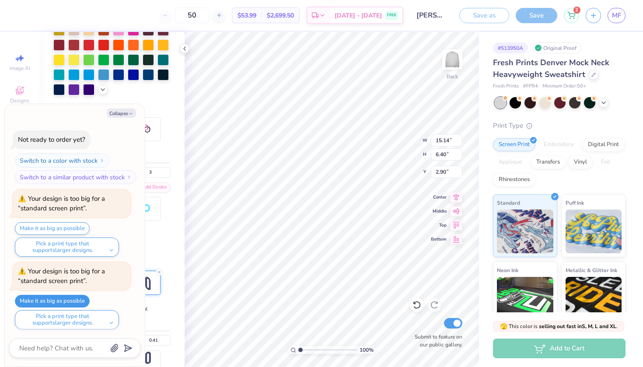
type textarea "x"
type input "15.00"
type input "6.34"
click at [589, 350] on div "Add to Cart" at bounding box center [559, 349] width 133 height 20
click at [130, 117] on button "Collapse" at bounding box center [121, 113] width 29 height 9
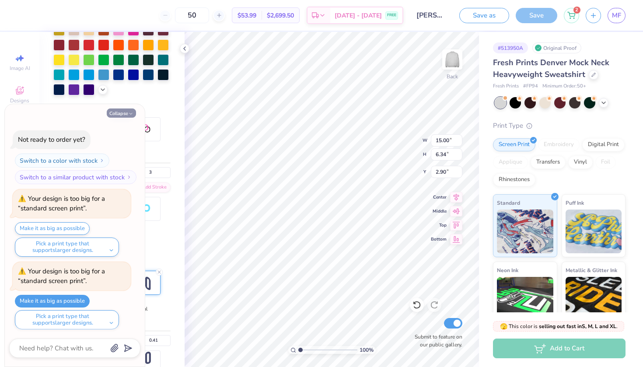
type textarea "x"
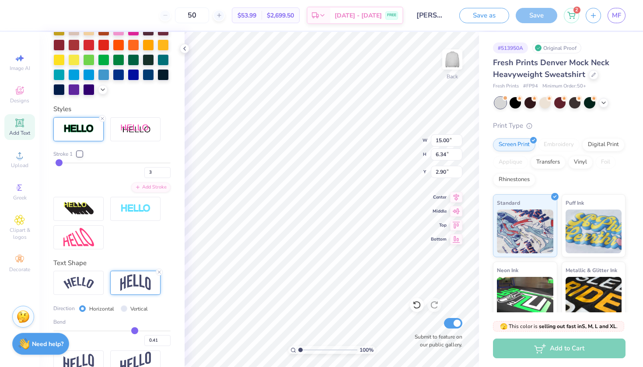
type input "2"
click at [58, 162] on input "range" at bounding box center [111, 162] width 117 height 1
type input "14.93"
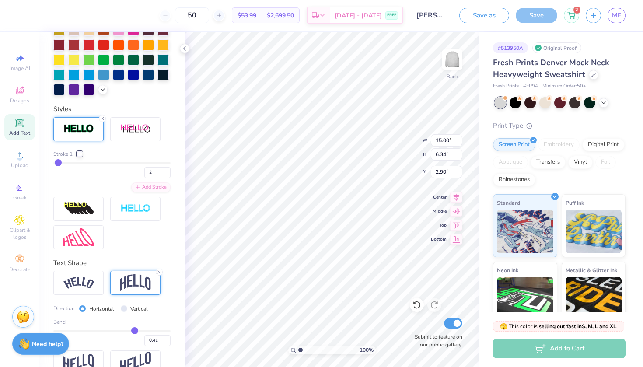
type input "6.27"
type input "2.93"
type input "3"
type input "4"
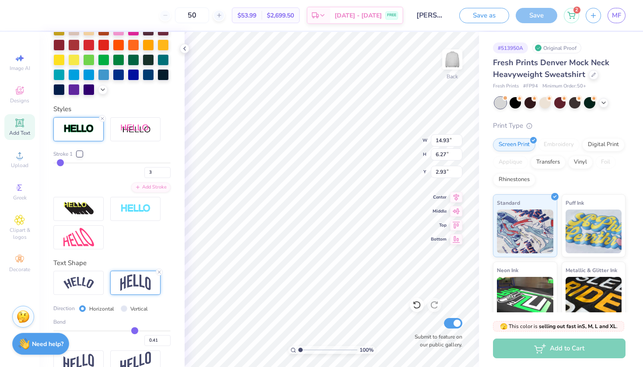
type input "4"
type input "15.07"
type input "6.41"
type input "2.86"
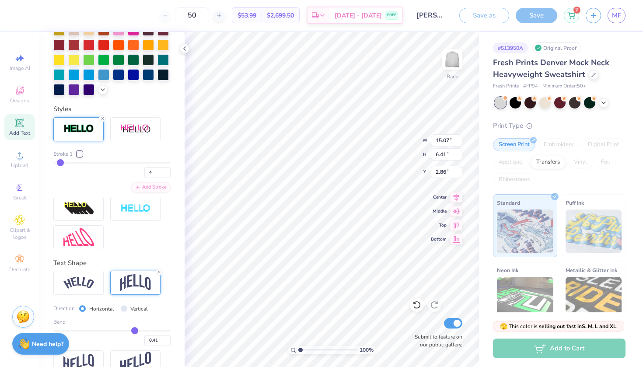
type input "1"
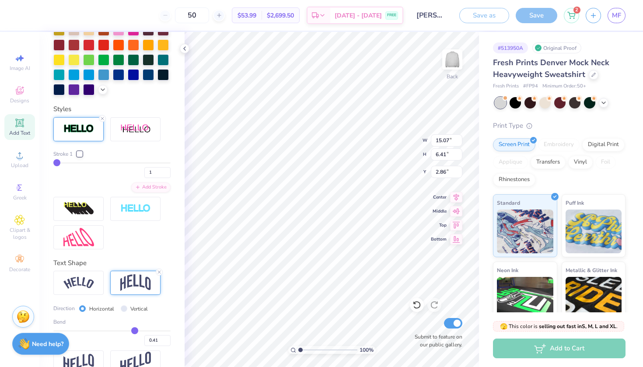
type input "14.86"
type input "6.20"
type input "2.97"
type input "2"
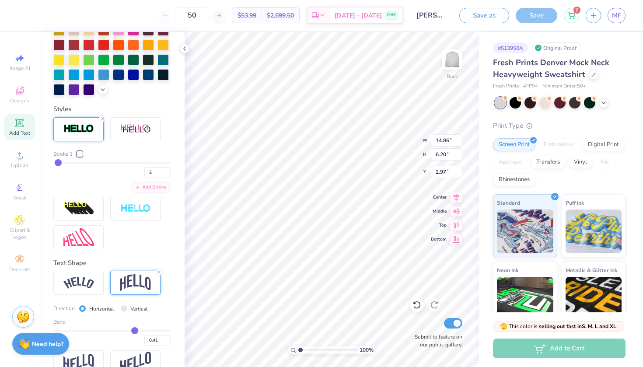
type input "3"
type input "2"
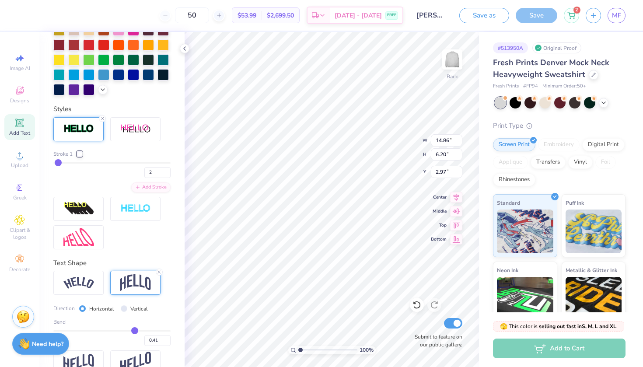
click at [58, 162] on input "range" at bounding box center [111, 162] width 117 height 1
type input "14.93"
type input "6.27"
type input "2.93"
type input "3"
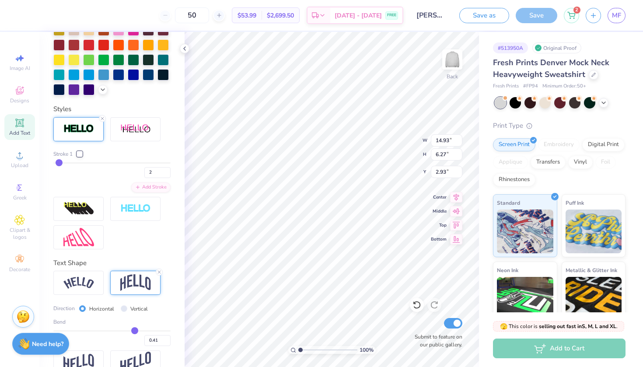
type input "3"
click at [59, 162] on input "range" at bounding box center [111, 162] width 117 height 1
type input "15.00"
type input "6.34"
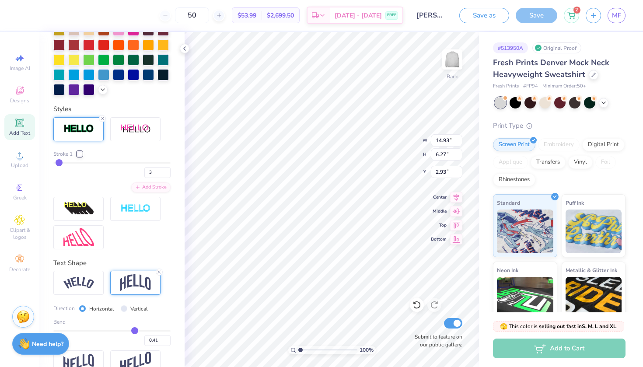
type input "2.90"
click at [531, 348] on div "Add to Cart" at bounding box center [559, 349] width 133 height 20
click at [499, 13] on button "Save as" at bounding box center [484, 14] width 50 height 15
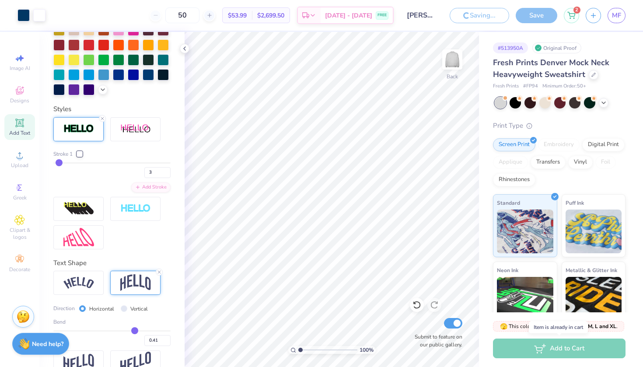
click at [525, 357] on div "Add to Cart" at bounding box center [559, 349] width 133 height 20
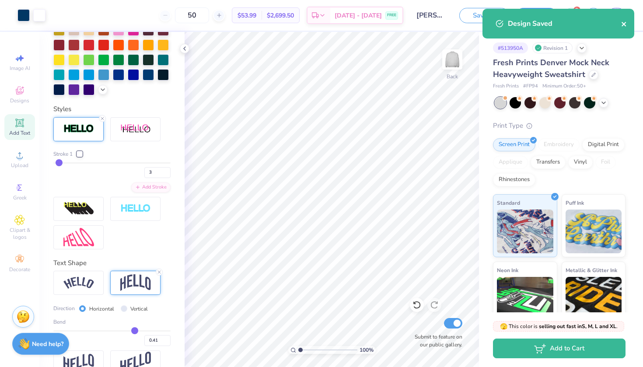
click at [625, 23] on icon "close" at bounding box center [624, 24] width 6 height 7
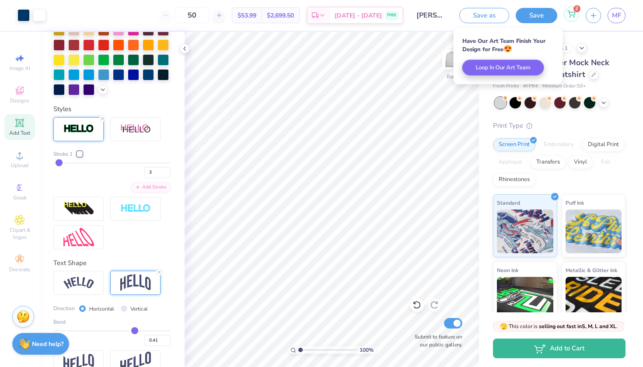
click at [573, 16] on icon at bounding box center [571, 14] width 8 height 7
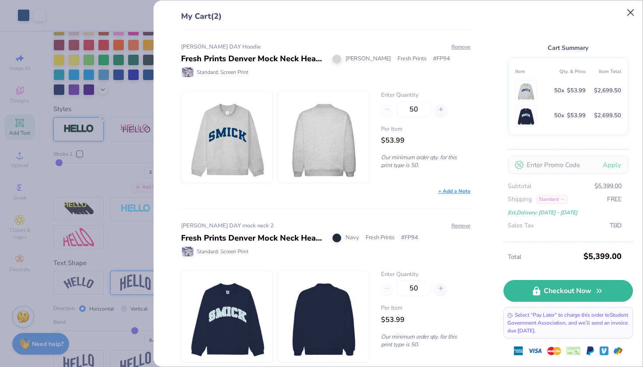
click at [634, 11] on button "Close" at bounding box center [631, 12] width 17 height 17
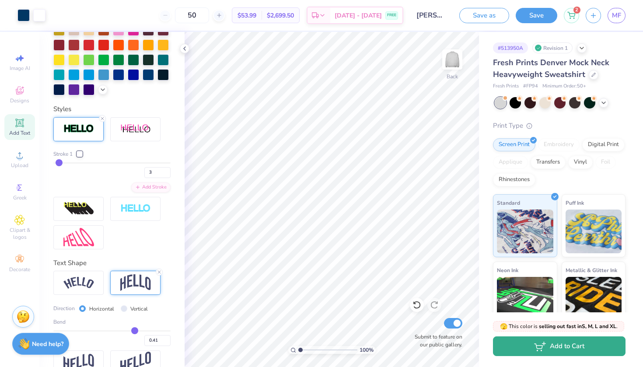
click at [581, 350] on button "Add to Cart" at bounding box center [559, 346] width 133 height 20
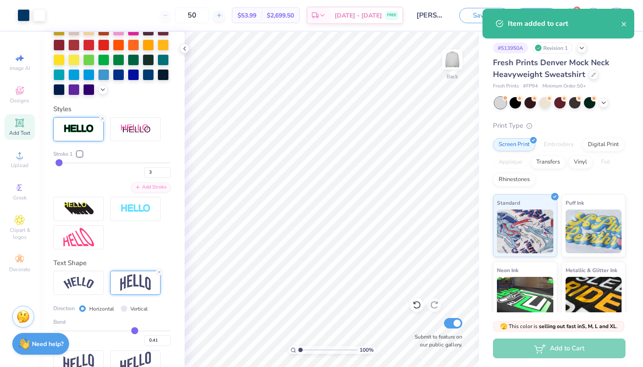
click at [525, 3] on div "Save as Save 3 MF" at bounding box center [551, 15] width 184 height 31
click at [626, 25] on icon "close" at bounding box center [624, 24] width 4 height 4
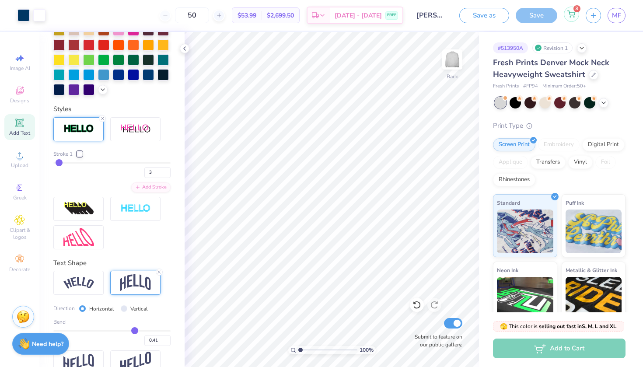
click at [571, 13] on icon at bounding box center [571, 13] width 7 height 4
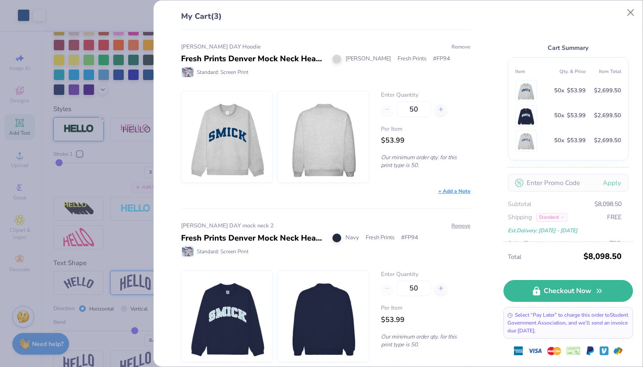
click at [454, 46] on button "Remove" at bounding box center [461, 47] width 20 height 8
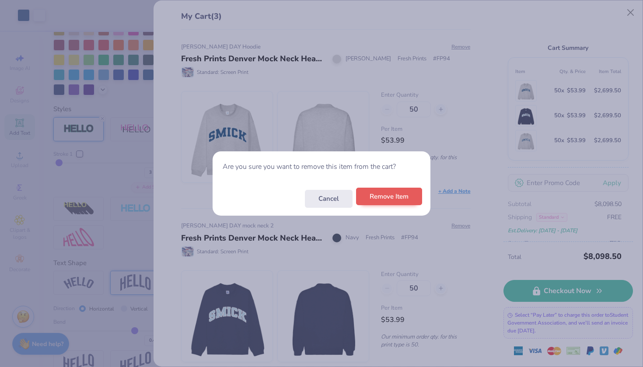
click at [393, 200] on button "Remove Item" at bounding box center [389, 197] width 66 height 18
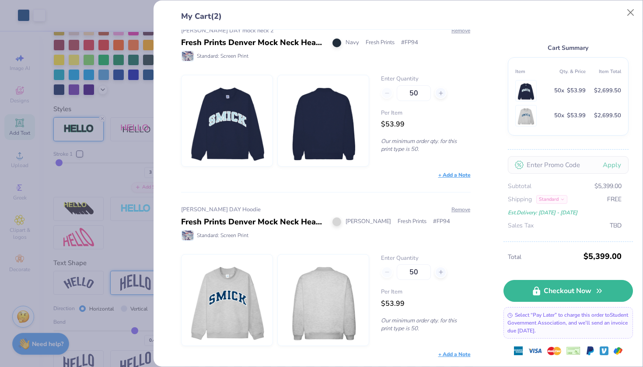
scroll to position [16, 0]
click at [249, 131] on img at bounding box center [226, 121] width 75 height 91
click at [248, 42] on div "Fresh Prints Denver Mock Neck Heavyweight Sweatshirt" at bounding box center [253, 43] width 145 height 12
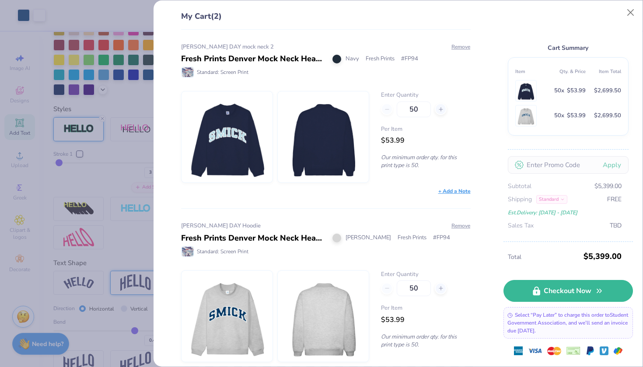
scroll to position [0, 0]
click at [634, 17] on button "Close" at bounding box center [631, 12] width 17 height 17
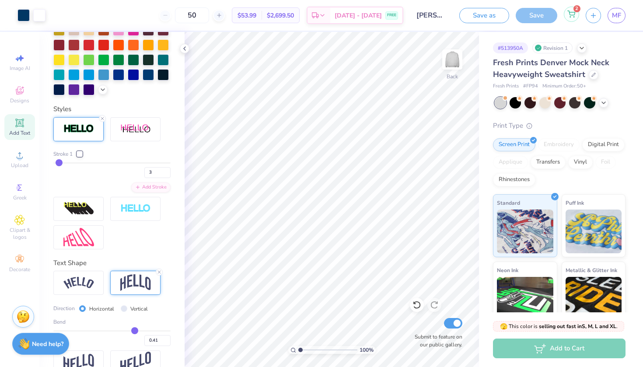
click at [576, 18] on div "2" at bounding box center [571, 14] width 15 height 15
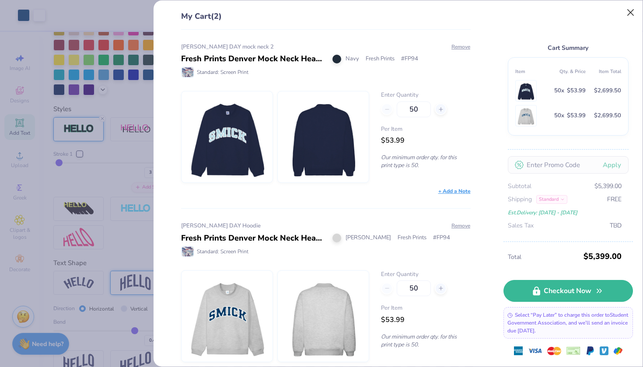
click at [629, 15] on button "Close" at bounding box center [631, 12] width 17 height 17
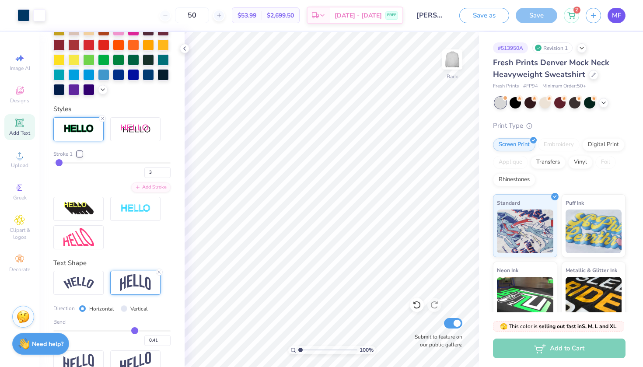
click at [610, 16] on link "MF" at bounding box center [617, 15] width 18 height 15
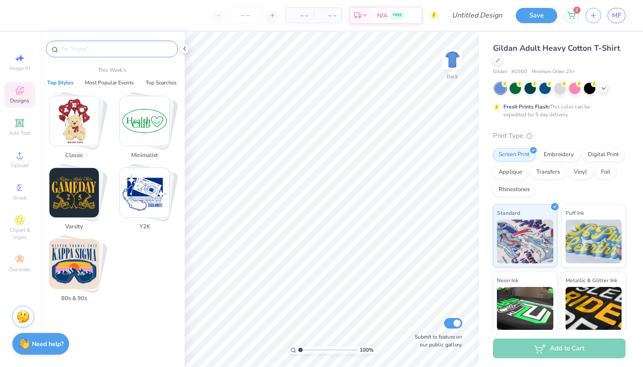
click at [125, 46] on input "text" at bounding box center [116, 49] width 112 height 9
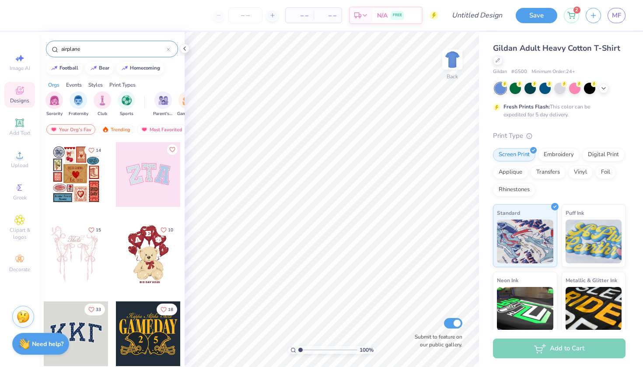
type input "airplane"
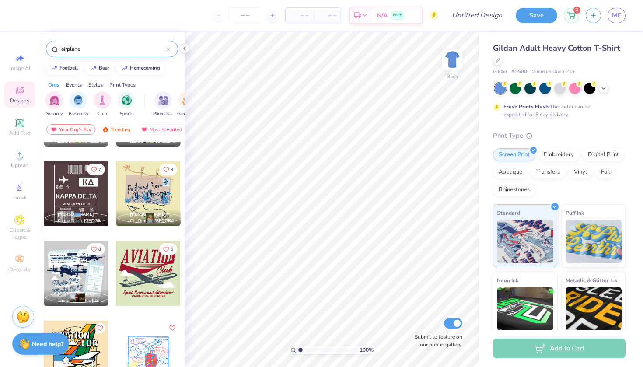
scroll to position [140, 0]
click at [76, 278] on div at bounding box center [76, 273] width 65 height 65
click at [96, 186] on div at bounding box center [76, 193] width 65 height 65
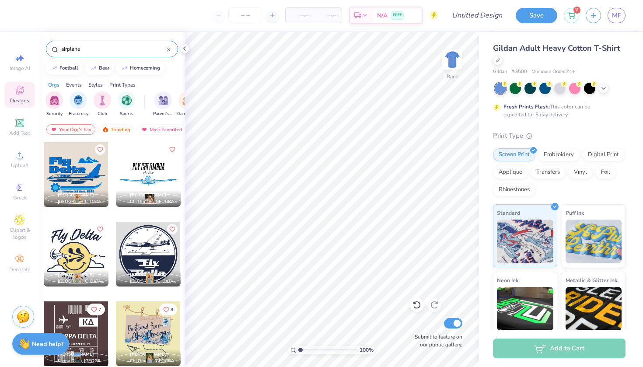
scroll to position [0, 0]
click at [142, 172] on div at bounding box center [148, 174] width 65 height 65
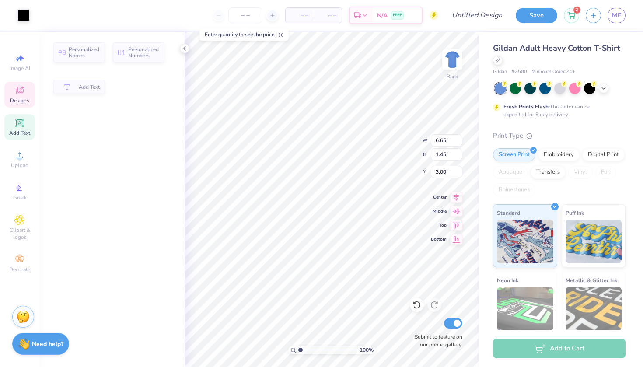
type input "6.65"
type input "1.45"
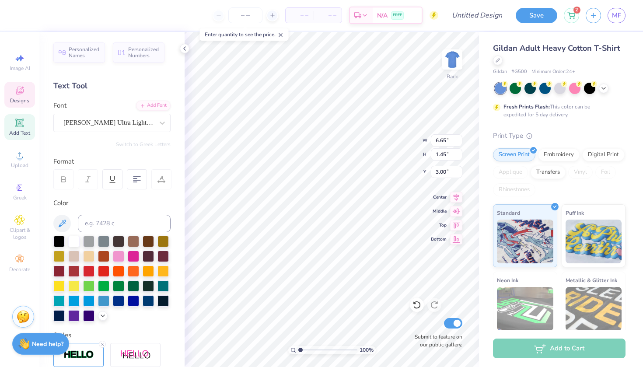
scroll to position [0, 1]
type textarea "FLY EMX Air"
type textarea "FLY Belle AIR"
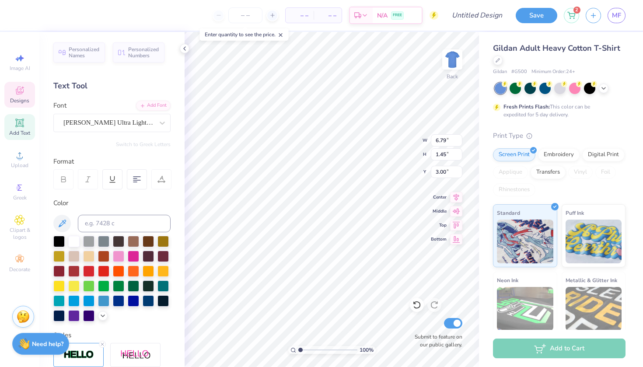
type input "2.26"
type input "0.72"
type input "4.59"
type textarea "EMX Air Lines"
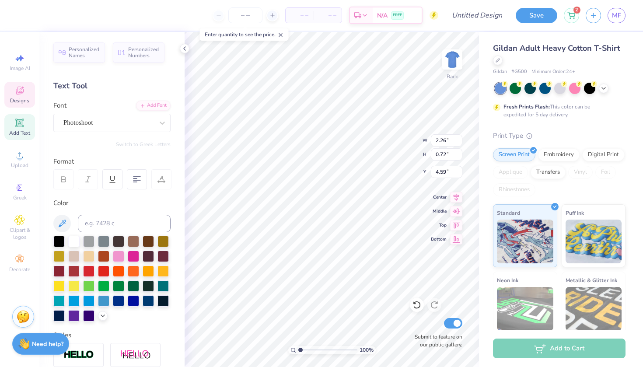
scroll to position [0, 1]
click at [77, 235] on div "Color" at bounding box center [111, 259] width 117 height 123
click at [75, 240] on div at bounding box center [73, 240] width 11 height 11
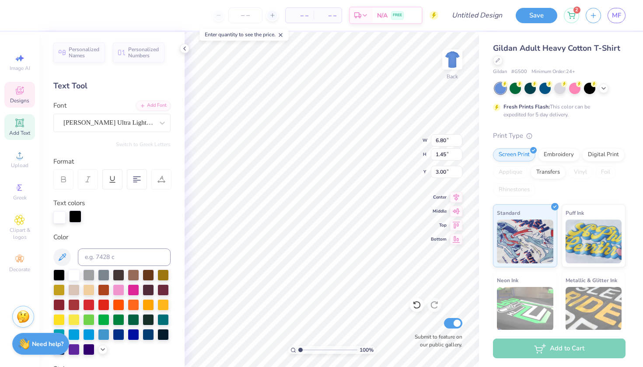
click at [74, 216] on div at bounding box center [75, 216] width 12 height 12
click at [116, 339] on div at bounding box center [118, 333] width 11 height 11
click at [60, 227] on div "Personalized Names Personalized Numbers Text Tool Add Font Font Rita Ultra Ligh…" at bounding box center [111, 199] width 145 height 335
click at [60, 222] on div at bounding box center [59, 216] width 12 height 12
click at [120, 331] on div at bounding box center [118, 333] width 11 height 11
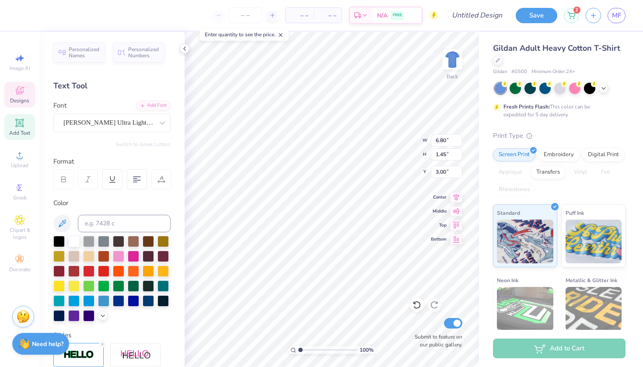
scroll to position [90, 0]
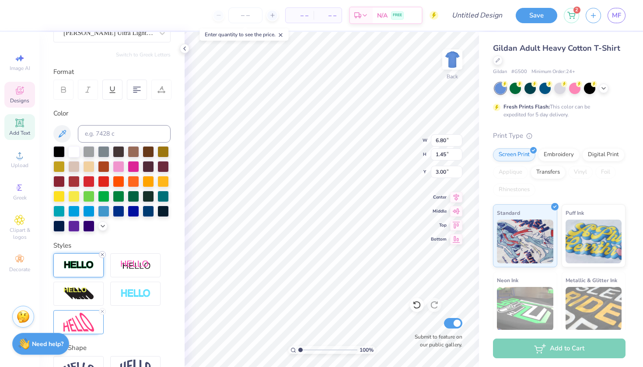
click at [102, 256] on icon at bounding box center [102, 254] width 5 height 5
click at [83, 268] on img at bounding box center [78, 265] width 31 height 10
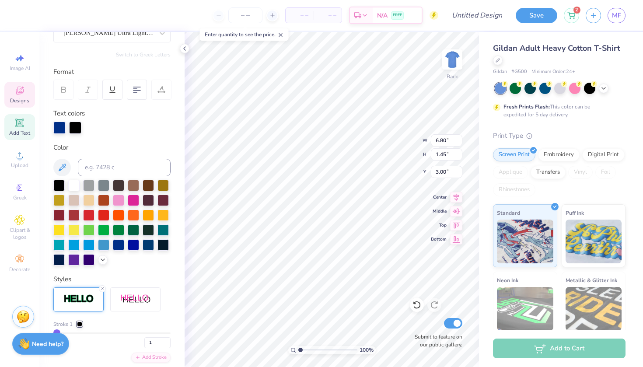
click at [74, 125] on div at bounding box center [75, 128] width 12 height 12
click at [74, 186] on div at bounding box center [73, 184] width 11 height 11
click at [75, 124] on div at bounding box center [75, 128] width 12 height 12
click at [75, 186] on div at bounding box center [73, 184] width 11 height 11
click at [60, 126] on div at bounding box center [59, 128] width 12 height 12
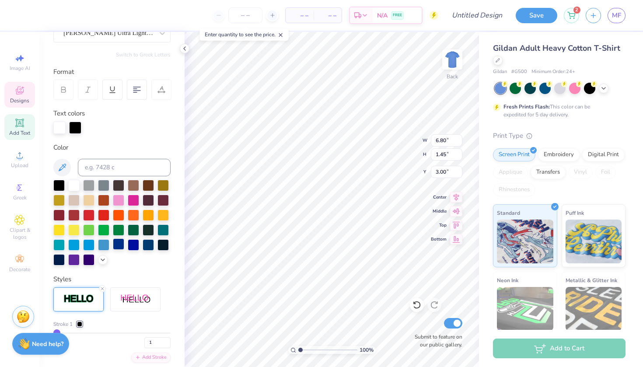
click at [122, 247] on div at bounding box center [118, 243] width 11 height 11
click at [75, 126] on div at bounding box center [75, 128] width 12 height 12
click at [72, 185] on div at bounding box center [73, 184] width 11 height 11
click at [72, 182] on div at bounding box center [73, 184] width 11 height 11
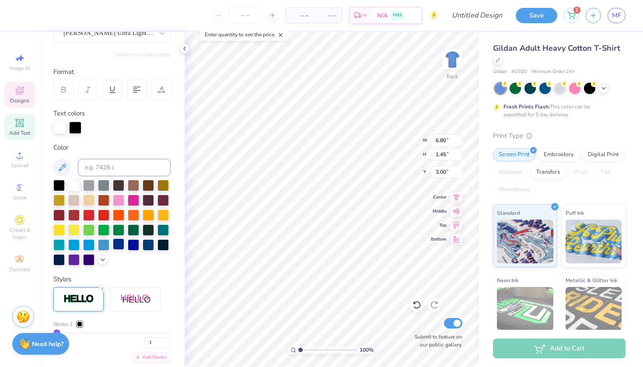
click at [121, 246] on div at bounding box center [118, 243] width 11 height 11
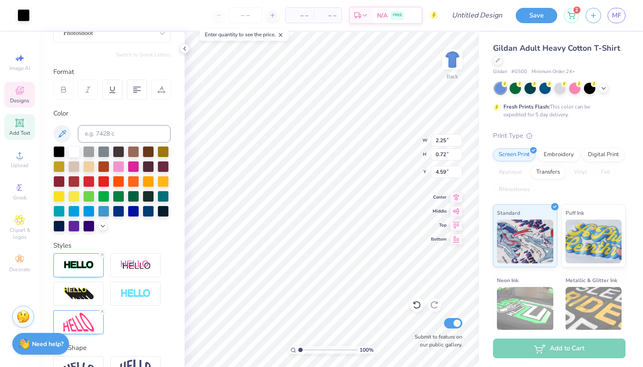
type input "2.26"
type input "0.73"
type input "4.58"
click at [118, 214] on div at bounding box center [118, 210] width 11 height 11
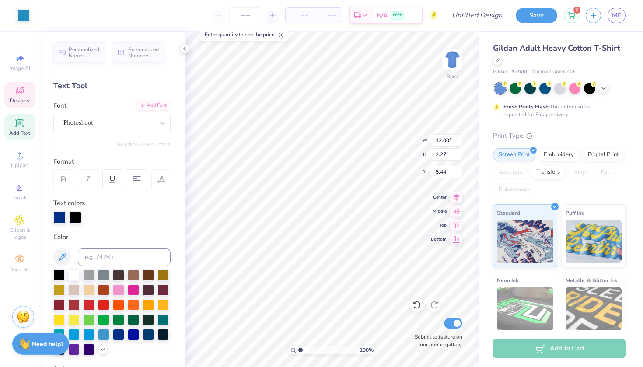
scroll to position [46, 0]
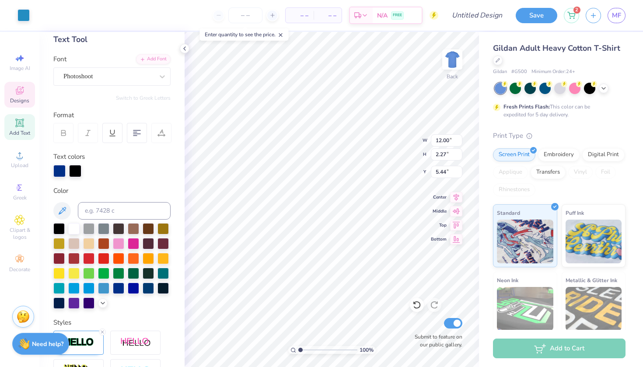
click at [75, 221] on div "Color" at bounding box center [111, 247] width 117 height 123
click at [75, 225] on div at bounding box center [73, 227] width 11 height 11
click at [119, 286] on div at bounding box center [118, 287] width 11 height 11
click at [73, 173] on div at bounding box center [75, 170] width 12 height 12
click at [119, 287] on div at bounding box center [118, 287] width 11 height 11
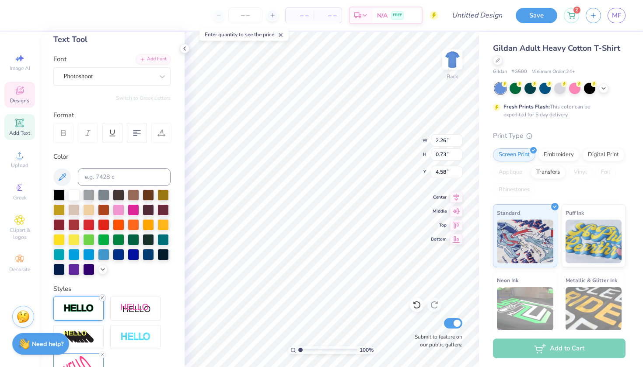
click at [102, 301] on div at bounding box center [102, 297] width 7 height 7
type input "2.25"
type input "0.72"
type input "4.59"
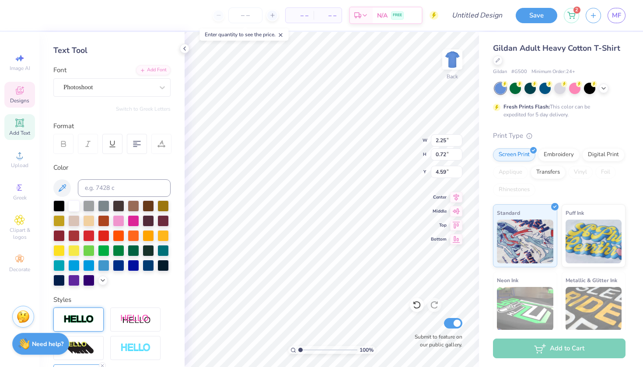
click at [87, 315] on img at bounding box center [78, 320] width 31 height 10
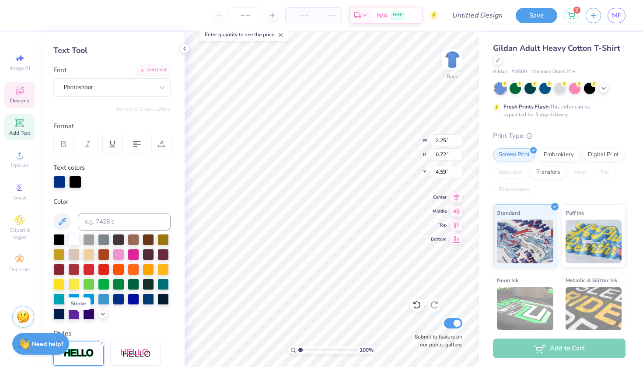
type input "2.26"
type input "0.73"
type input "4.58"
click at [314, 3] on div "– – Per Item – – Total Est. Delivery N/A FREE" at bounding box center [231, 15] width 414 height 31
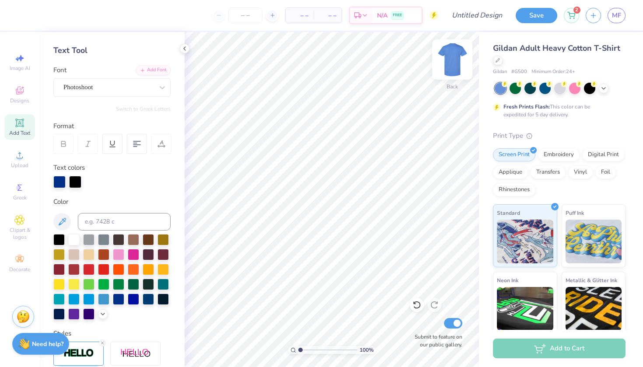
click at [451, 66] on img at bounding box center [452, 59] width 35 height 35
click at [21, 92] on icon at bounding box center [19, 90] width 11 height 11
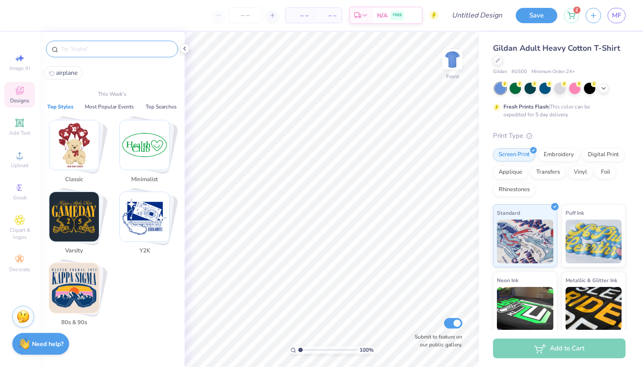
click at [107, 49] on input "text" at bounding box center [116, 49] width 112 height 9
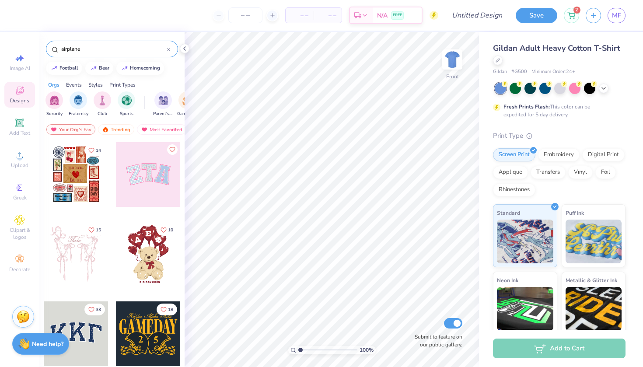
type input "airplane"
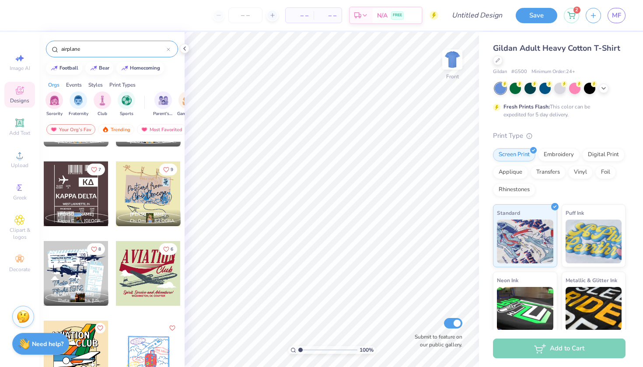
scroll to position [140, 0]
click at [166, 356] on div at bounding box center [148, 353] width 65 height 65
click at [94, 285] on div at bounding box center [76, 273] width 65 height 65
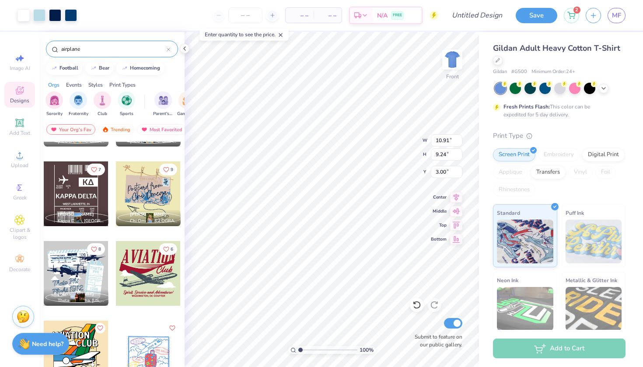
type input "11.66"
type input "9.87"
type input "12.26"
type input "10.38"
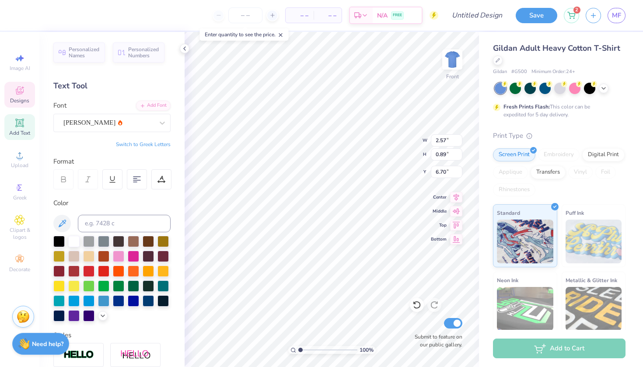
type textarea "EMX"
type input "1.26"
type input "0.70"
type input "7.49"
type textarea "I"
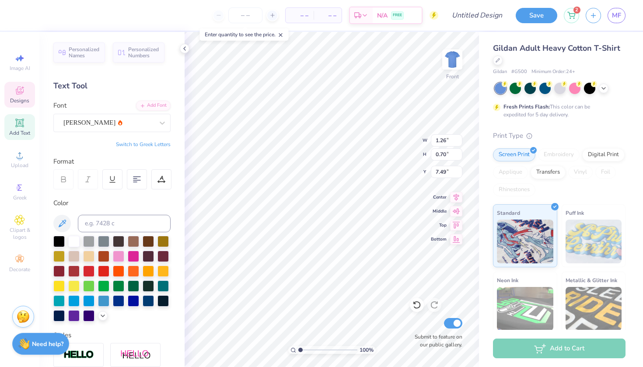
type textarea "AIR"
type textarea "9/26"
type input "1.63"
type input "0.71"
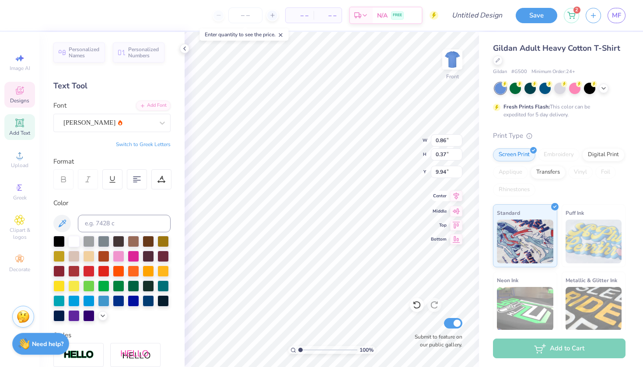
type input "11.10"
type textarea "1844"
type textarea "Flight 1844"
type input "5.47"
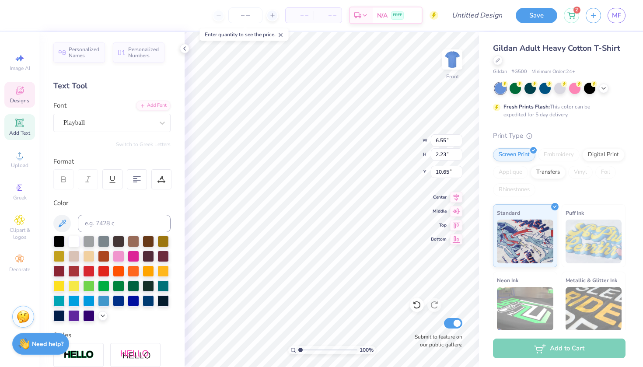
type input "1.76"
type input "9.09"
type textarea "T"
type input "6.61"
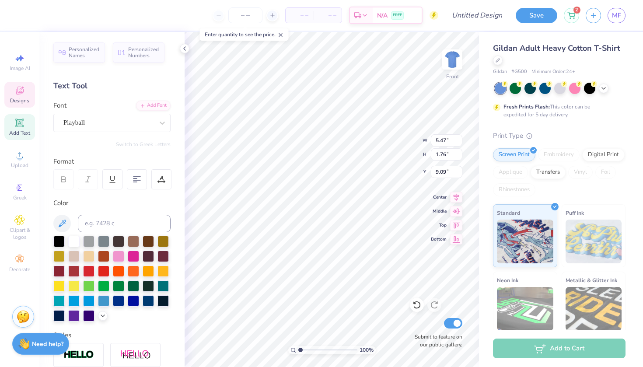
type input "6.60"
type input "6.62"
type input "7.18"
type input "2.30"
type input "10.61"
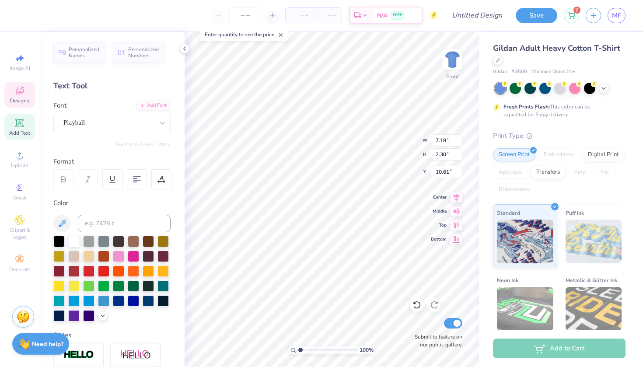
scroll to position [0, 1]
type textarea "Belle Air Flight 1844"
type input "8.94"
type input "8.74"
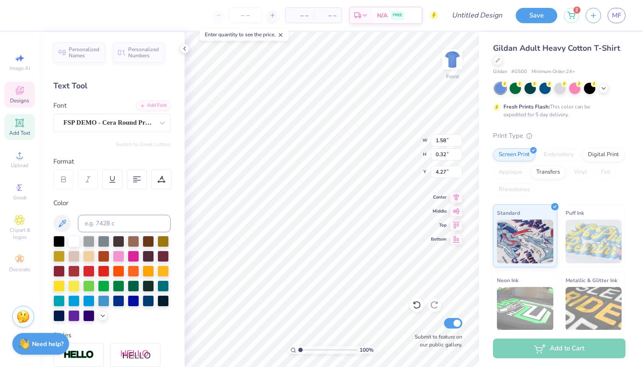
scroll to position [0, 2]
type textarea "Smick day 2025"
type input "4.06"
type input "0.49"
type input "4.71"
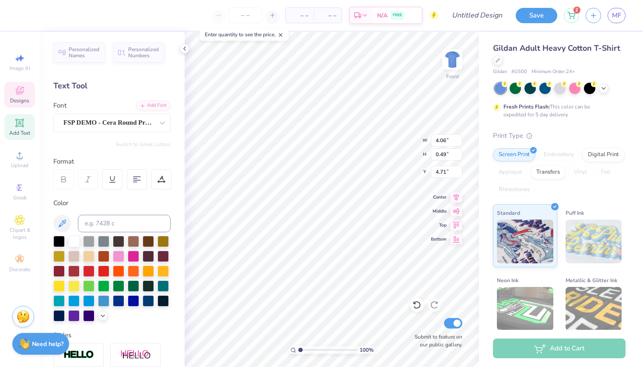
scroll to position [0, 0]
type textarea "T"
type textarea "B"
type textarea "Belle Air"
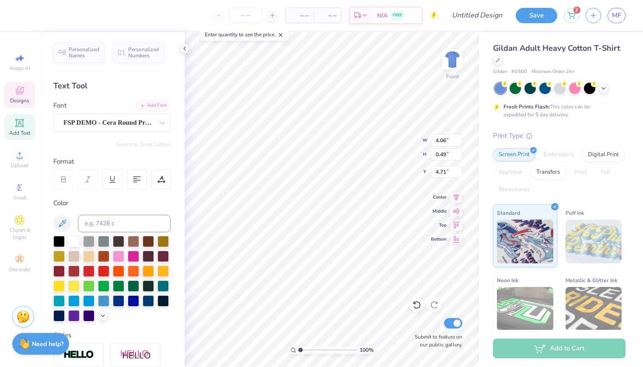
type input "0.50"
type input "0.19"
type input "5.63"
type input "0.59"
type input "0.22"
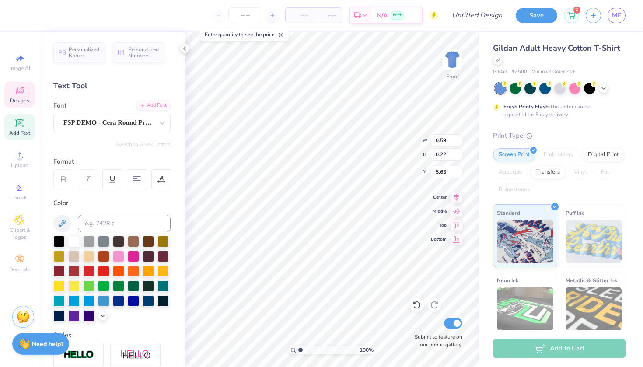
type textarea "1844"
type input "0.65"
type input "0.21"
type input "5.64"
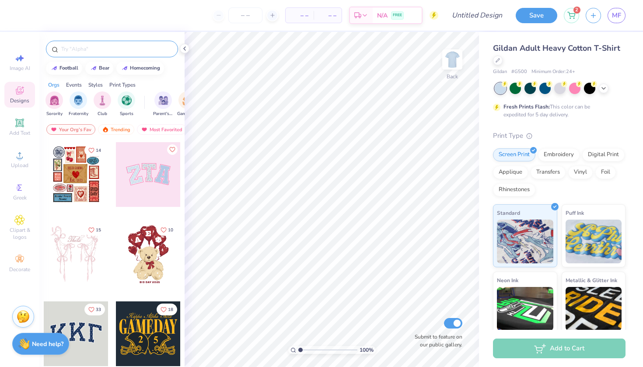
click at [143, 47] on input "text" at bounding box center [116, 49] width 112 height 9
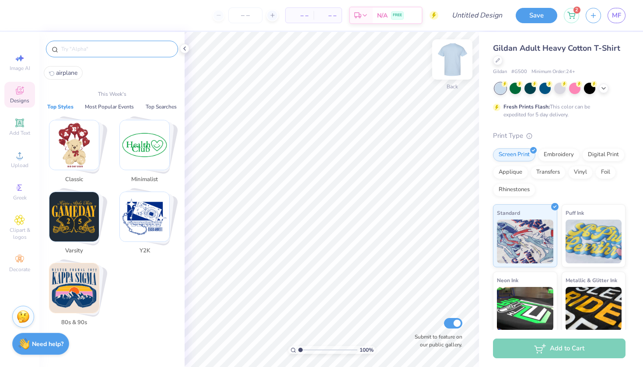
click at [452, 58] on img at bounding box center [452, 59] width 35 height 35
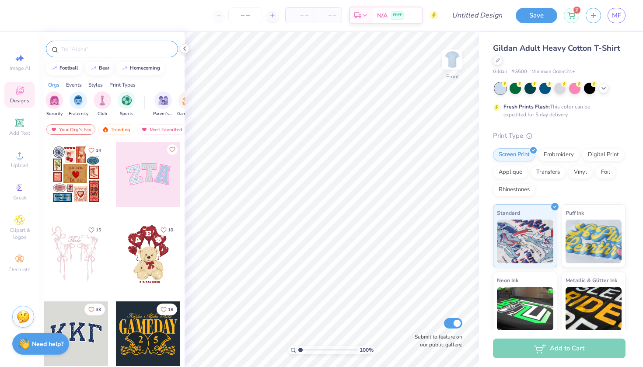
click at [107, 54] on div at bounding box center [112, 49] width 132 height 17
click at [110, 43] on div at bounding box center [112, 49] width 132 height 17
click at [110, 51] on input "text" at bounding box center [116, 49] width 112 height 9
type input "airplane"
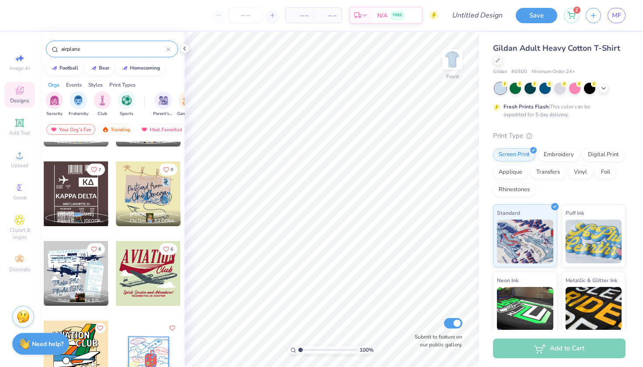
scroll to position [135, 0]
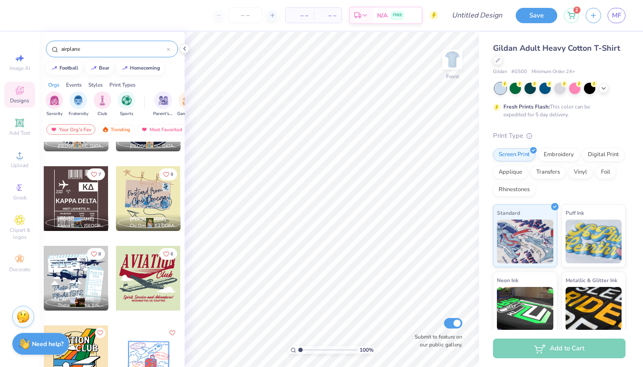
click at [78, 205] on div at bounding box center [76, 198] width 65 height 65
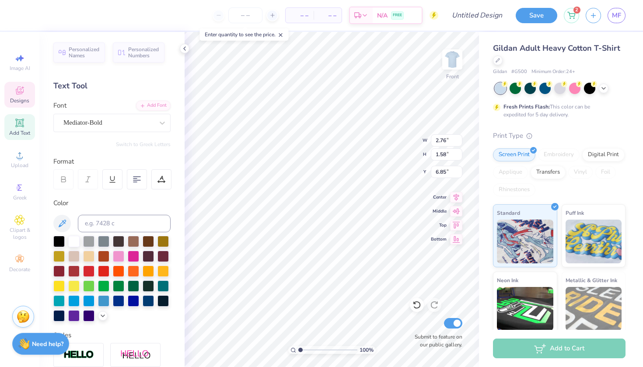
type textarea "EMX"
type textarea "K"
type textarea "BELLE AIR"
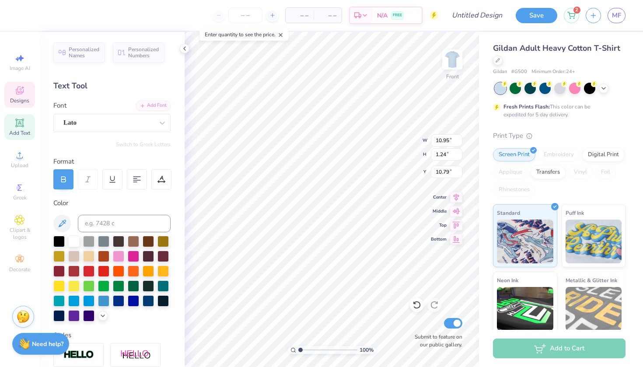
type input "11.77"
type input "15.60"
type input "3.00"
type input "7.19"
type input "0.65"
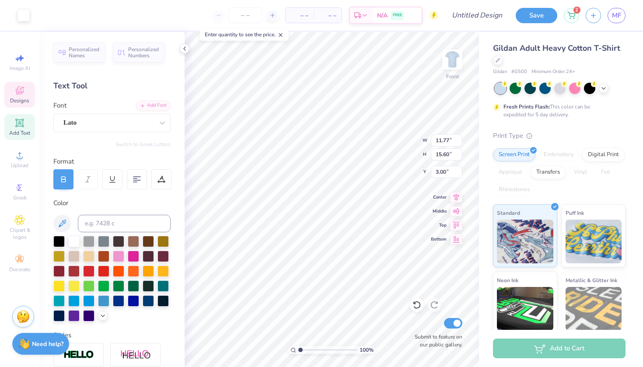
type input "13.26"
type textarea "[GEOGRAPHIC_DATA], [GEOGRAPHIC_DATA]"
type input "1.04"
type input "0.41"
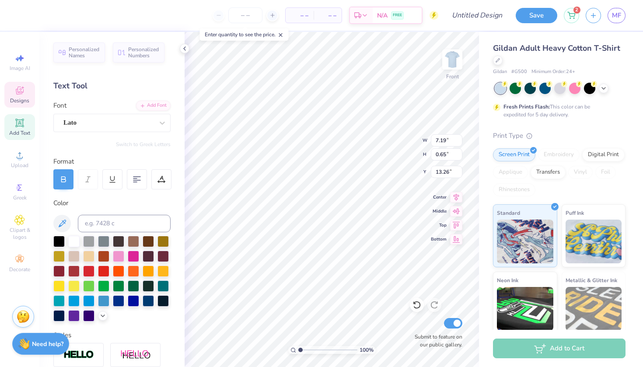
type input "15.25"
type textarea "9/26"
type input "1.85"
type input "0.37"
type input "9.00"
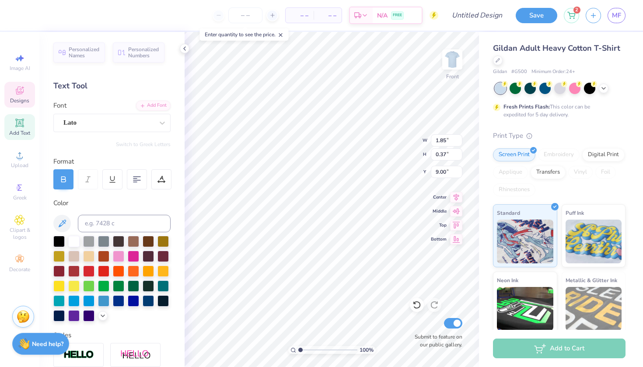
type textarea "1844"
type textarea "[PERSON_NAME] DAY 2025"
type textarea "SEPTEMBER231897"
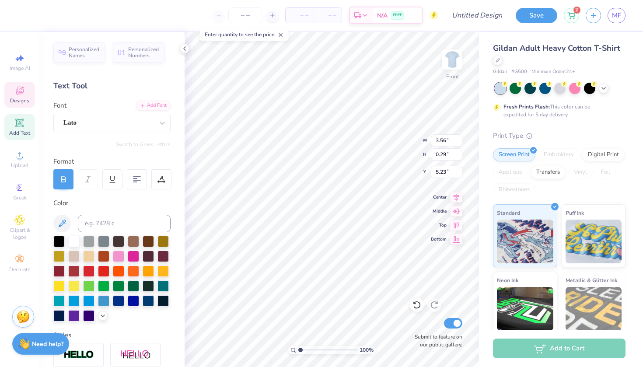
type textarea "SEPTEMB"
type textarea "[DATE]"
type input "1.72"
type input "0.29"
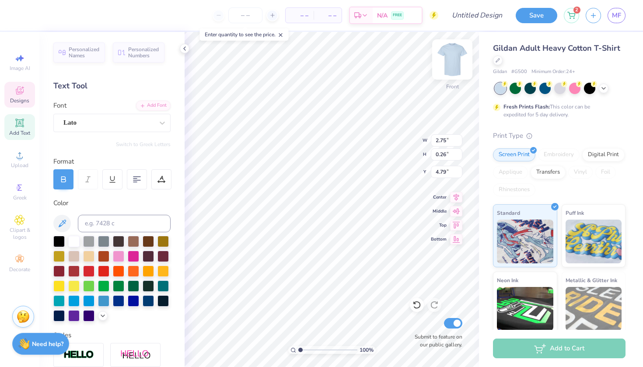
type input "5.23"
type input "1.59"
type input "0.27"
type input "5.25"
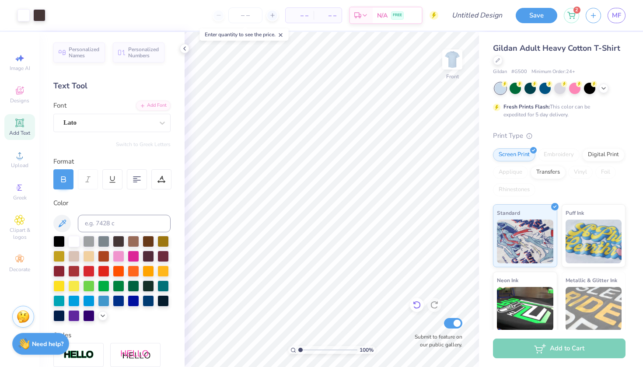
click at [417, 306] on icon at bounding box center [417, 305] width 9 height 9
type textarea "[PERSON_NAME] DAY"
type textarea "[DATE]"
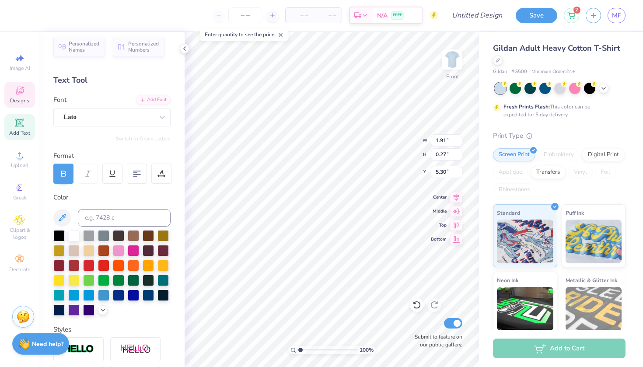
scroll to position [14, 0]
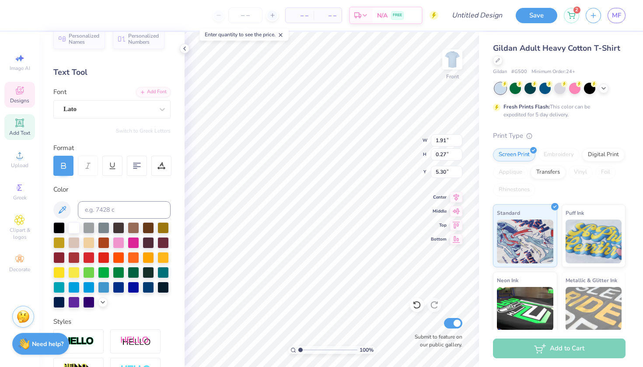
type input "2.61"
type input "0.36"
type input "5.05"
type input "5.36"
type input "6.90"
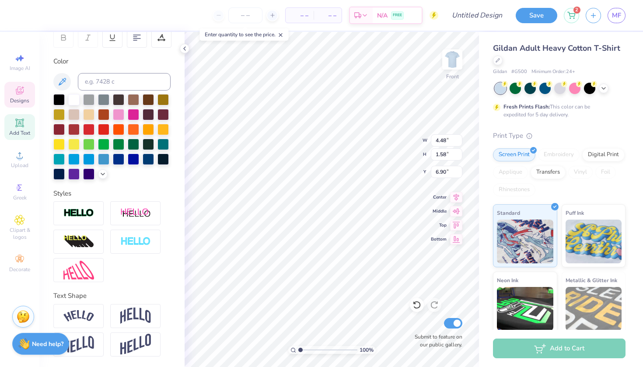
scroll to position [142, 0]
type textarea "SMC"
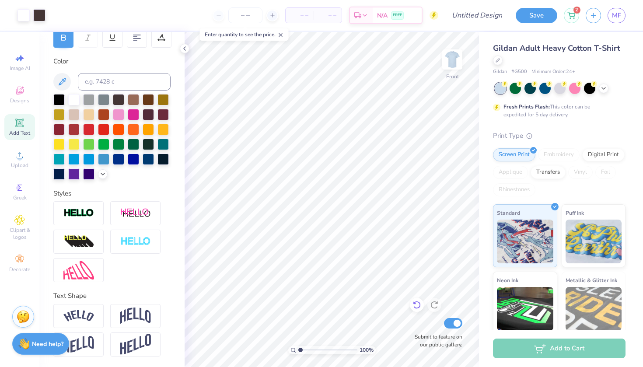
click at [419, 303] on icon at bounding box center [417, 305] width 9 height 9
type textarea "SMC"
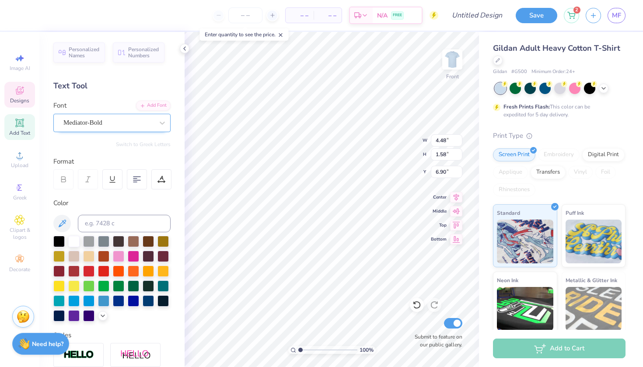
scroll to position [0, 0]
click at [159, 123] on icon at bounding box center [162, 123] width 9 height 9
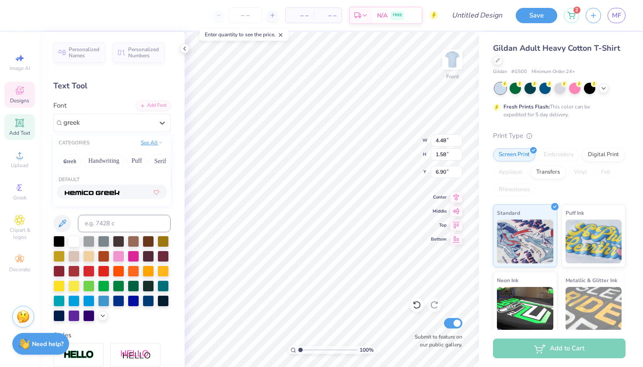
click at [154, 142] on button "See All" at bounding box center [151, 142] width 27 height 9
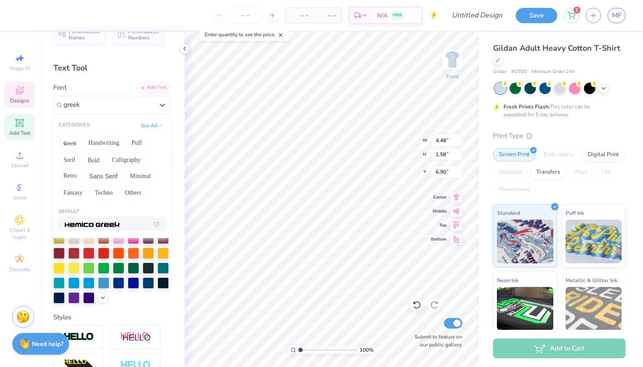
scroll to position [28, 0]
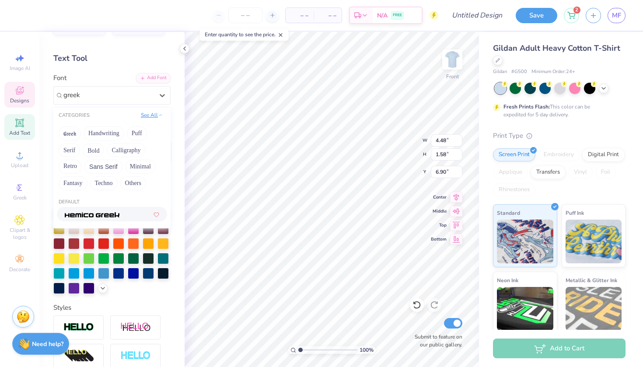
click at [150, 120] on div "See All" at bounding box center [151, 116] width 27 height 9
type input "greek"
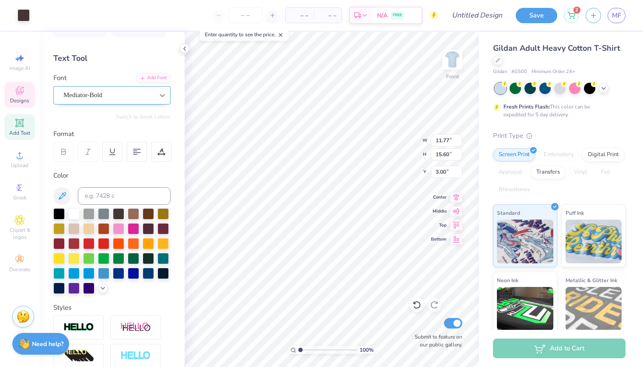
type input "4.48"
type input "1.58"
type input "6.90"
click at [149, 271] on div at bounding box center [148, 272] width 11 height 11
click at [149, 273] on div at bounding box center [148, 272] width 11 height 11
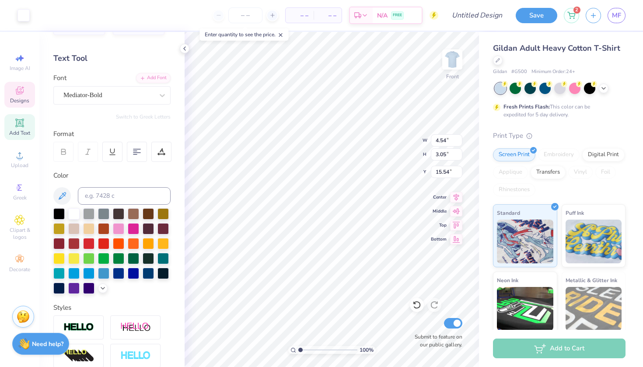
type input "11.77"
type input "15.60"
type input "3.00"
click at [149, 274] on div at bounding box center [148, 272] width 11 height 11
click at [150, 273] on div at bounding box center [148, 272] width 11 height 11
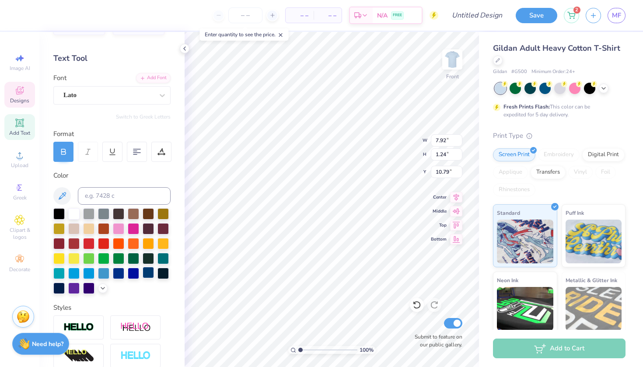
click at [149, 272] on div at bounding box center [148, 272] width 11 height 11
type input "11.77"
type input "15.60"
type input "3.00"
click at [148, 275] on div at bounding box center [148, 272] width 11 height 11
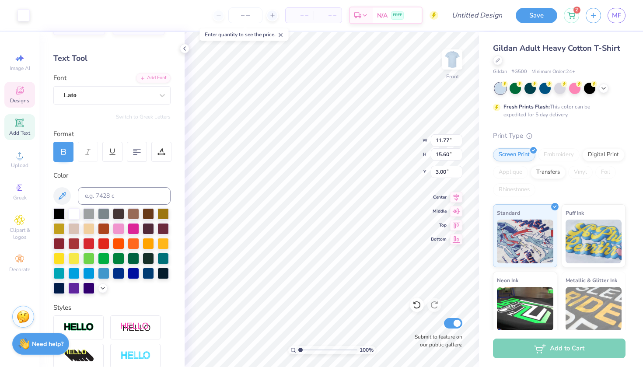
type input "1.72"
type input "0.37"
type input "8.49"
click at [147, 277] on div at bounding box center [148, 272] width 11 height 11
click at [146, 273] on div at bounding box center [148, 272] width 11 height 11
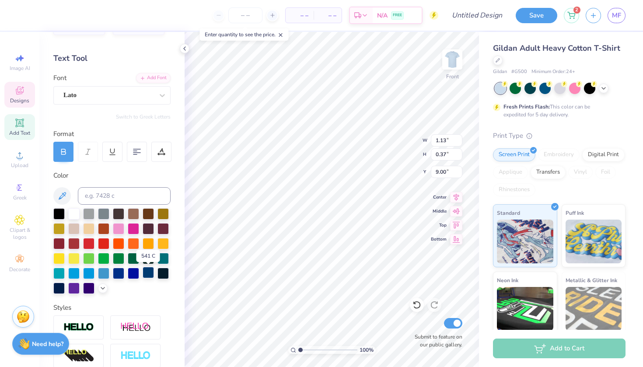
click at [146, 273] on div at bounding box center [148, 272] width 11 height 11
click at [146, 276] on div at bounding box center [148, 272] width 11 height 11
type input "2.60"
type input "2.34"
type input "5.86"
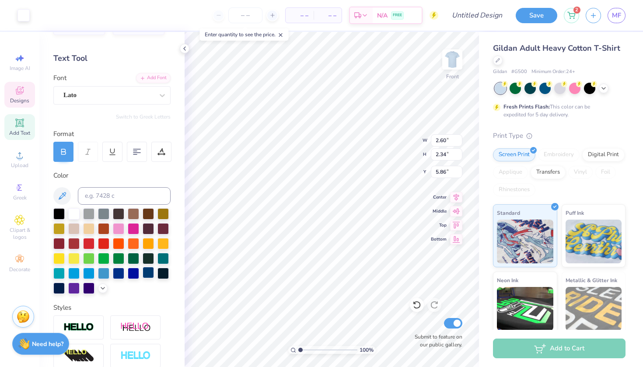
click at [147, 269] on div at bounding box center [148, 272] width 11 height 11
click at [148, 275] on div at bounding box center [148, 272] width 11 height 11
type input "2.61"
type input "0.36"
type input "5.36"
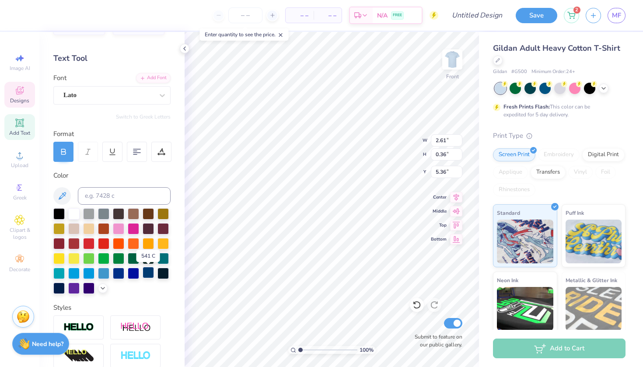
click at [147, 273] on div at bounding box center [148, 272] width 11 height 11
type input "2.88"
type input "0.26"
type input "4.79"
click at [151, 276] on div at bounding box center [148, 272] width 11 height 11
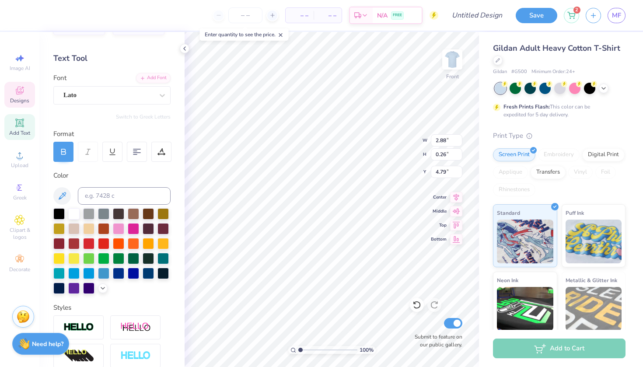
type input "5.73"
type input "0.65"
type input "13.26"
click at [152, 272] on div at bounding box center [148, 272] width 11 height 11
type input "12.88"
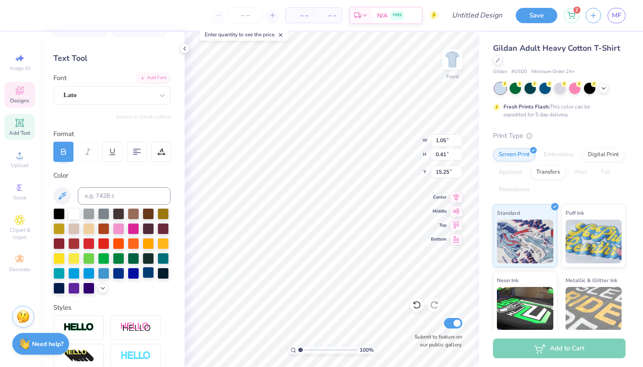
click at [153, 274] on div at bounding box center [148, 272] width 11 height 11
type input "1.08"
type input "0.38"
click at [149, 272] on div at bounding box center [148, 272] width 11 height 11
type input "2.96"
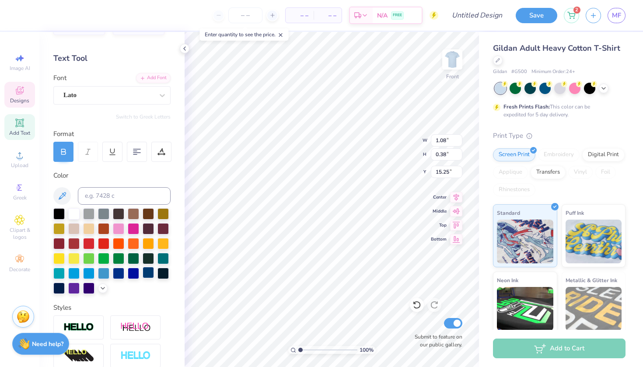
type input "14.64"
click at [148, 272] on div at bounding box center [148, 272] width 11 height 11
click at [147, 272] on div at bounding box center [148, 272] width 11 height 11
type input "1.27"
click at [145, 275] on div at bounding box center [148, 272] width 11 height 11
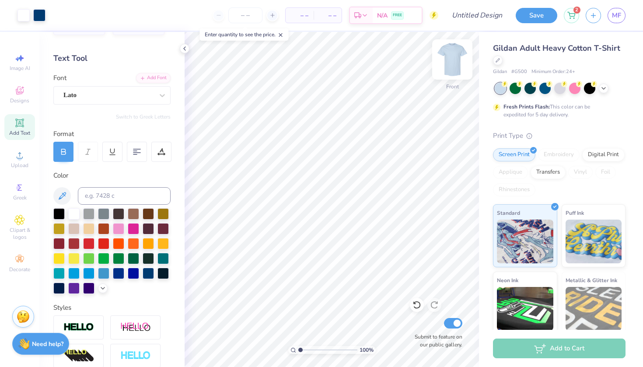
click at [453, 62] on img at bounding box center [452, 59] width 35 height 35
click at [447, 53] on img at bounding box center [452, 59] width 35 height 35
click at [447, 53] on img at bounding box center [453, 60] width 18 height 18
click at [27, 97] on div "Designs" at bounding box center [19, 95] width 31 height 26
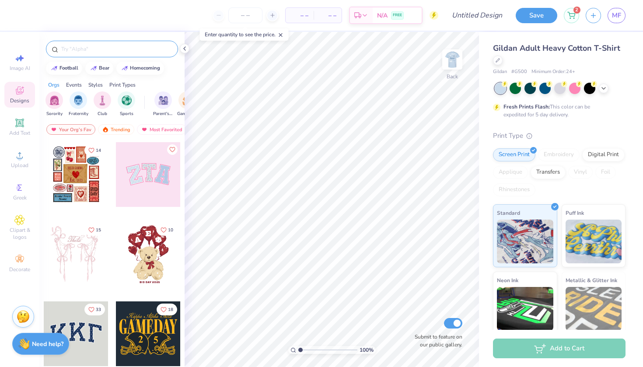
click at [119, 46] on input "text" at bounding box center [116, 49] width 112 height 9
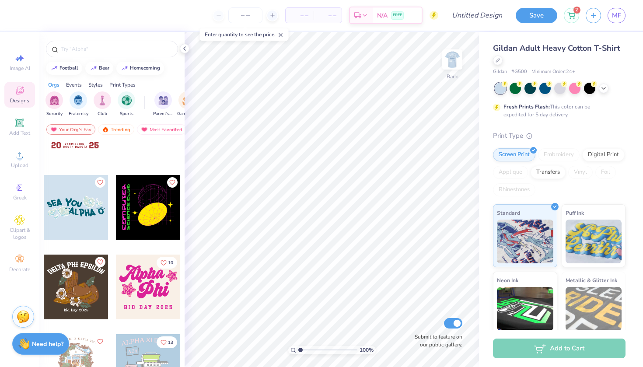
scroll to position [5067, 0]
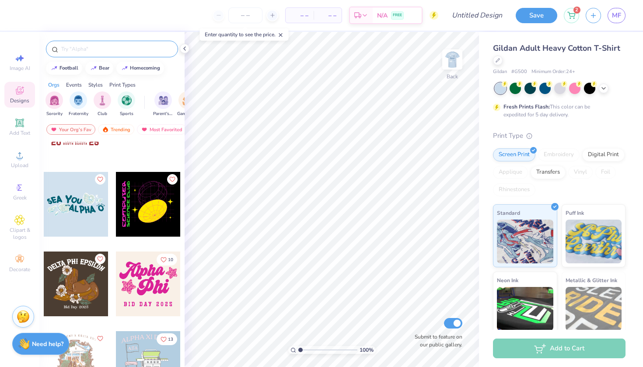
click at [143, 49] on input "text" at bounding box center [116, 49] width 112 height 9
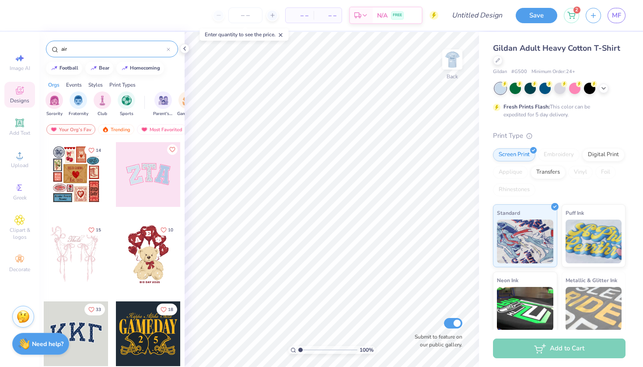
type input "air"
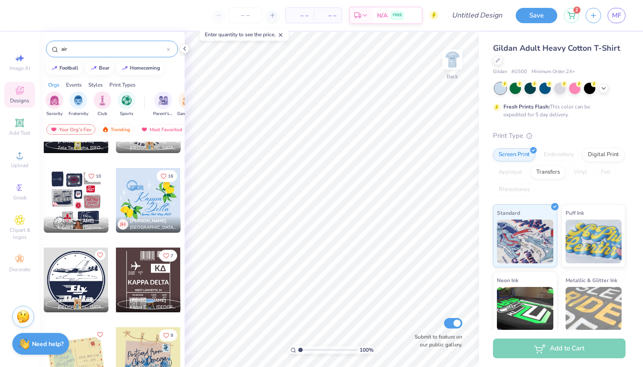
scroll to position [708, 0]
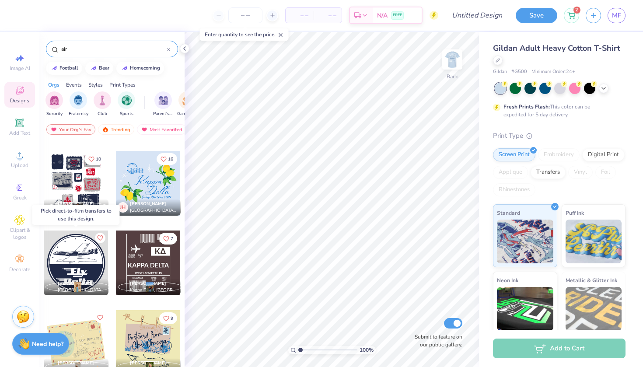
click at [78, 253] on div at bounding box center [76, 263] width 65 height 65
click at [43, 253] on div at bounding box center [11, 263] width 65 height 65
click at [78, 252] on div at bounding box center [76, 263] width 65 height 65
click at [558, 170] on div "Transfers" at bounding box center [548, 171] width 35 height 13
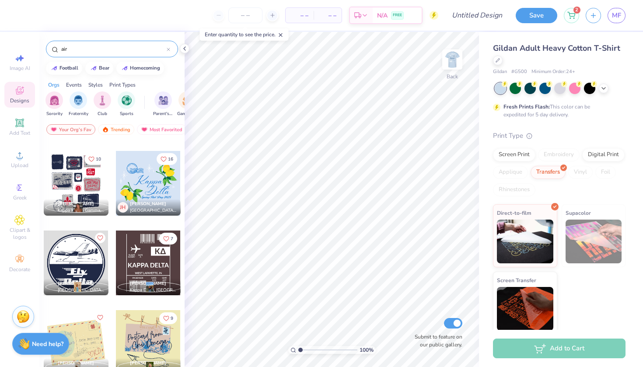
click at [72, 260] on div at bounding box center [76, 263] width 65 height 65
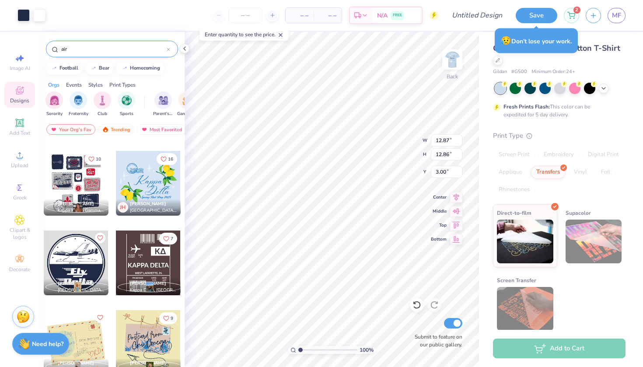
type input "4.15"
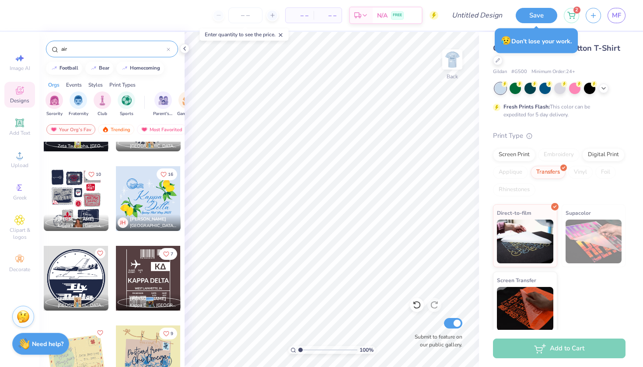
scroll to position [673, 0]
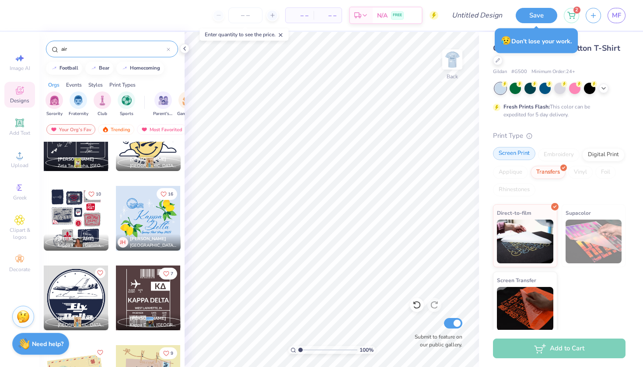
click at [528, 151] on div "Screen Print" at bounding box center [514, 153] width 42 height 13
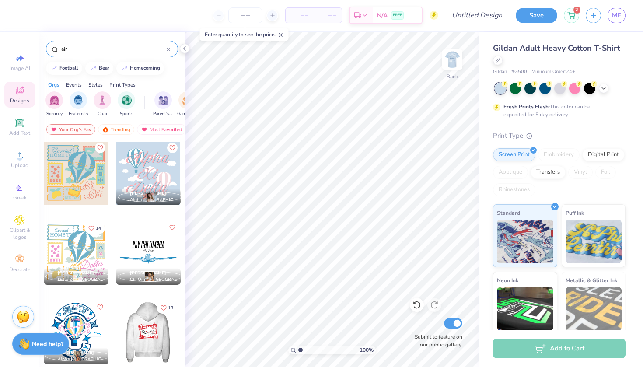
scroll to position [159, 0]
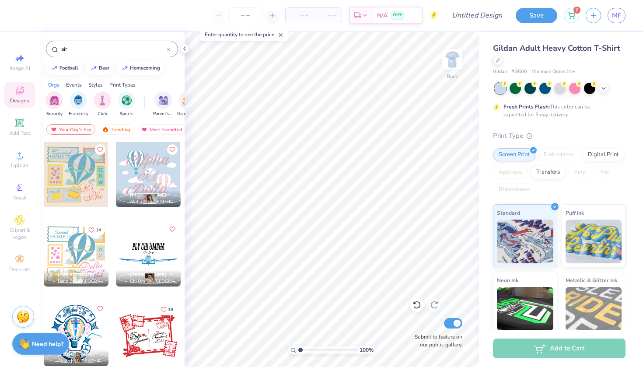
click at [149, 262] on div at bounding box center [148, 254] width 65 height 65
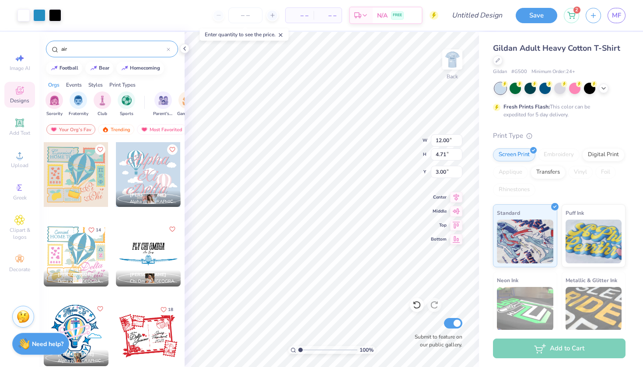
type input "6.82"
type input "2.68"
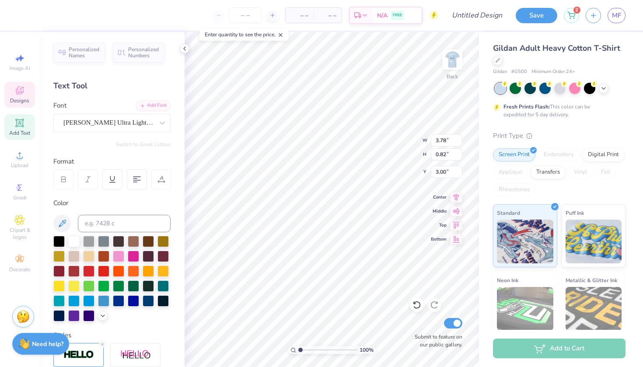
scroll to position [0, 0]
type textarea "F"
type textarea "Take off With BELLE AIR"
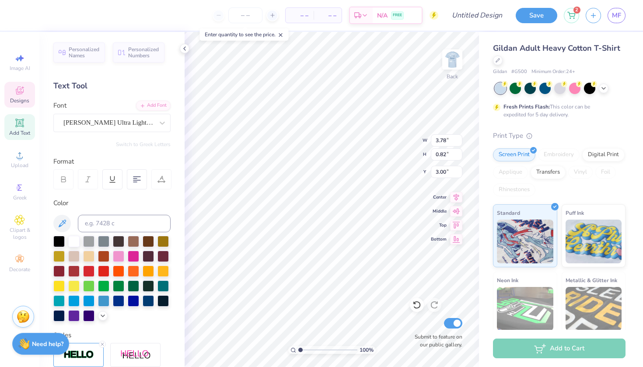
type input "1.28"
type input "0.41"
type input "3.90"
type textarea "EMX Air Lines"
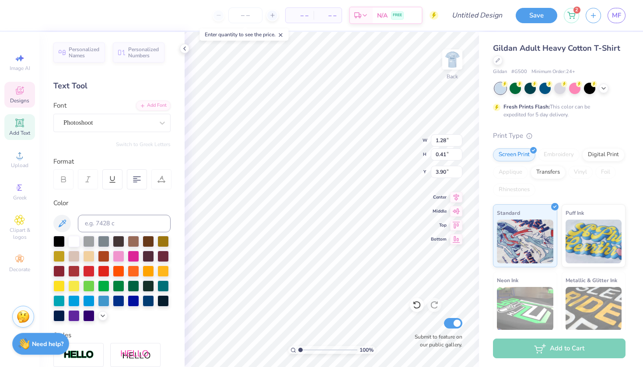
scroll to position [0, 1]
click at [101, 347] on icon at bounding box center [102, 344] width 5 height 5
type input "3.81"
type input "0.79"
type input "3.02"
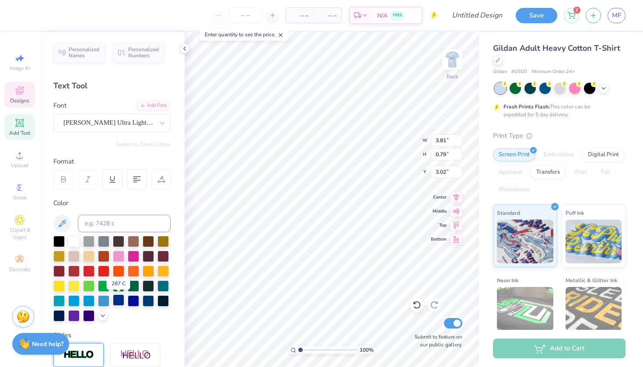
click at [121, 301] on div at bounding box center [118, 299] width 11 height 11
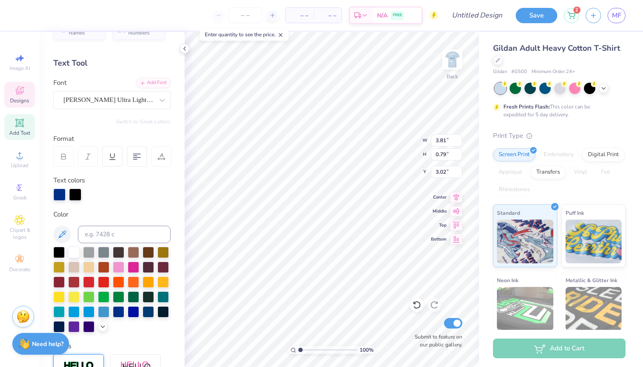
scroll to position [31, 0]
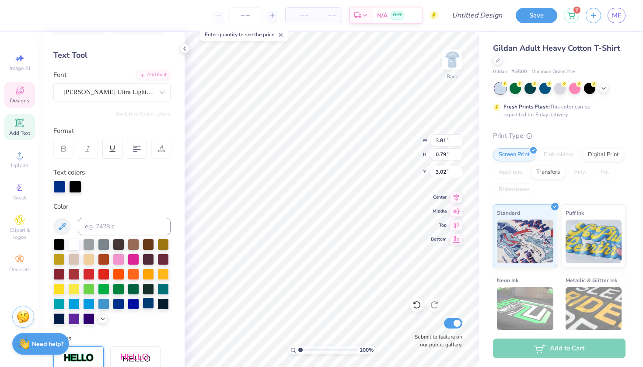
click at [150, 305] on div at bounding box center [148, 303] width 11 height 11
click at [77, 186] on div at bounding box center [75, 186] width 12 height 12
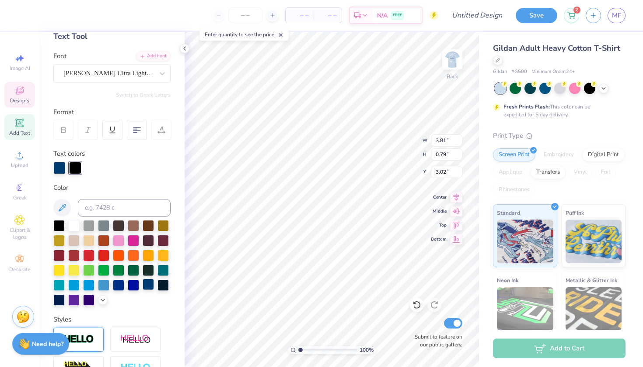
click at [150, 285] on div at bounding box center [148, 284] width 11 height 11
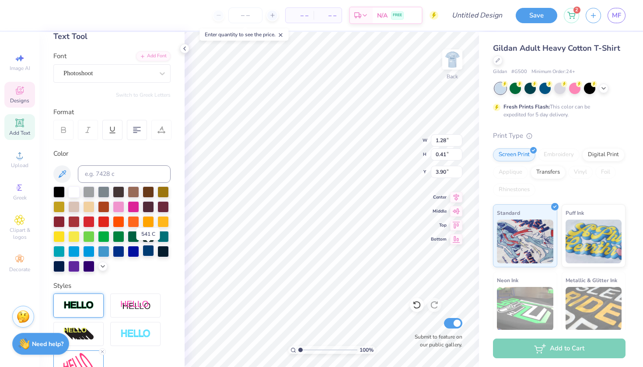
click at [145, 248] on div at bounding box center [148, 250] width 11 height 11
type input "8.00"
type input "1.51"
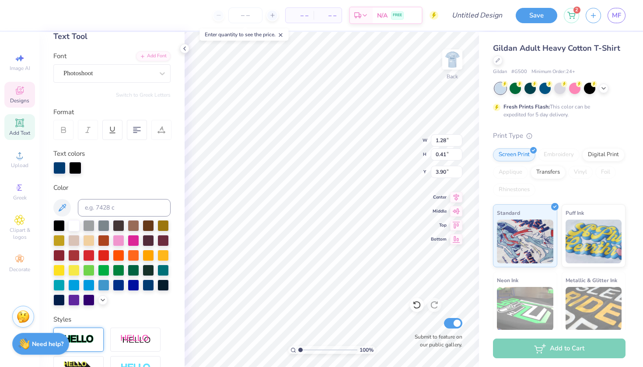
type input "2.78"
type input "0.89"
type input "3.81"
type input "0.79"
type input "3.02"
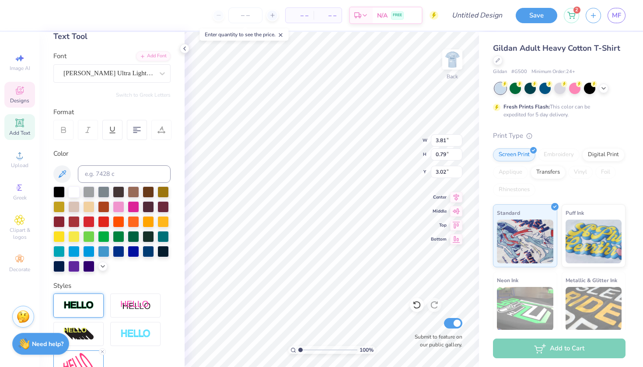
type input "5.77"
type input "1.20"
type input "5.68"
type input "4.93"
type input "1.28"
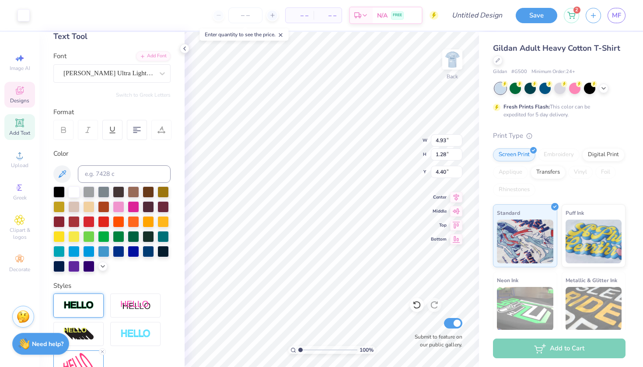
type input "5.79"
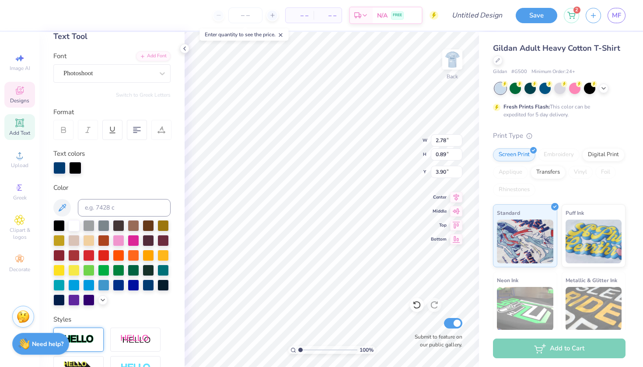
type input "4.50"
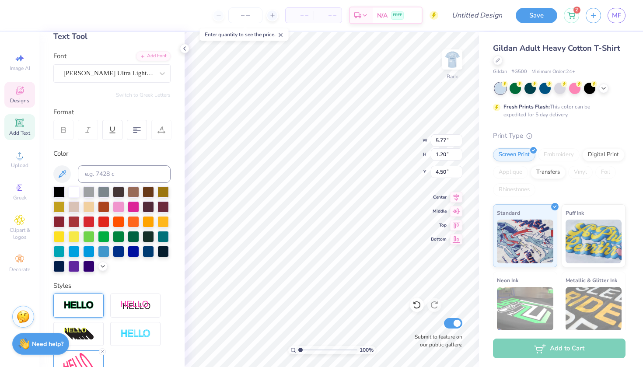
type input "5.77"
type input "1.20"
type input "3.00"
type input "5.39"
type input "4.93"
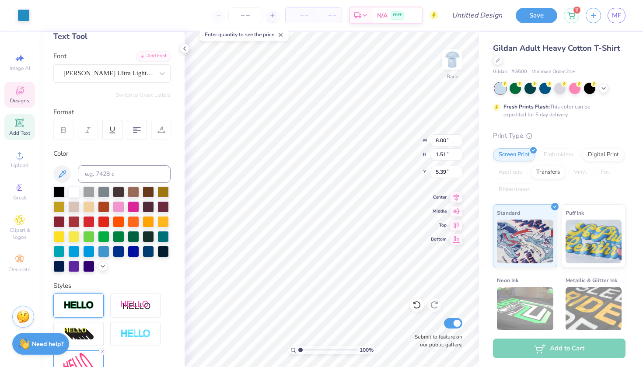
type input "1.28"
type input "5.62"
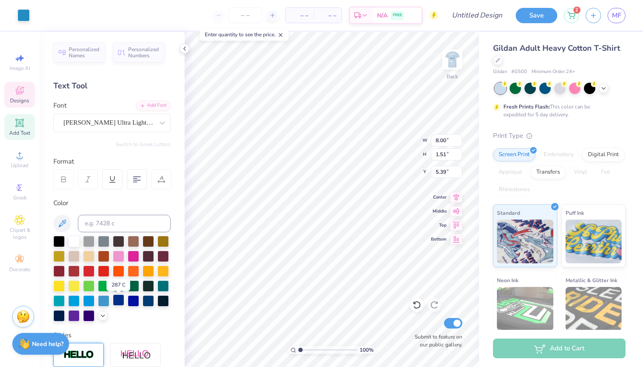
scroll to position [0, 0]
click at [72, 243] on div at bounding box center [73, 240] width 11 height 11
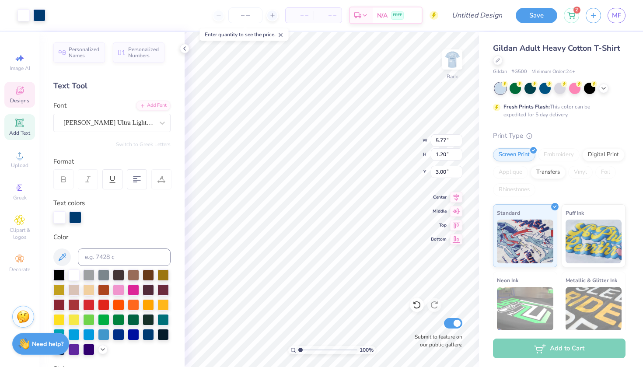
type input "5.77"
type input "1.20"
type input "3.00"
click at [77, 215] on div at bounding box center [75, 216] width 12 height 12
click at [146, 341] on div at bounding box center [111, 313] width 117 height 86
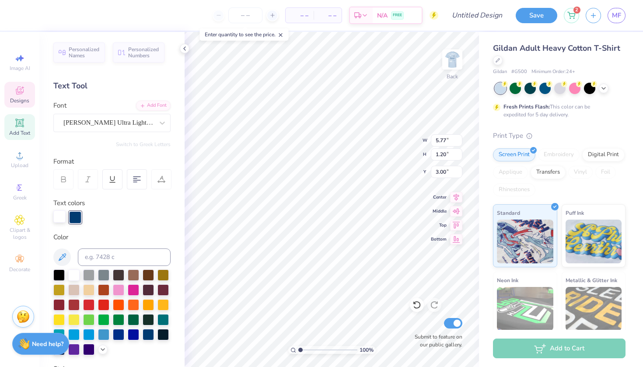
click at [60, 210] on div at bounding box center [59, 216] width 12 height 12
click at [147, 334] on div at bounding box center [148, 333] width 11 height 11
type input "4.20"
type input "4.43"
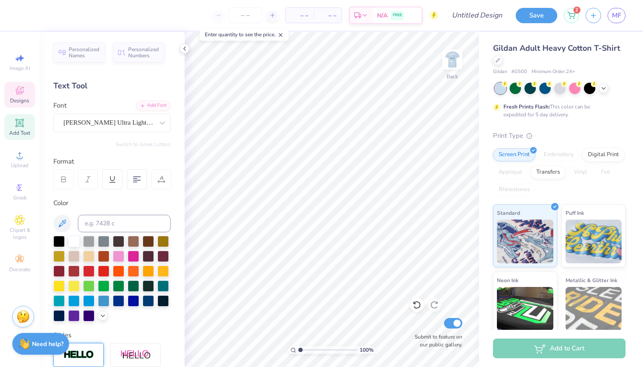
click at [15, 92] on icon at bounding box center [19, 90] width 11 height 11
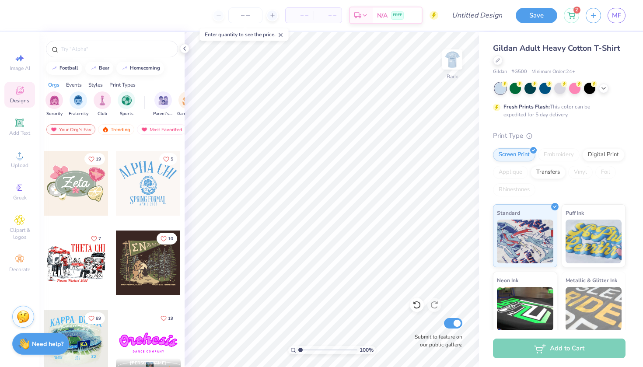
scroll to position [549, 0]
click at [125, 43] on div at bounding box center [112, 49] width 132 height 17
click at [126, 49] on input "text" at bounding box center [116, 49] width 112 height 9
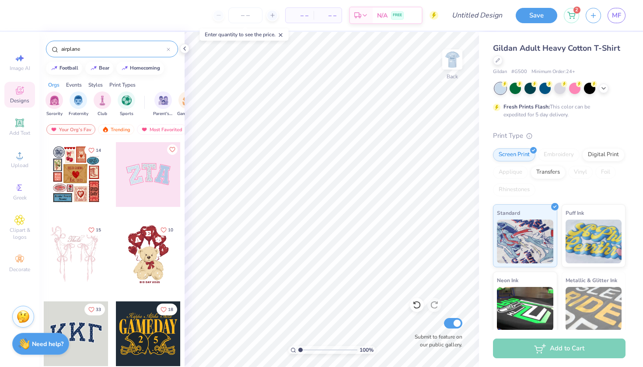
type input "airplane"
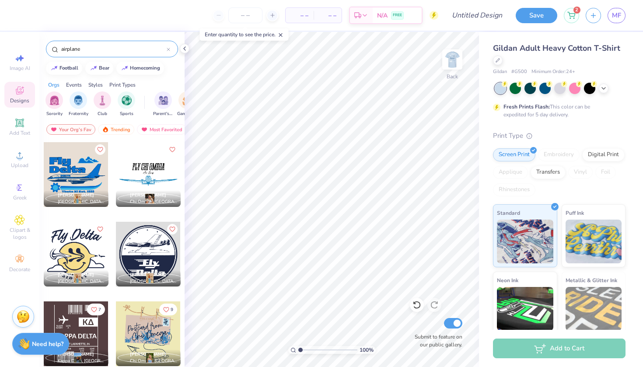
scroll to position [0, 0]
click at [59, 178] on div at bounding box center [76, 174] width 65 height 65
click at [457, 60] on img at bounding box center [452, 59] width 35 height 35
click at [457, 60] on img at bounding box center [453, 60] width 18 height 18
click at [574, 12] on icon at bounding box center [571, 13] width 7 height 4
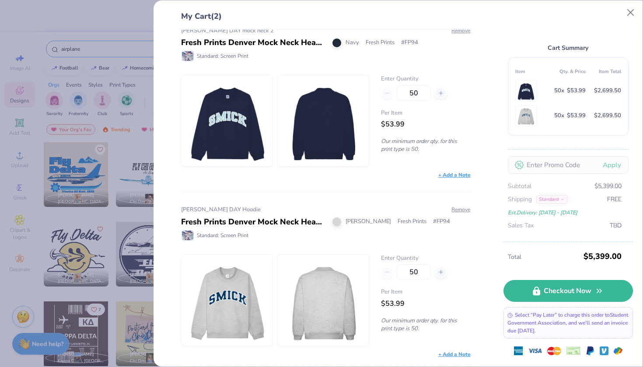
scroll to position [16, 0]
click at [94, 215] on div "My Cart (2) [PERSON_NAME] DAY mock neck 2 Fresh Prints Denver Mock Neck Heavywe…" at bounding box center [321, 183] width 643 height 367
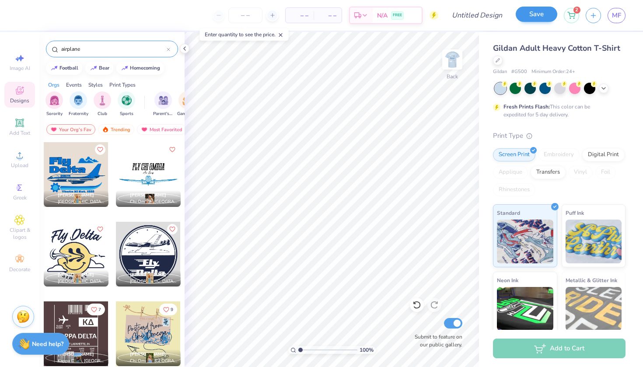
scroll to position [0, 0]
click at [612, 14] on link "MF" at bounding box center [617, 15] width 18 height 15
